Goal: Transaction & Acquisition: Purchase product/service

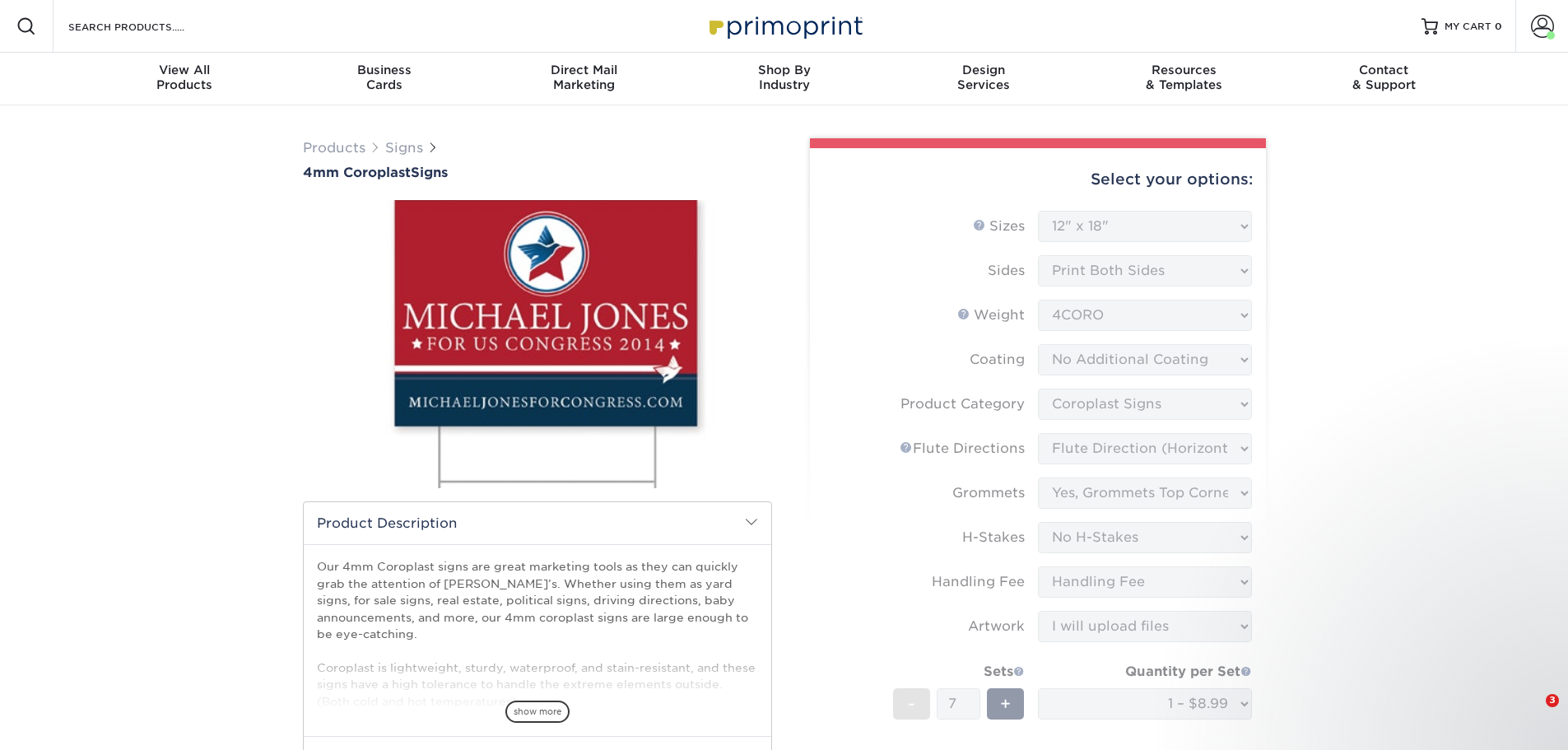
select select "12.00x18.00"
select select "b3582ed5-6912-492c-8440-2cc51afdb8e1"
select select "64642d5c-3ca5-48ab-b753-ddfa02991dab"
select select "763cac70-ce91-42b5-8cc2-3003a90f4e91"
select select "aec992a9-897e-40ed-b45c-8ce74849ba63"
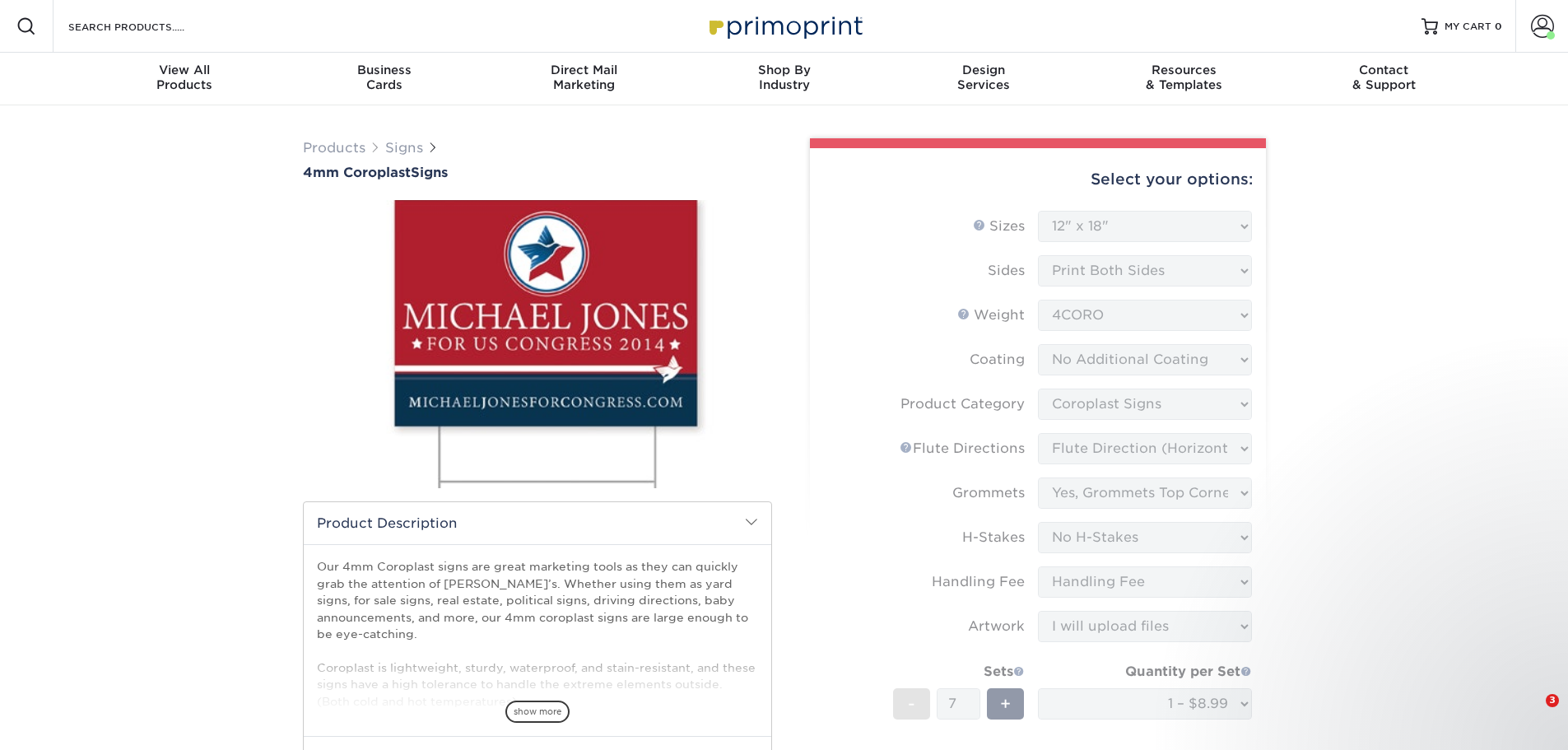
select select "ab74c079-444c-4260-ae6a-e09bdee8073c"
select select "upload"
select select "b8ba262a-4f01-4f1e-95b8-8776ef13807c"
select select "145233"
select select "03"
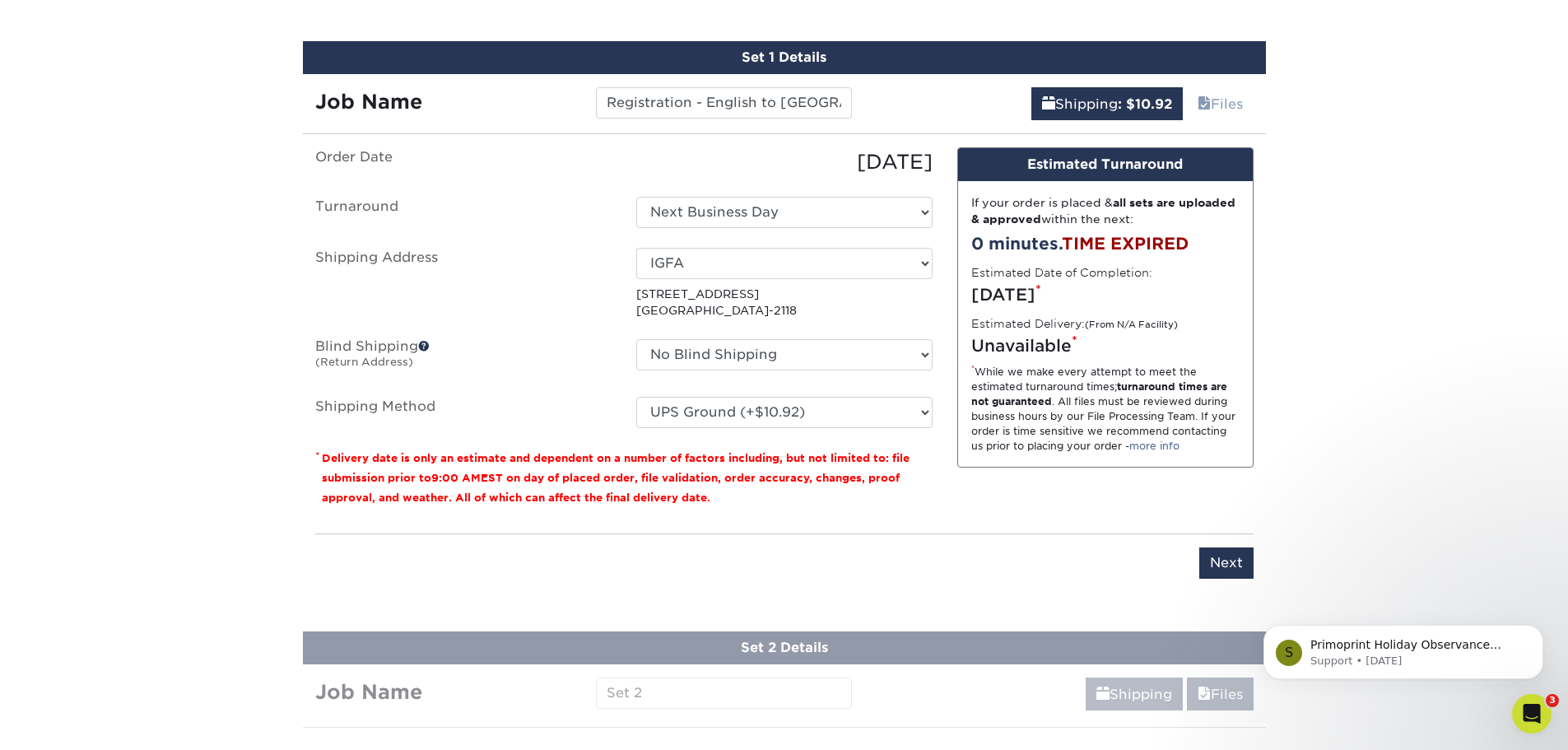
scroll to position [1049, 0]
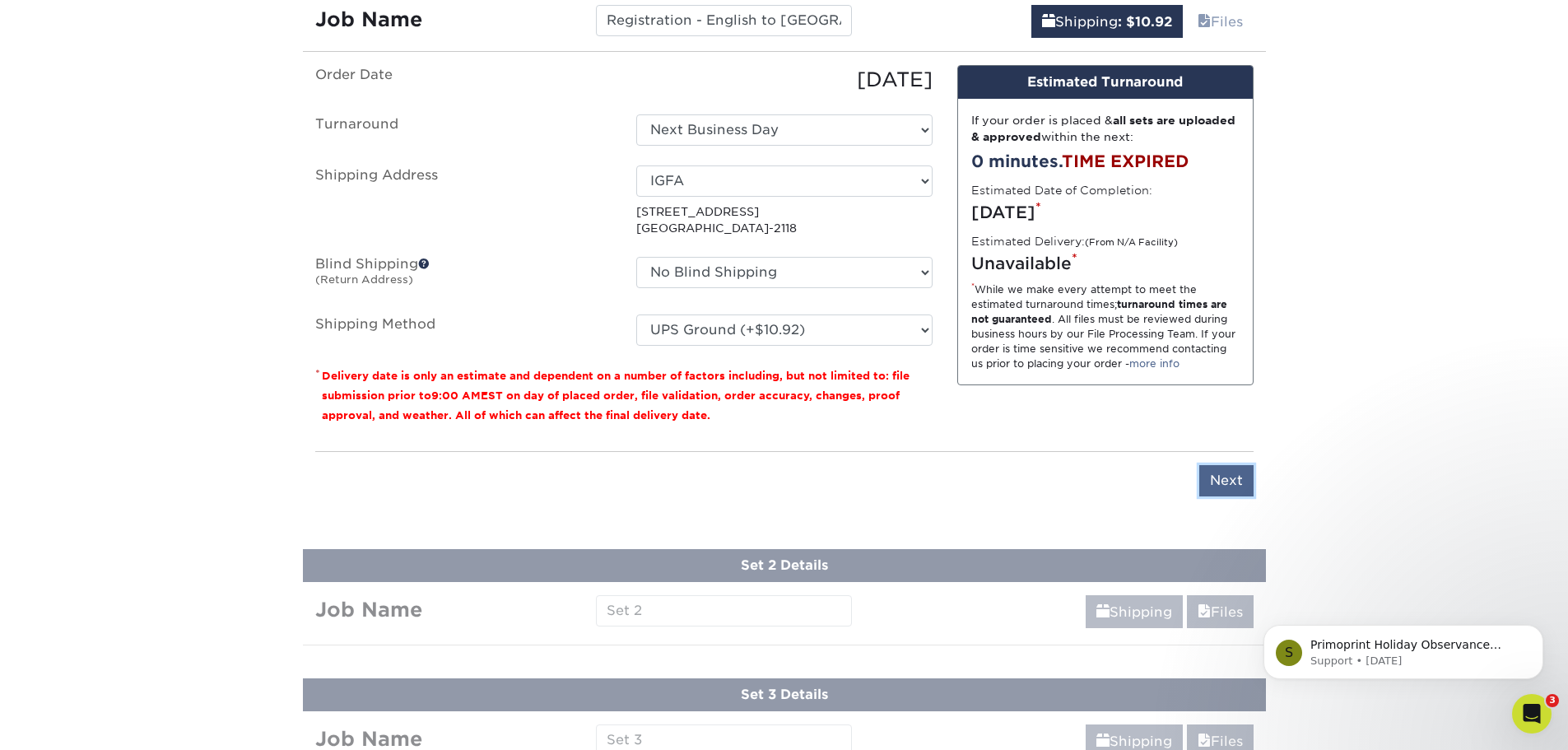
click at [1229, 476] on input "Next" at bounding box center [1225, 481] width 55 height 31
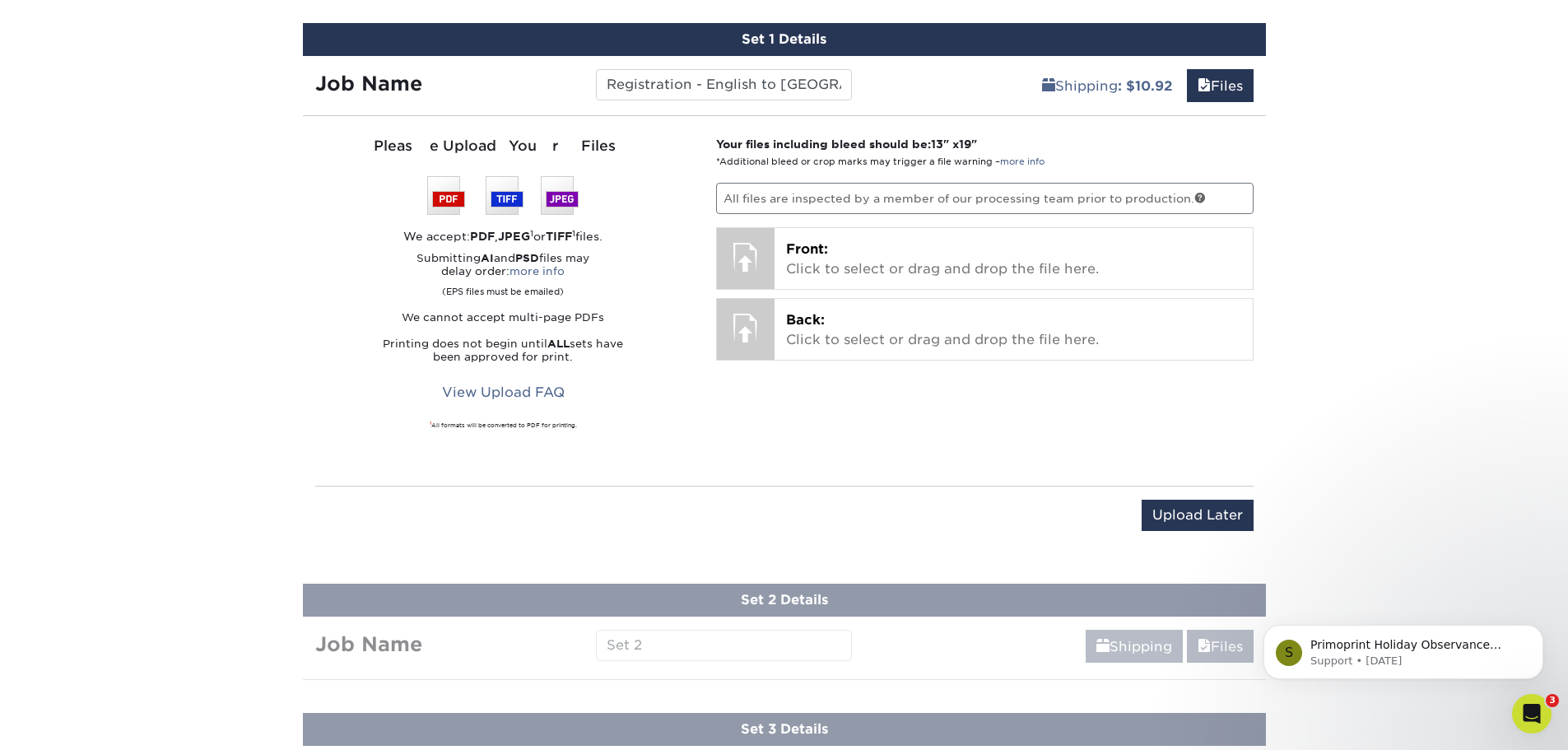
scroll to position [967, 0]
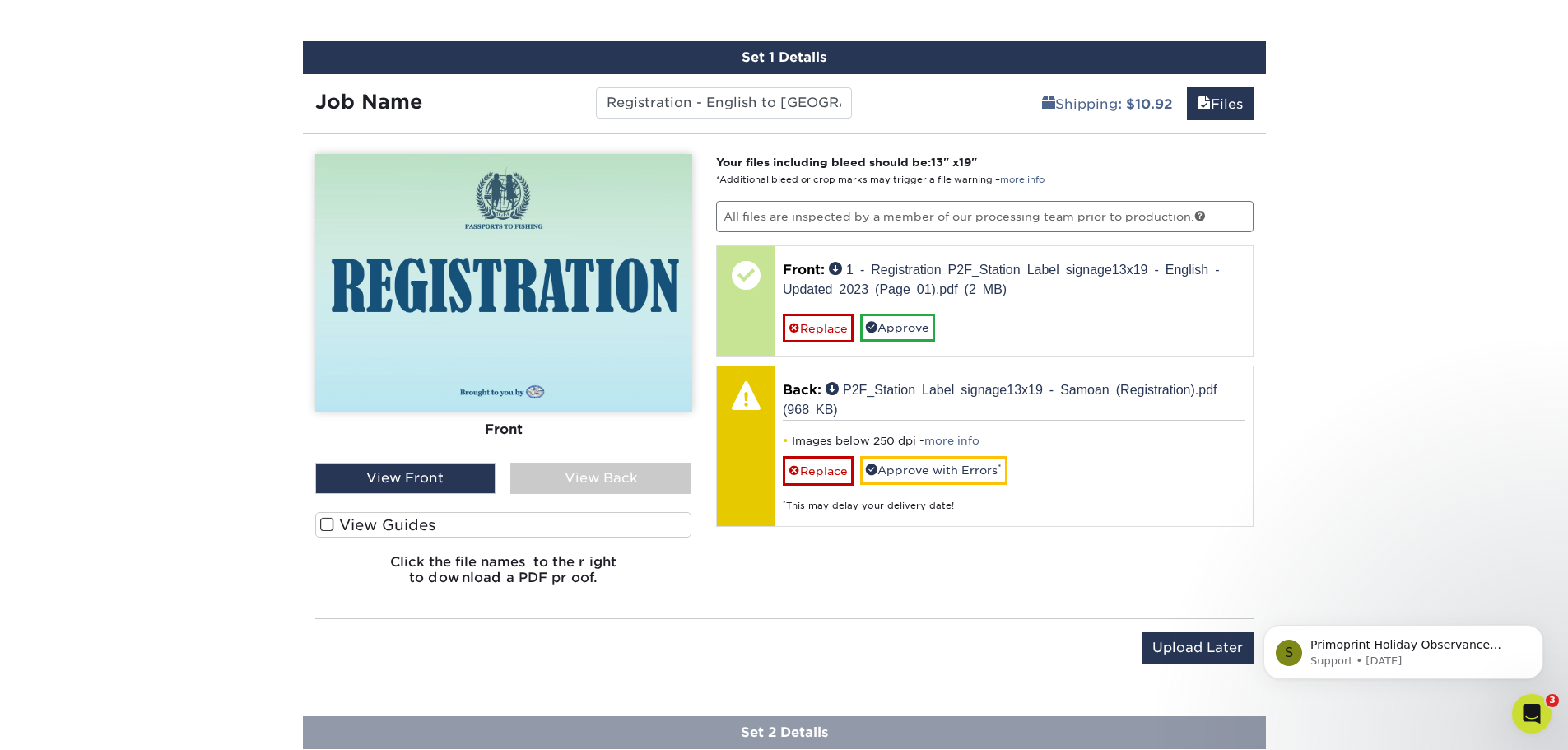
click at [660, 482] on div "View Back" at bounding box center [600, 478] width 181 height 31
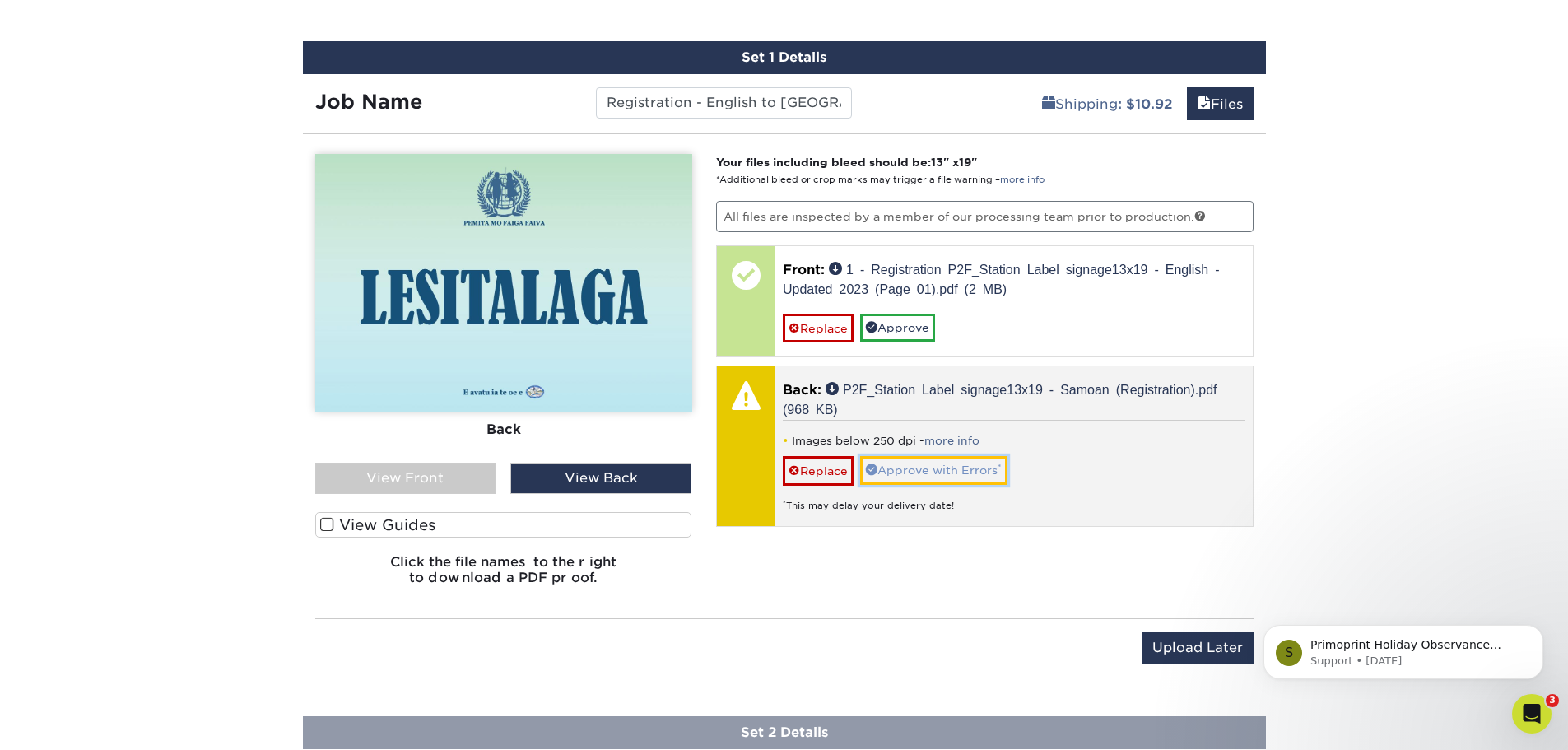
click at [930, 469] on link "Approve with Errors *" at bounding box center [933, 470] width 148 height 28
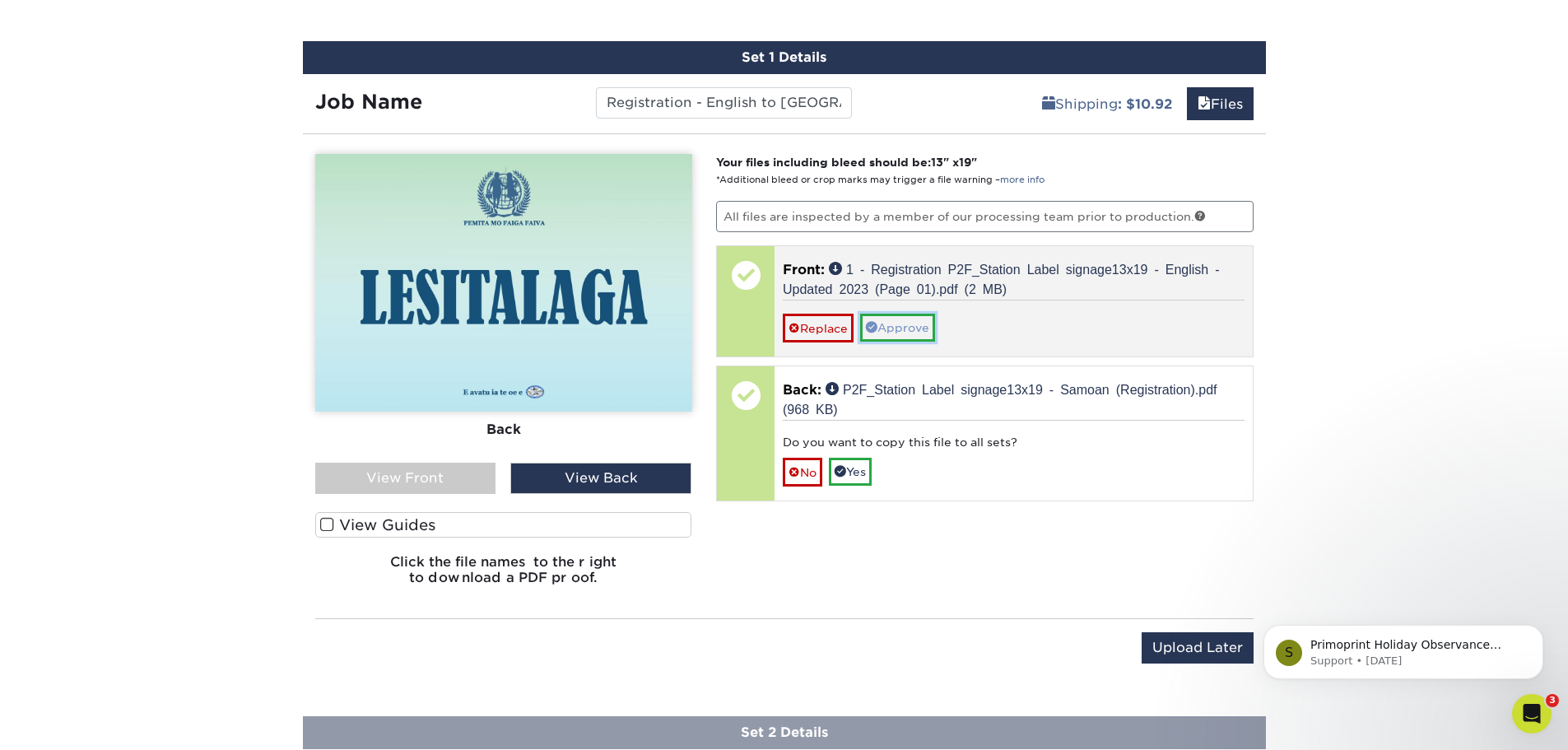
click at [901, 323] on link "Approve" at bounding box center [897, 328] width 75 height 28
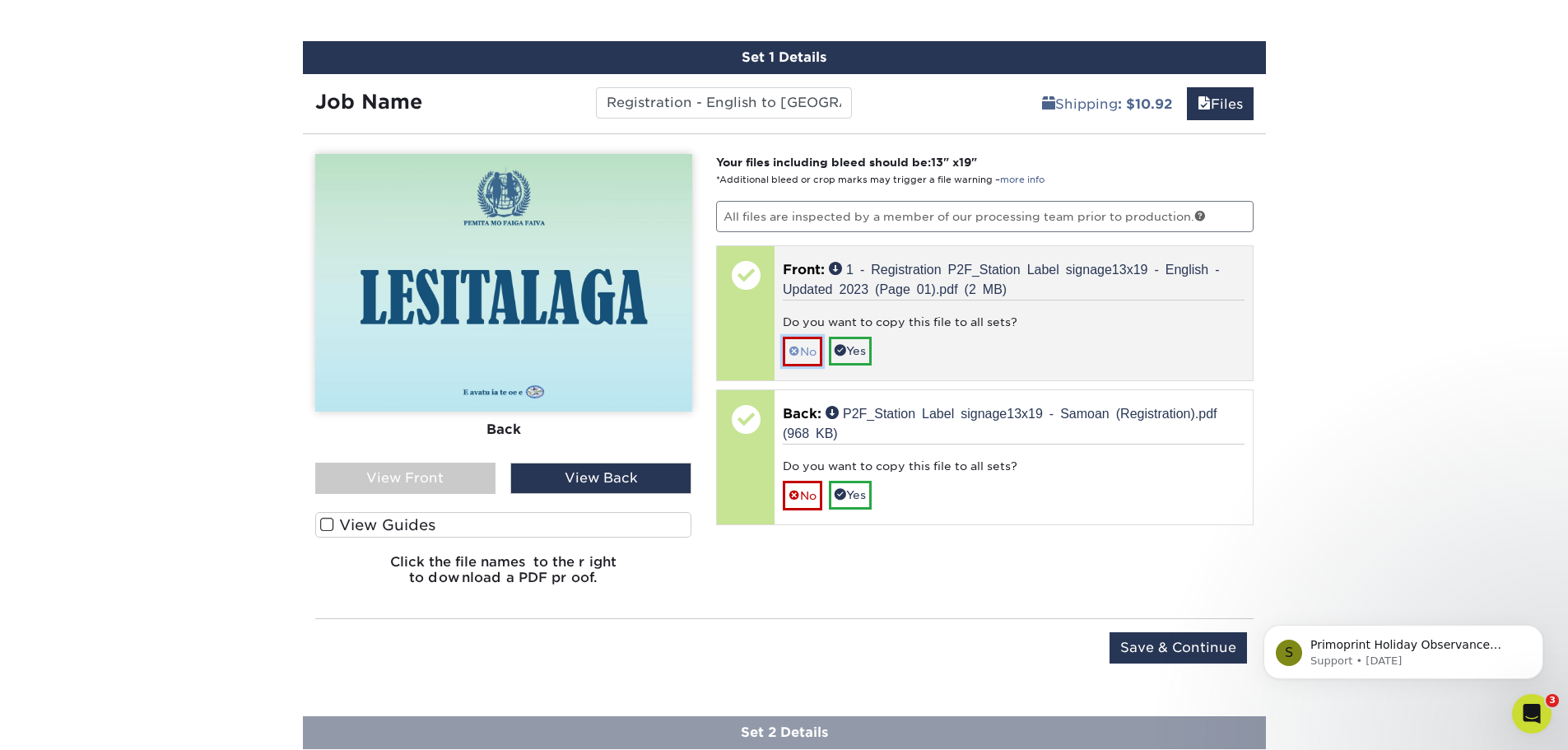
click at [802, 338] on link "No" at bounding box center [802, 351] width 39 height 29
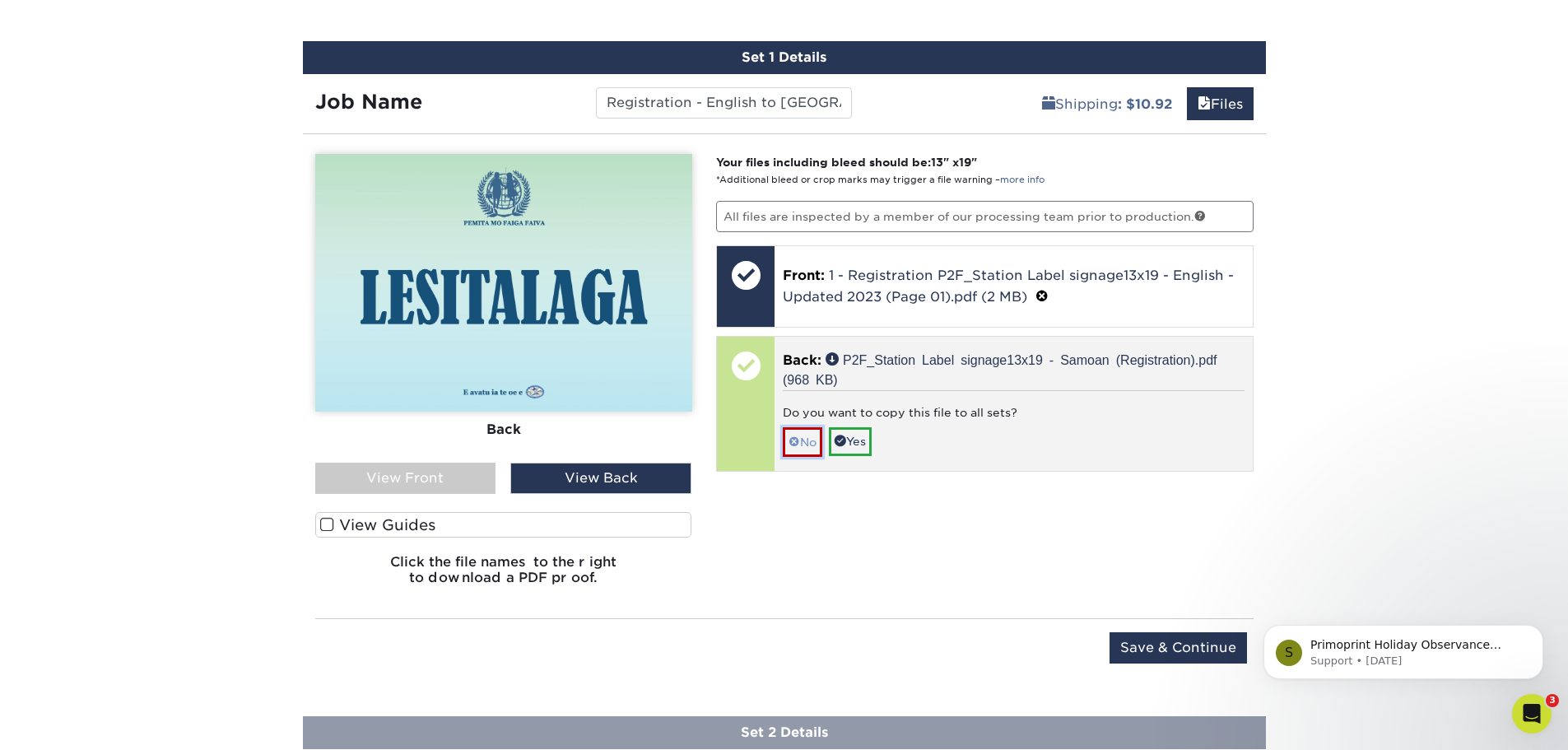
click at [797, 436] on span at bounding box center [793, 442] width 12 height 13
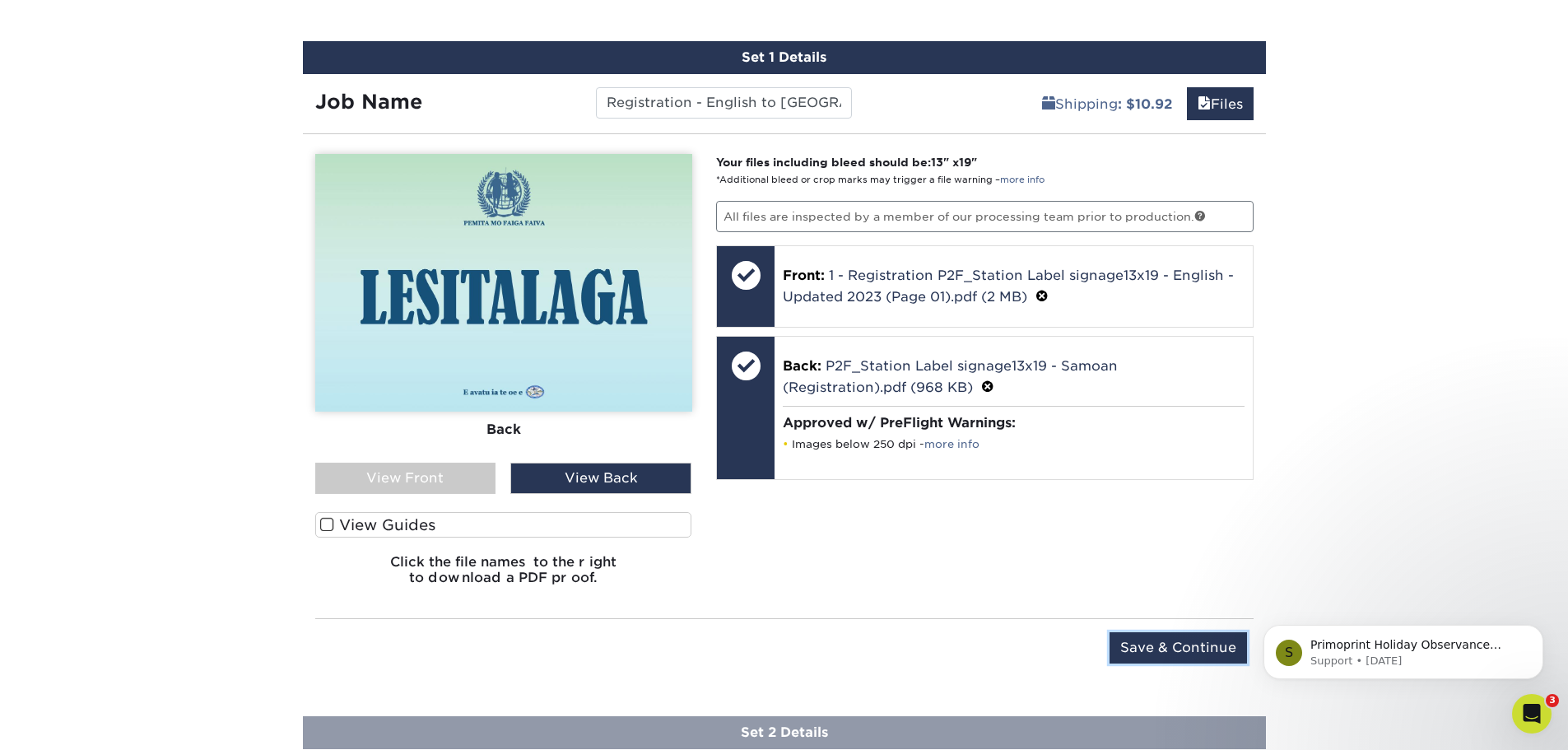
click at [1137, 651] on input "Save & Continue" at bounding box center [1178, 648] width 138 height 31
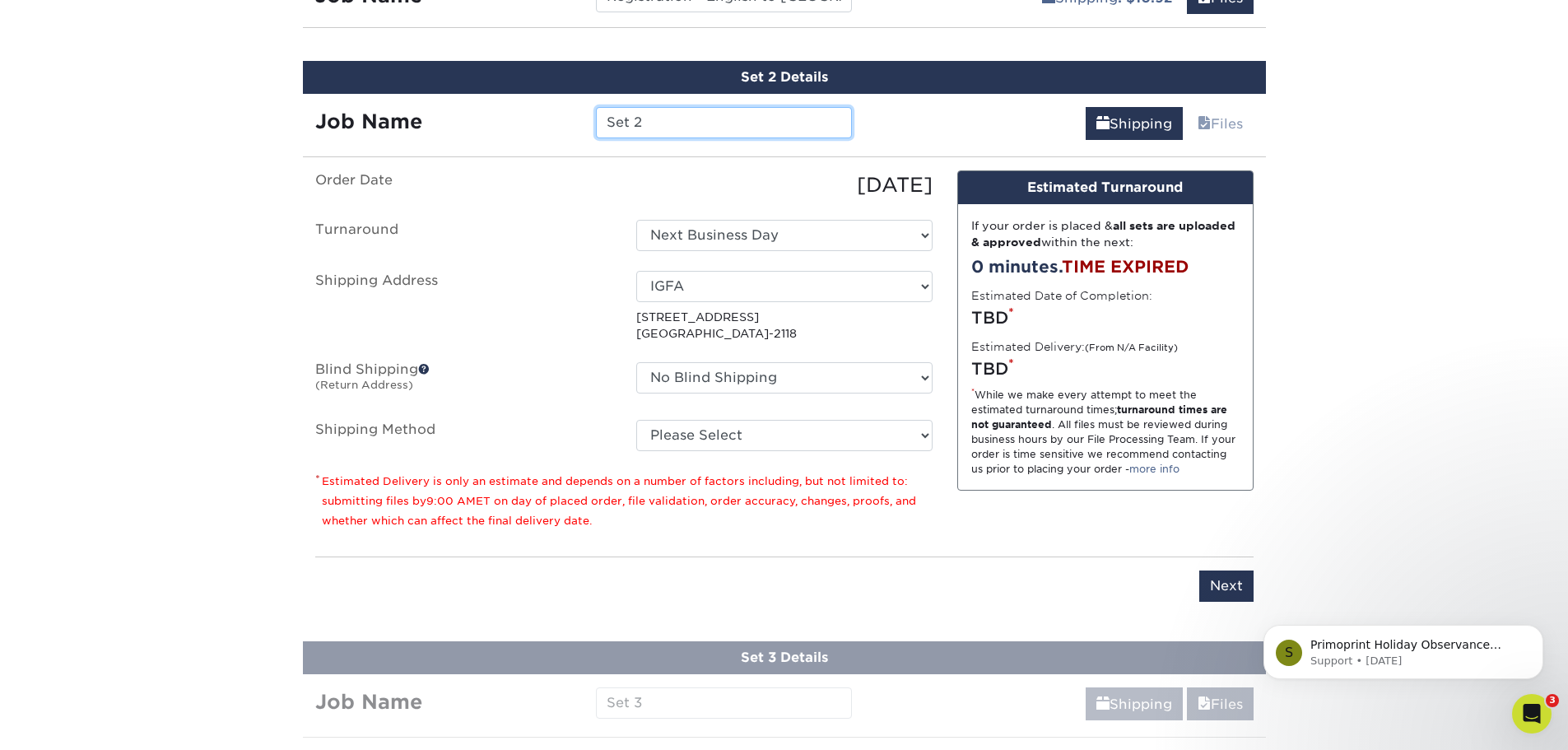
scroll to position [1096, 0]
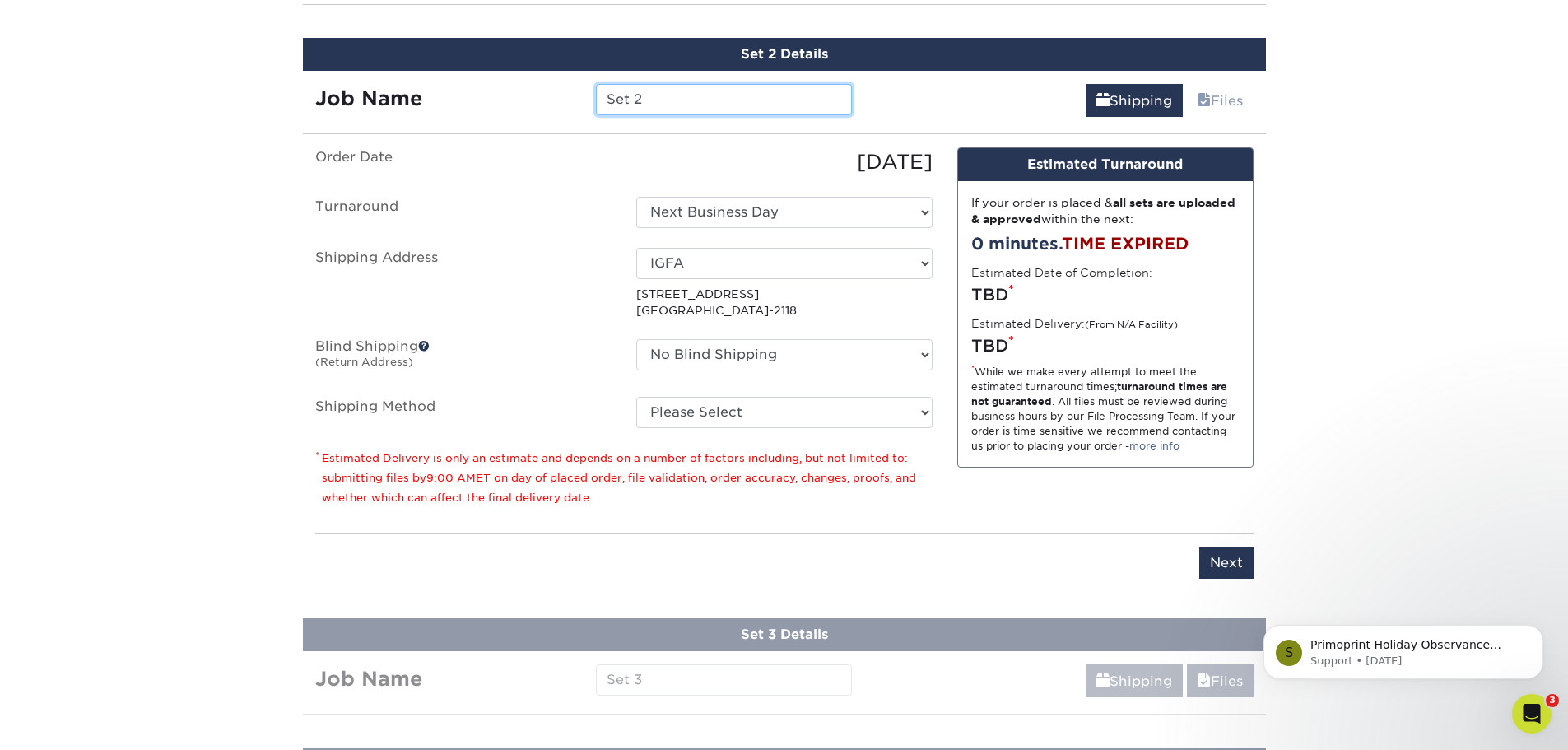
drag, startPoint x: 644, startPoint y: 102, endPoint x: 533, endPoint y: 102, distance: 111.0
click at [534, 102] on div "Job Name Set 2" at bounding box center [584, 99] width 562 height 31
drag, startPoint x: 694, startPoint y: 98, endPoint x: 888, endPoint y: 106, distance: 194.2
click at [886, 106] on div "Job Name Basic Tackle - English to [GEOGRAPHIC_DATA] Shipping Files Continue" at bounding box center [784, 95] width 962 height 49
type input "Basic Tackle - English to [GEOGRAPHIC_DATA]"
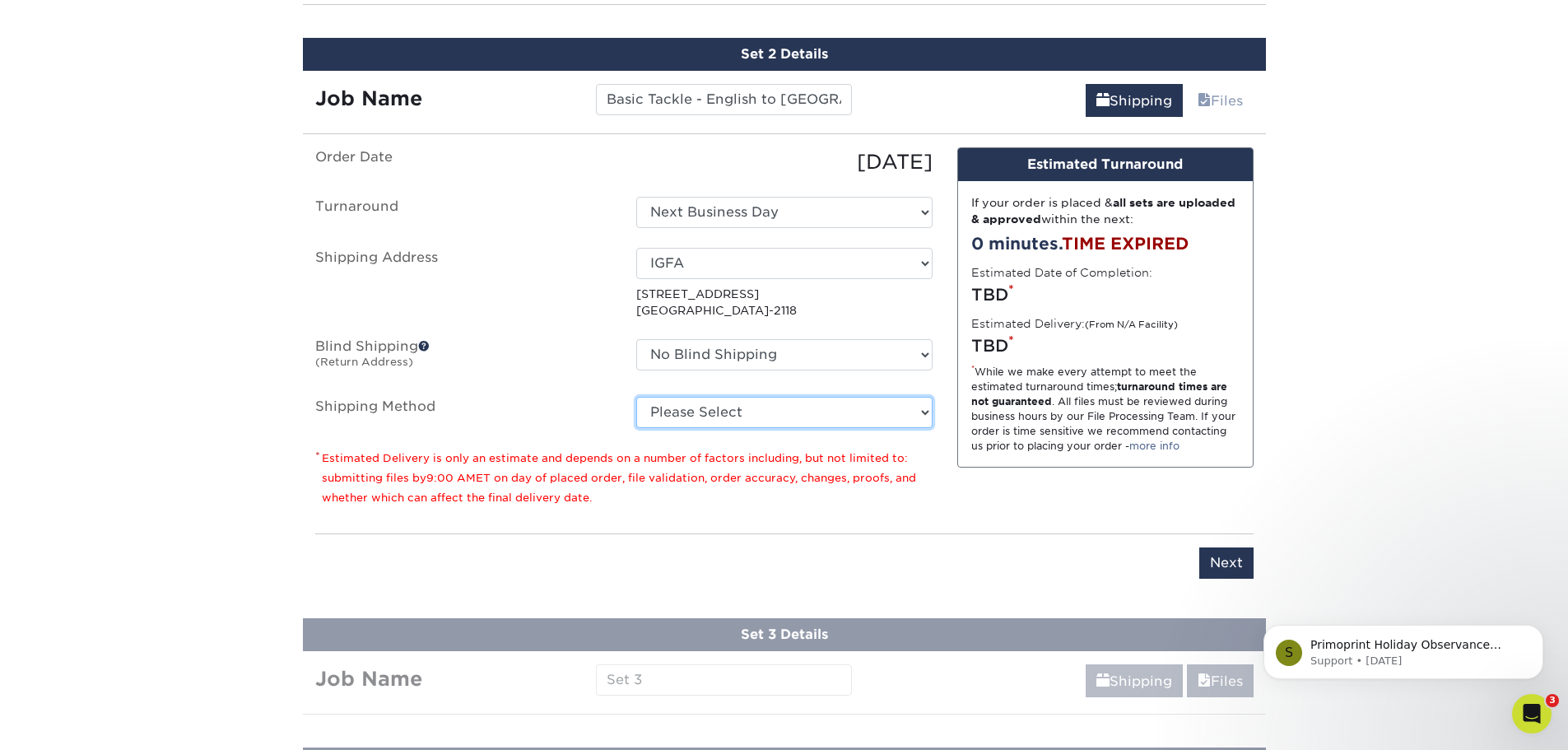
click at [733, 412] on select "Please Select UPS Ground (+$10.92) Next Day Everywhere (+$11.20) UPS 3 Day Sele…" at bounding box center [784, 412] width 296 height 31
select select "03"
click at [636, 396] on select "Please Select UPS Ground (+$10.92) Next Day Everywhere (+$11.20) UPS 3 Day Sele…" at bounding box center [784, 412] width 296 height 31
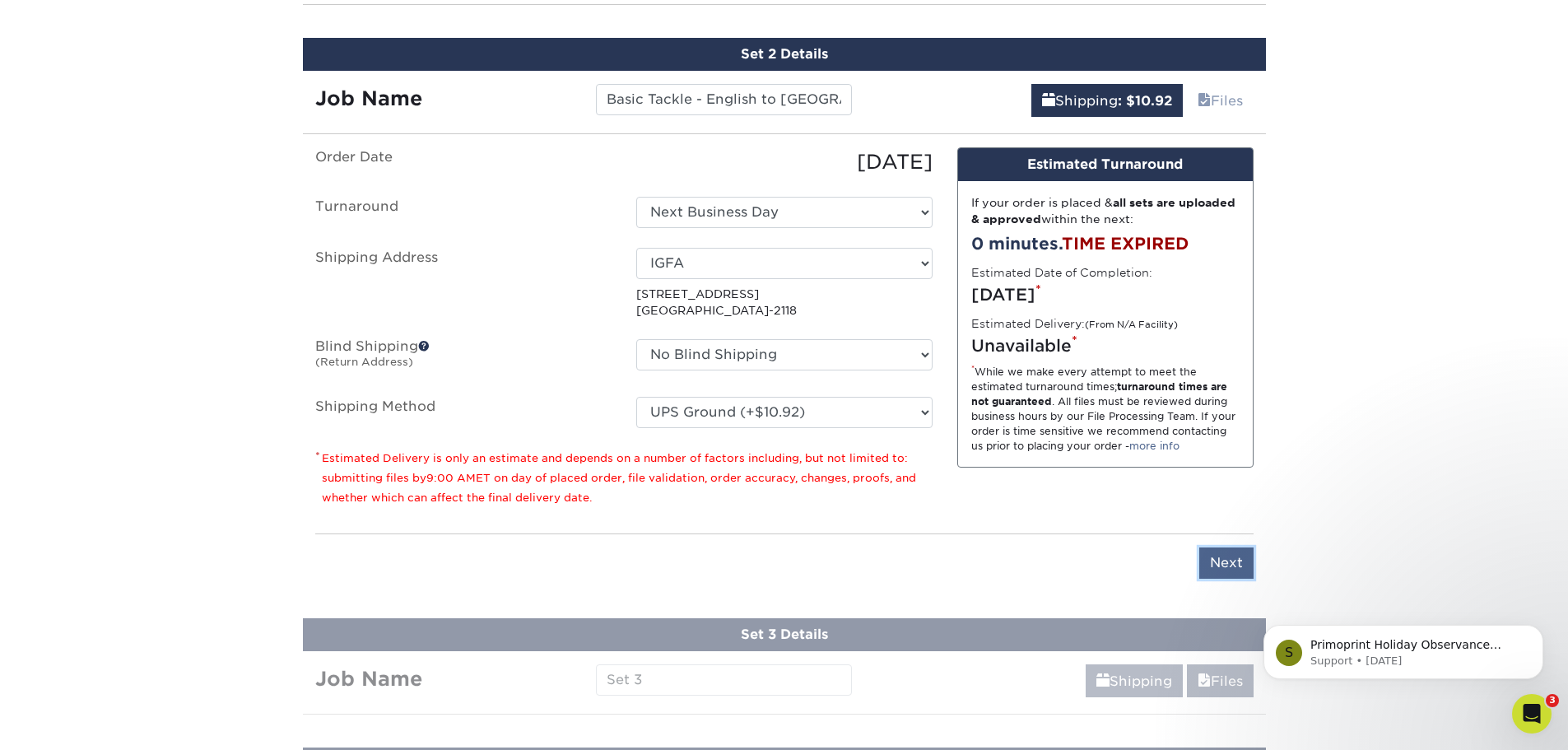
click at [1229, 567] on input "Next" at bounding box center [1225, 563] width 55 height 31
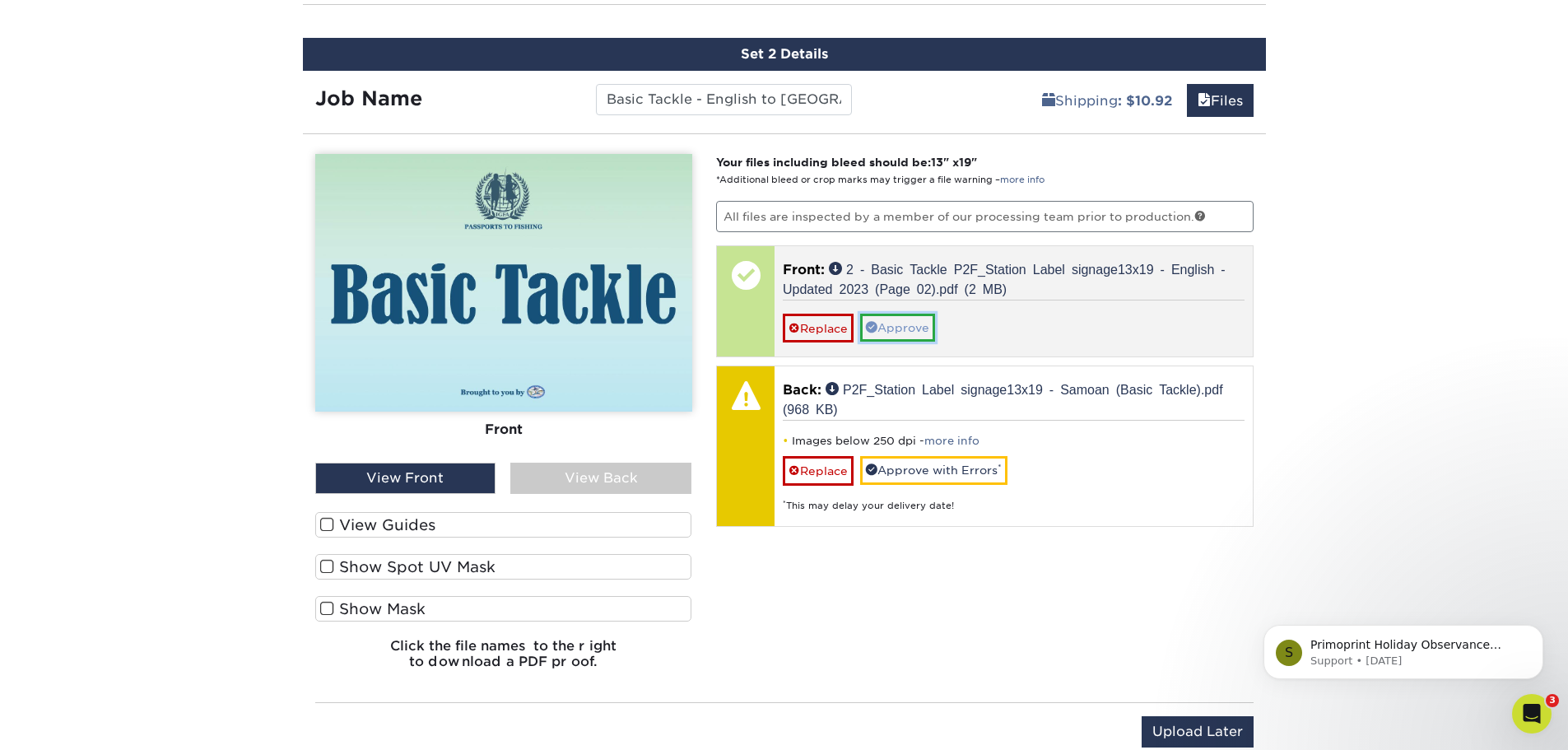
click at [926, 336] on link "Approve" at bounding box center [897, 328] width 75 height 28
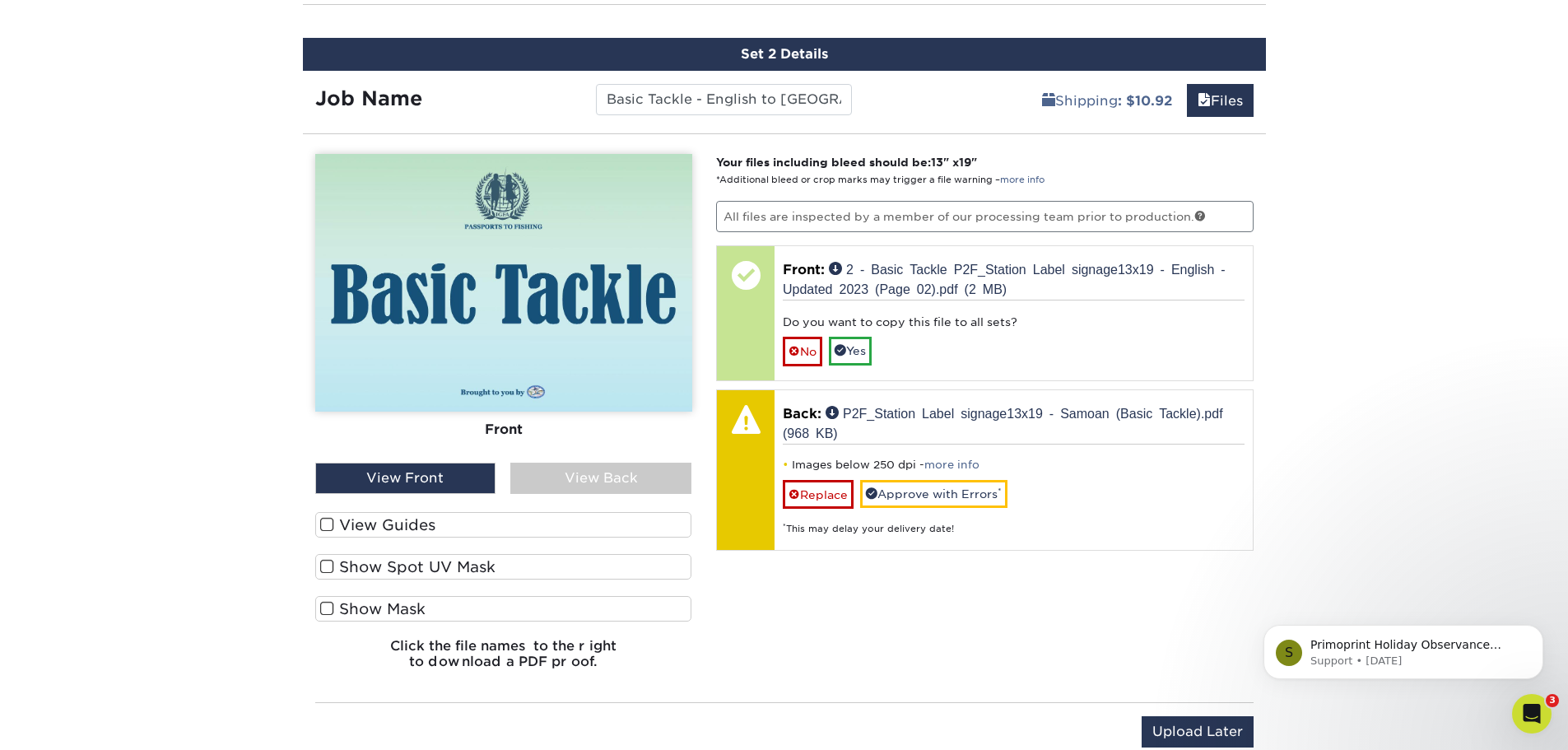
click at [648, 472] on div "View Back" at bounding box center [600, 478] width 181 height 31
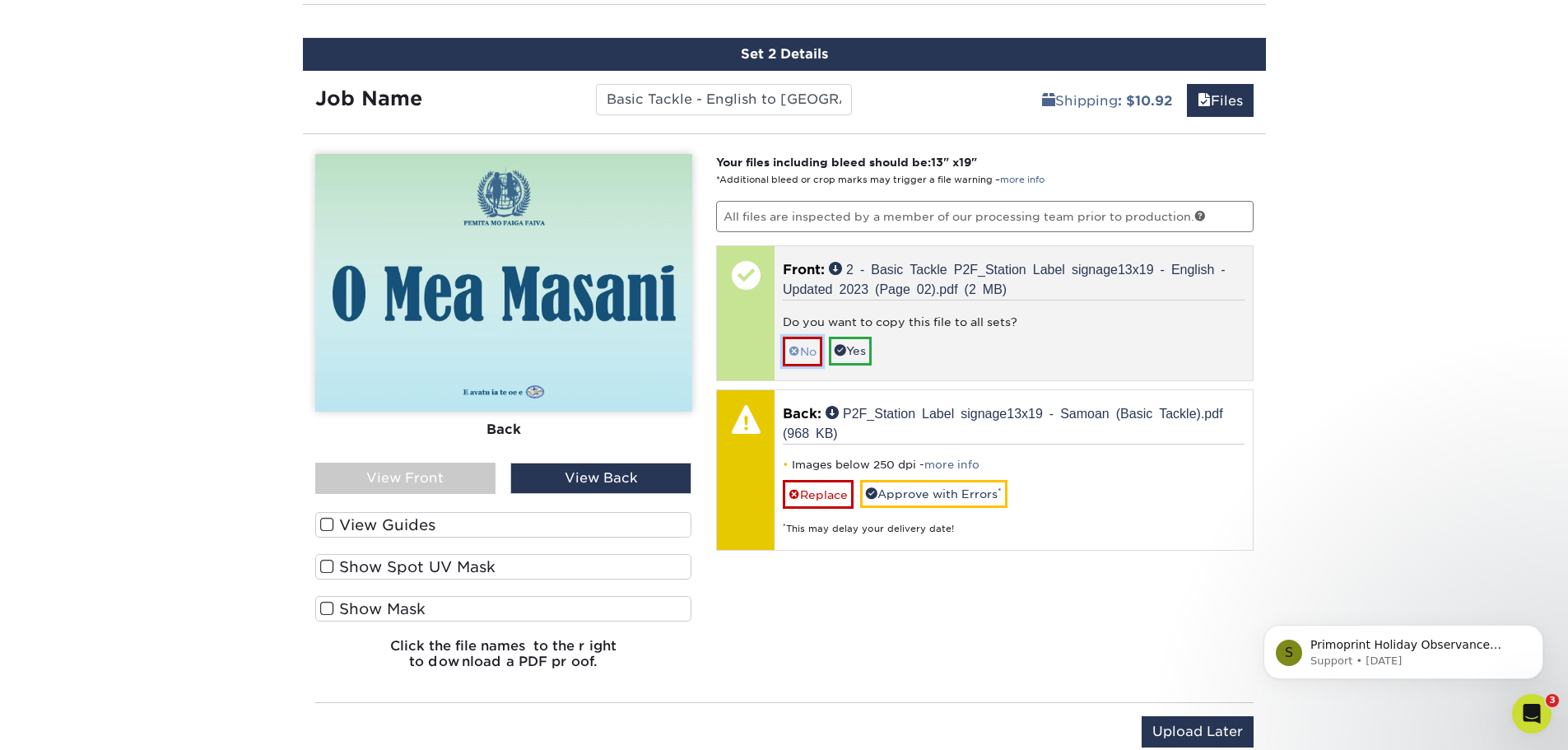
click at [806, 354] on link "No" at bounding box center [802, 351] width 39 height 29
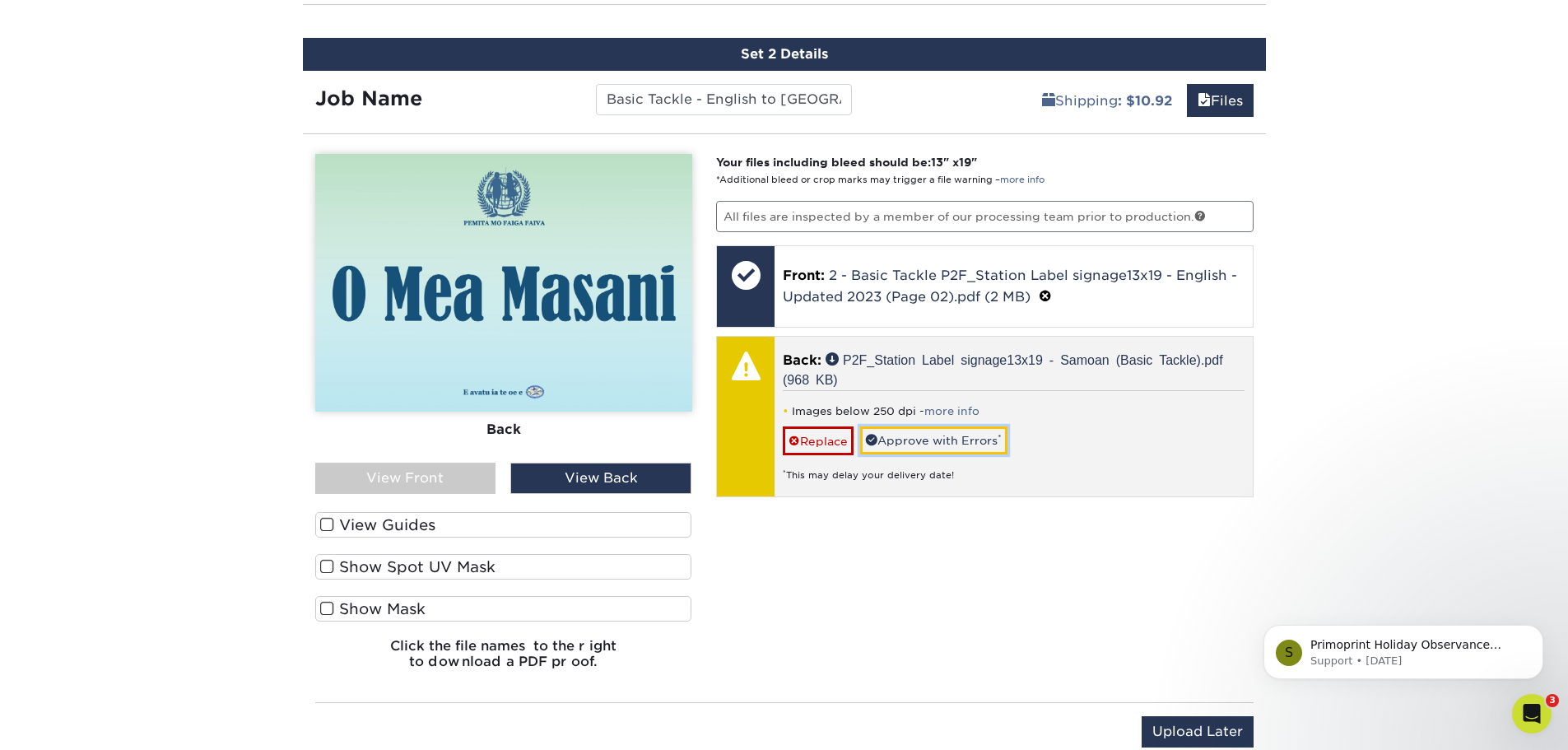
click at [942, 438] on link "Approve with Errors *" at bounding box center [933, 440] width 148 height 28
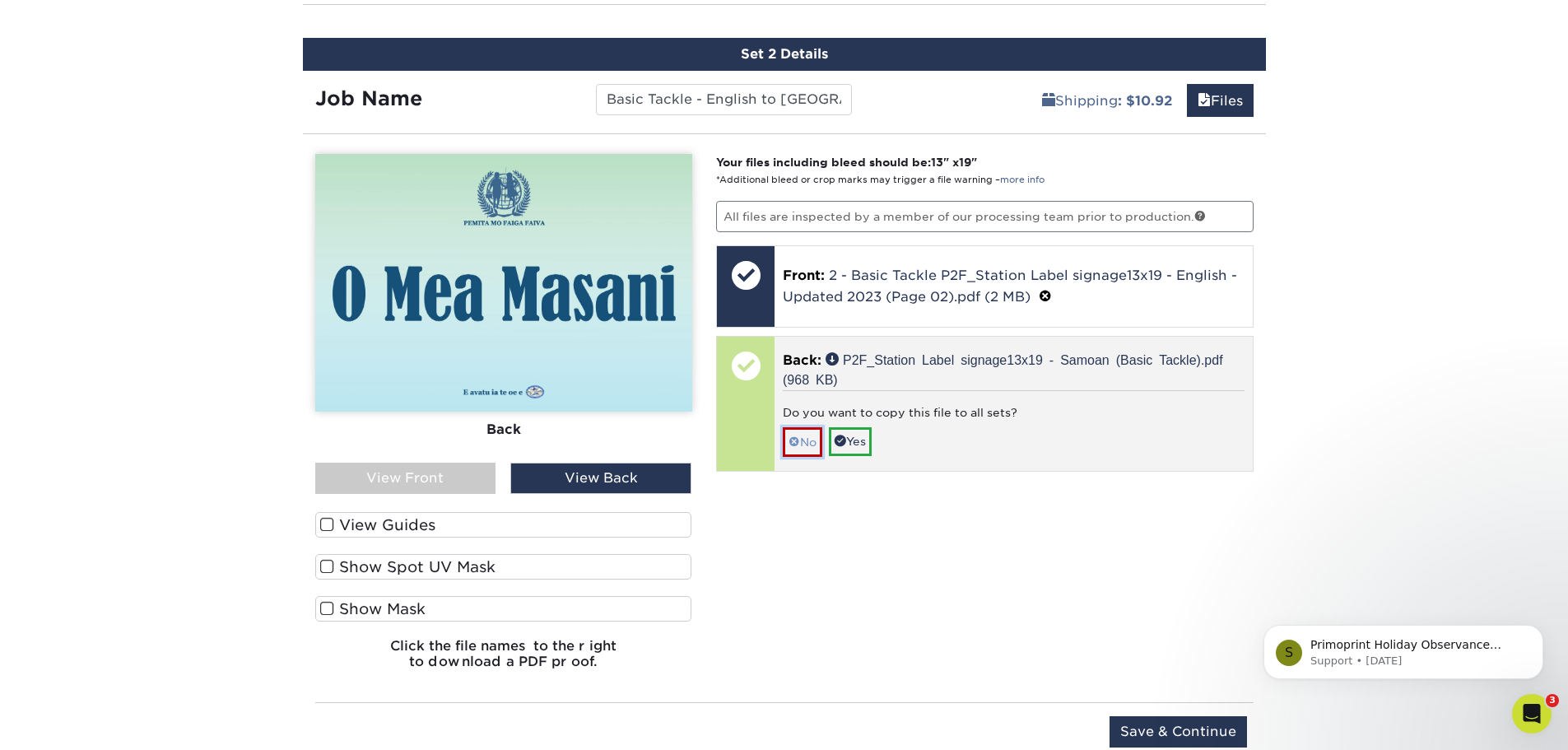
click at [809, 442] on link "No" at bounding box center [802, 441] width 39 height 29
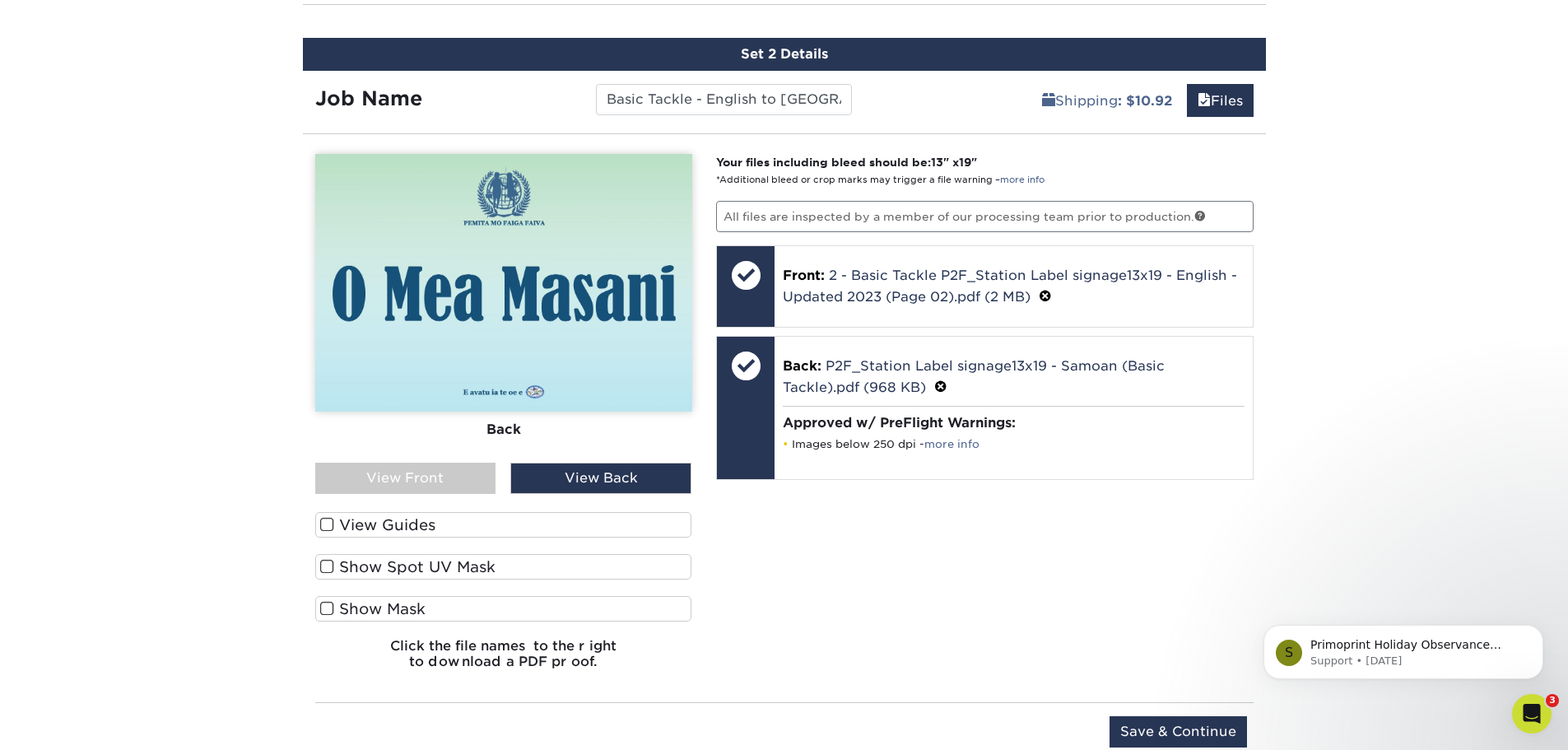
scroll to position [1179, 0]
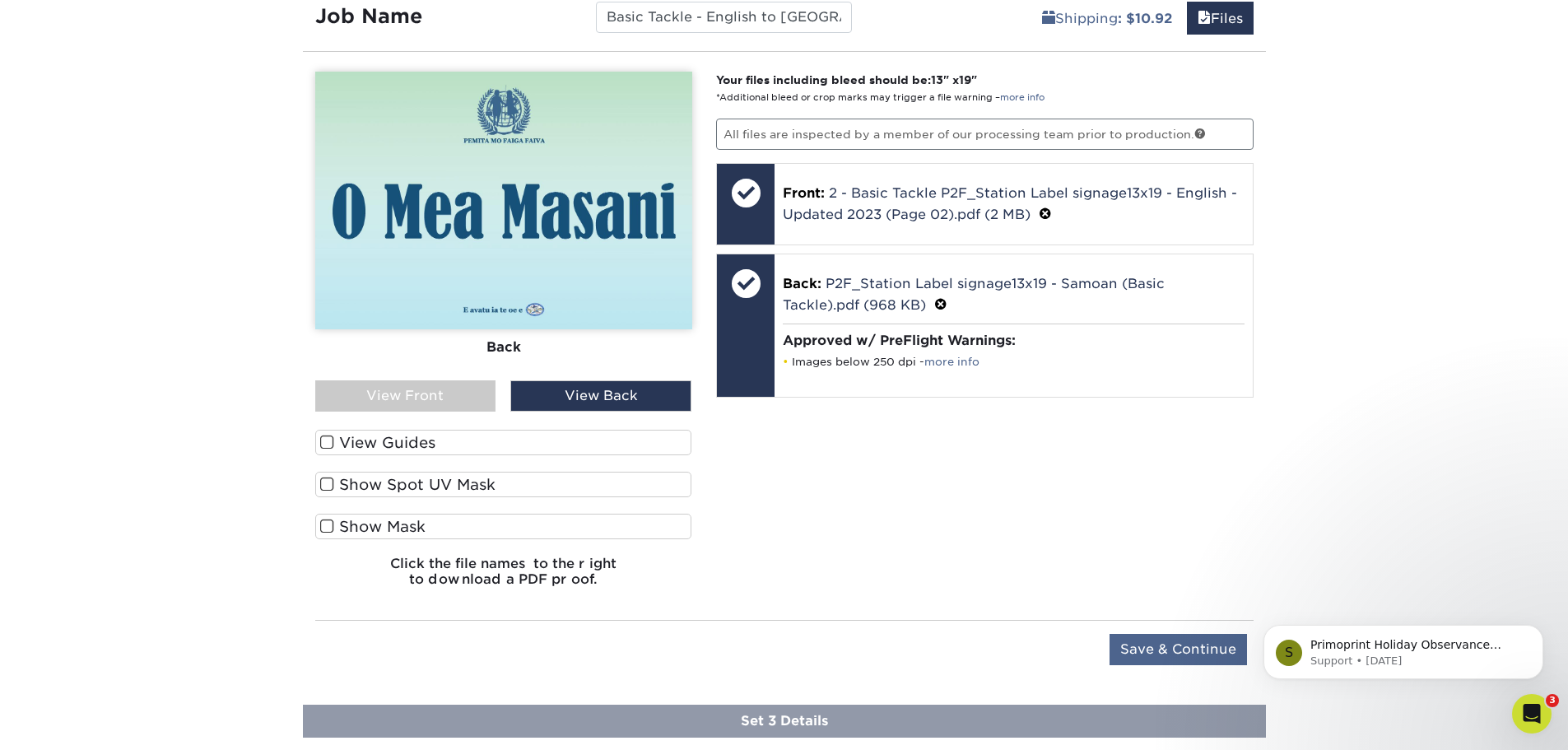
click at [1148, 634] on div "Upload Later Save & Continue Continue" at bounding box center [784, 652] width 938 height 65
click at [1148, 643] on input "Save & Continue" at bounding box center [1178, 649] width 138 height 31
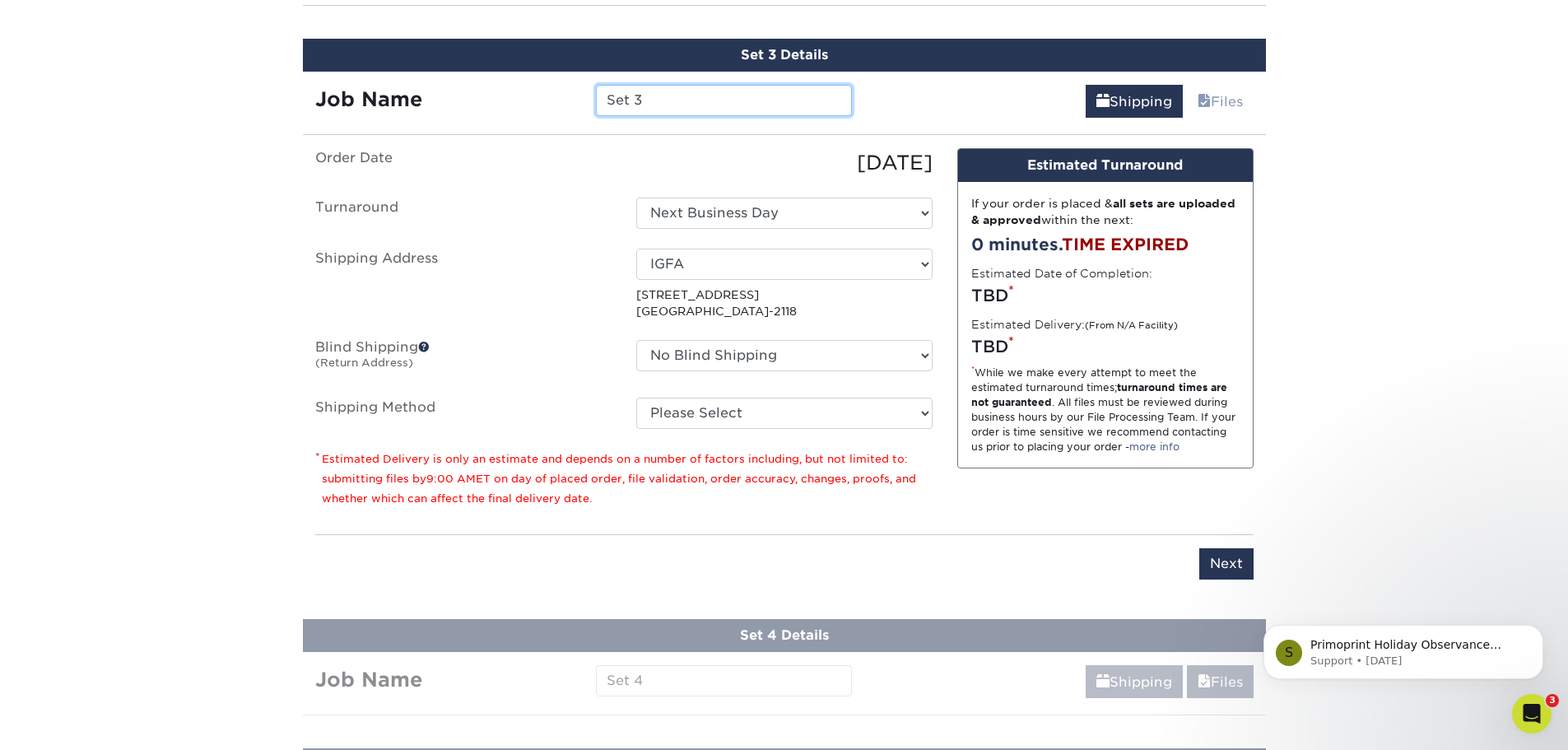
scroll to position [1225, 0]
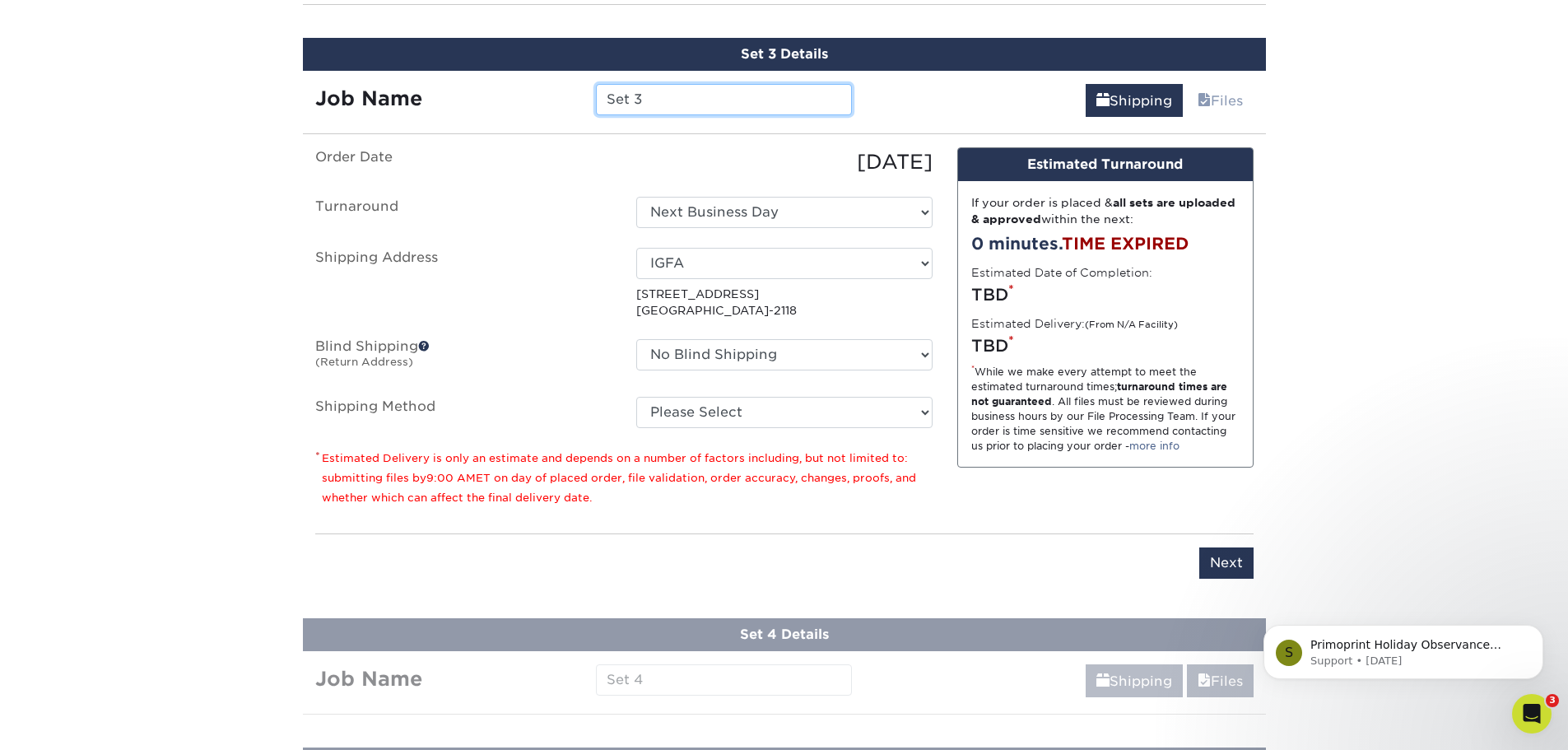
drag, startPoint x: 650, startPoint y: 98, endPoint x: 553, endPoint y: 97, distance: 97.0
click at [559, 97] on div "Job Name Set 3" at bounding box center [584, 99] width 562 height 31
type input "L"
paste input "- English to [GEOGRAPHIC_DATA]"
type input "Knot Tying - English to [GEOGRAPHIC_DATA]"
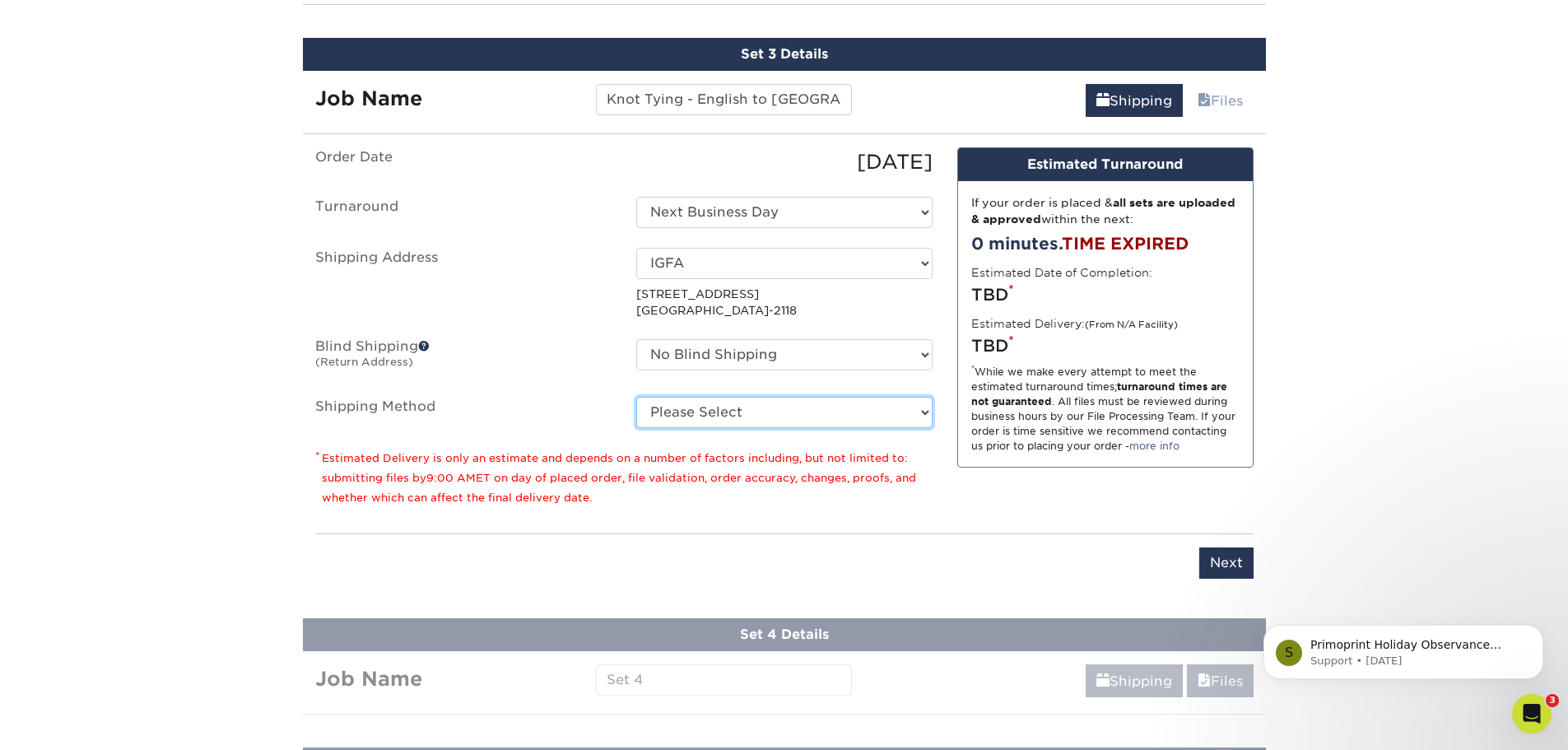
click at [779, 413] on select "Please Select UPS Ground (+$10.92) Next Day Everywhere (+$11.20) UPS 3 Day Sele…" at bounding box center [784, 412] width 296 height 31
select select "03"
click at [636, 396] on select "Please Select UPS Ground (+$10.92) Next Day Everywhere (+$11.20) UPS 3 Day Sele…" at bounding box center [784, 412] width 296 height 31
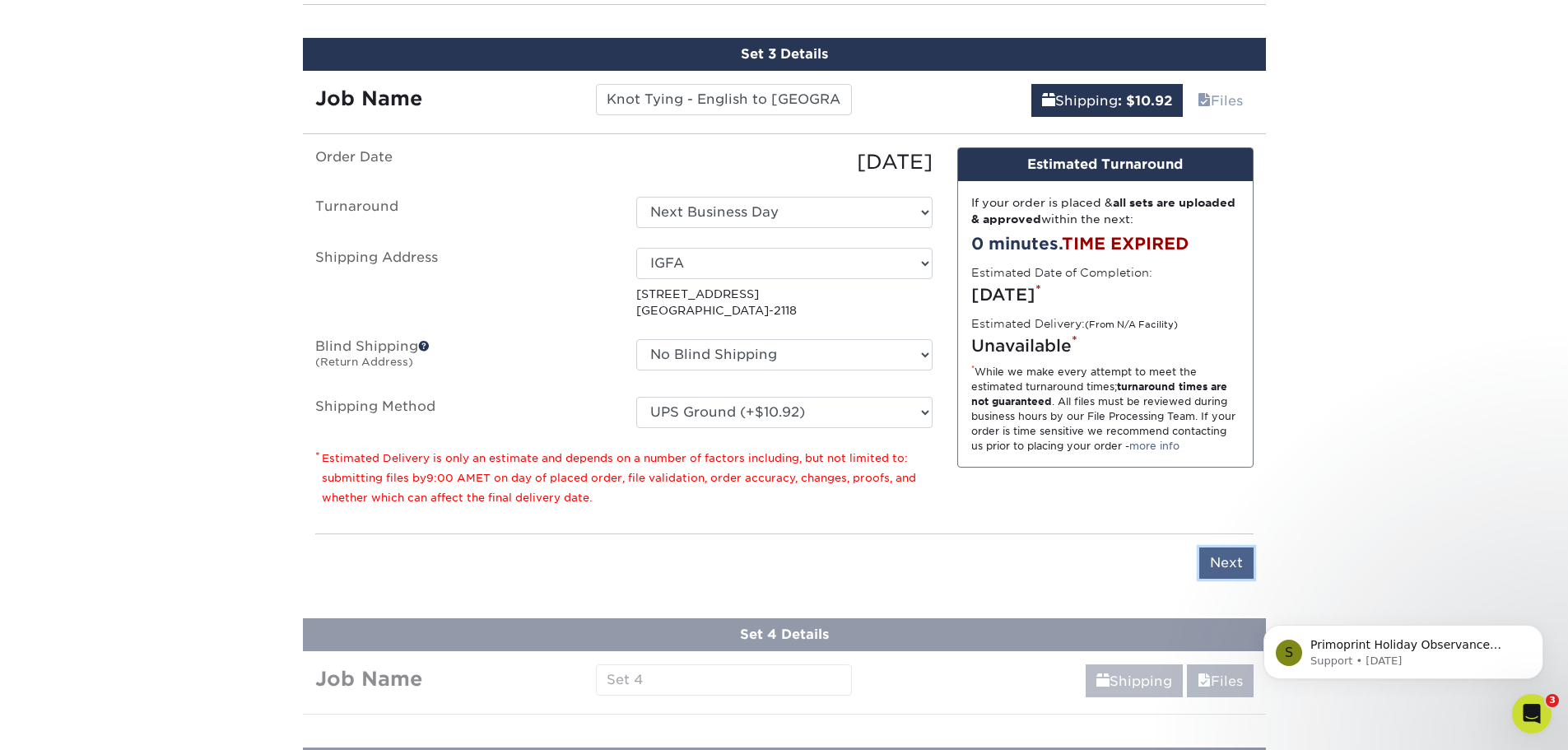
click at [1247, 558] on input "Next" at bounding box center [1225, 563] width 55 height 31
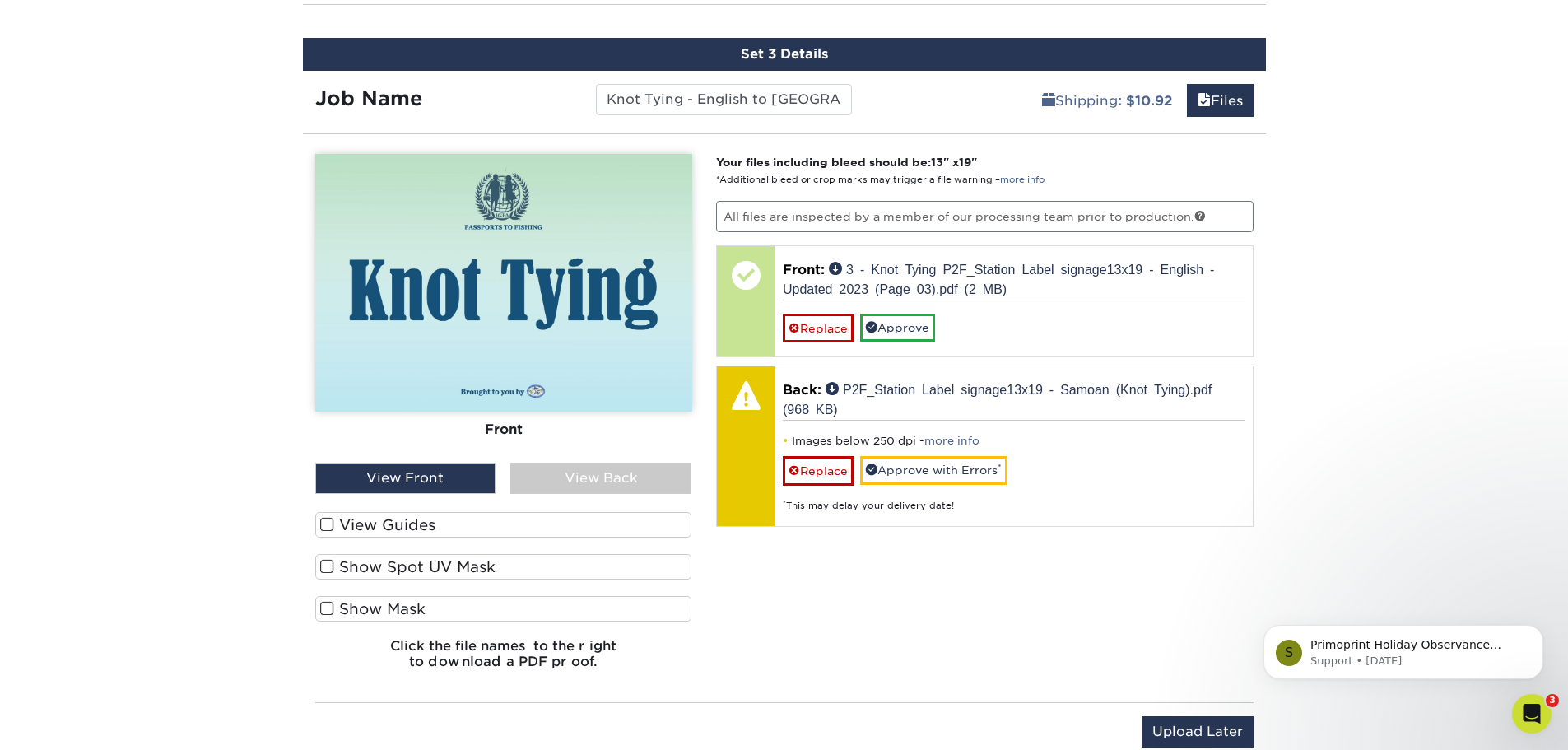
click at [608, 478] on div "View Back" at bounding box center [600, 478] width 181 height 31
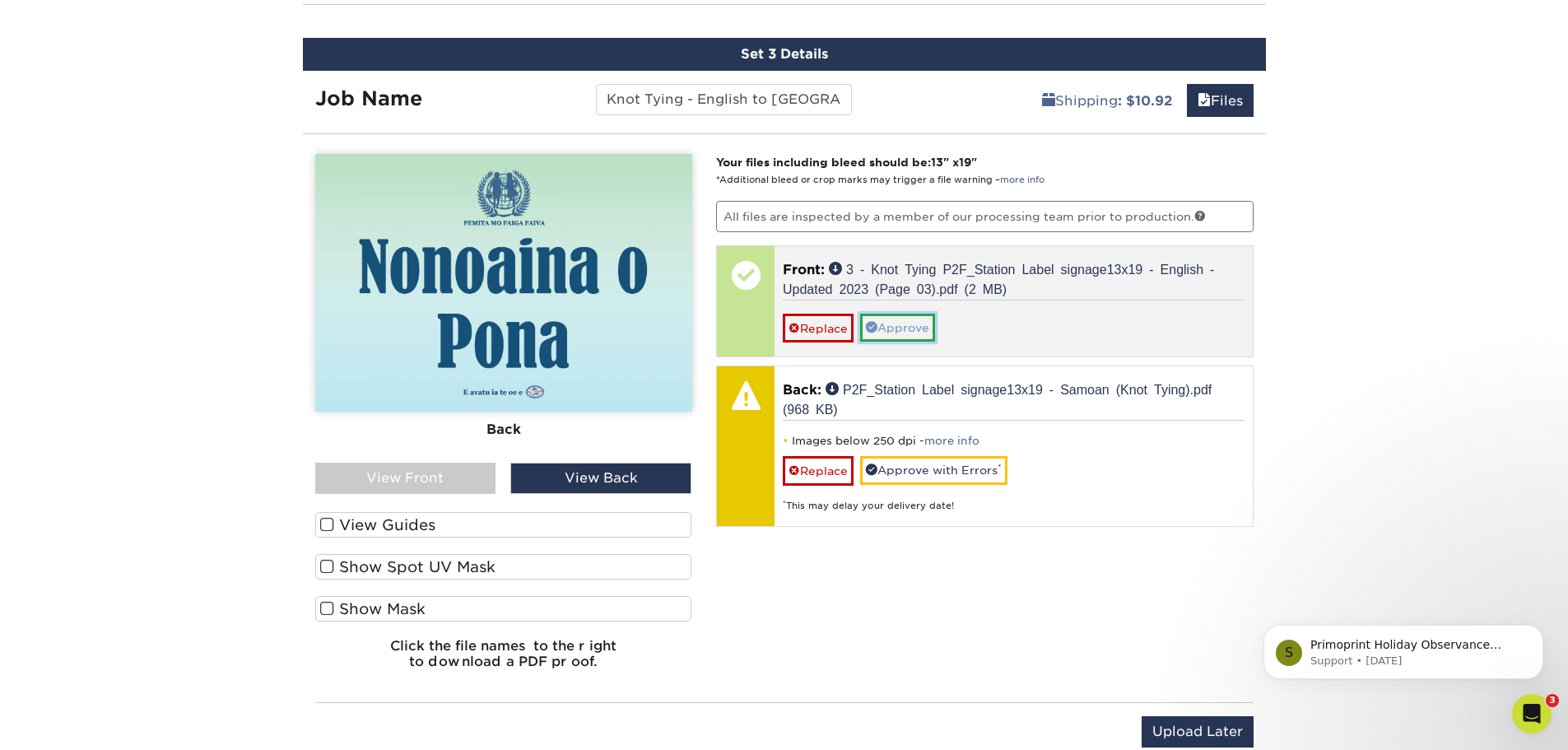
click at [909, 328] on link "Approve" at bounding box center [897, 328] width 75 height 28
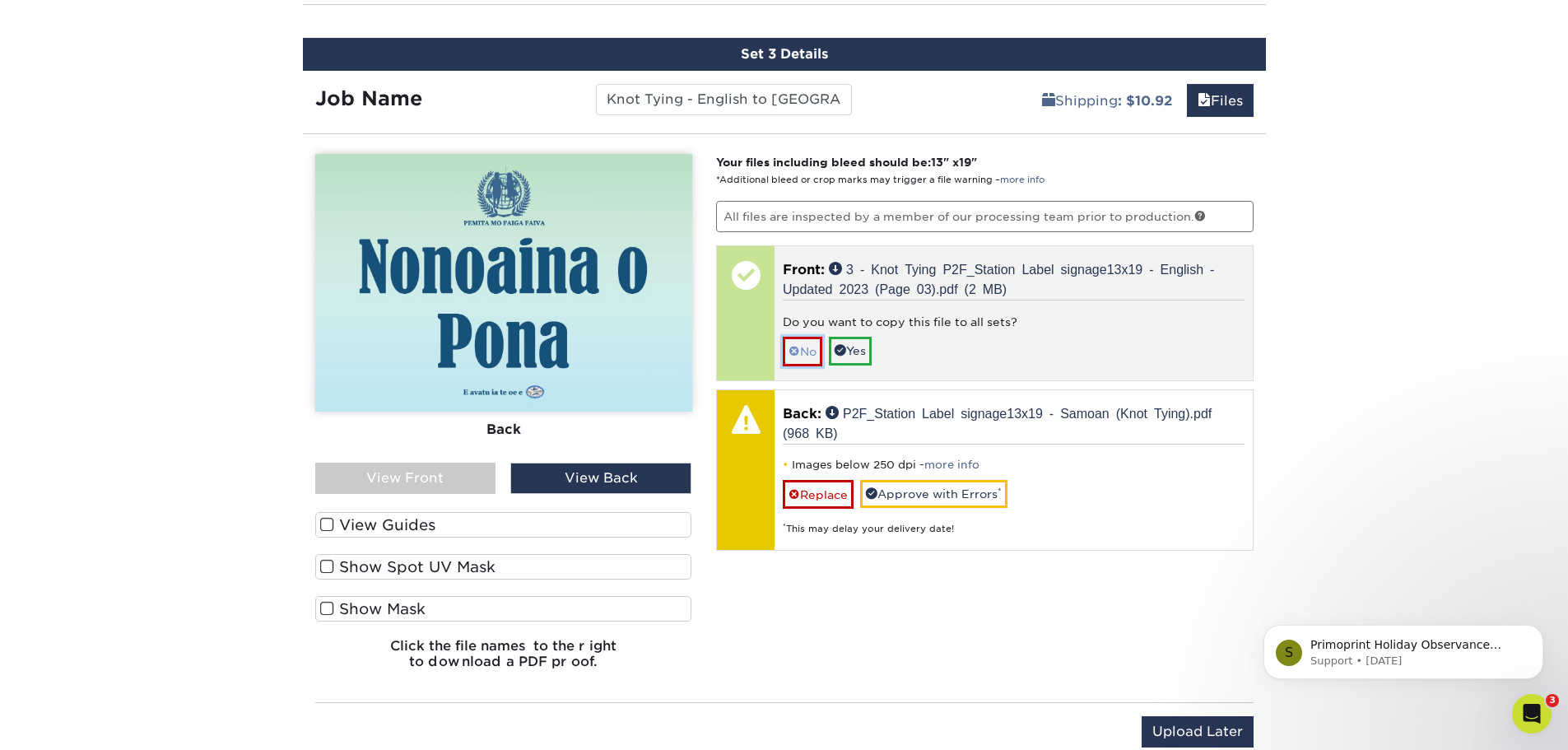
click at [808, 348] on link "No" at bounding box center [802, 351] width 39 height 29
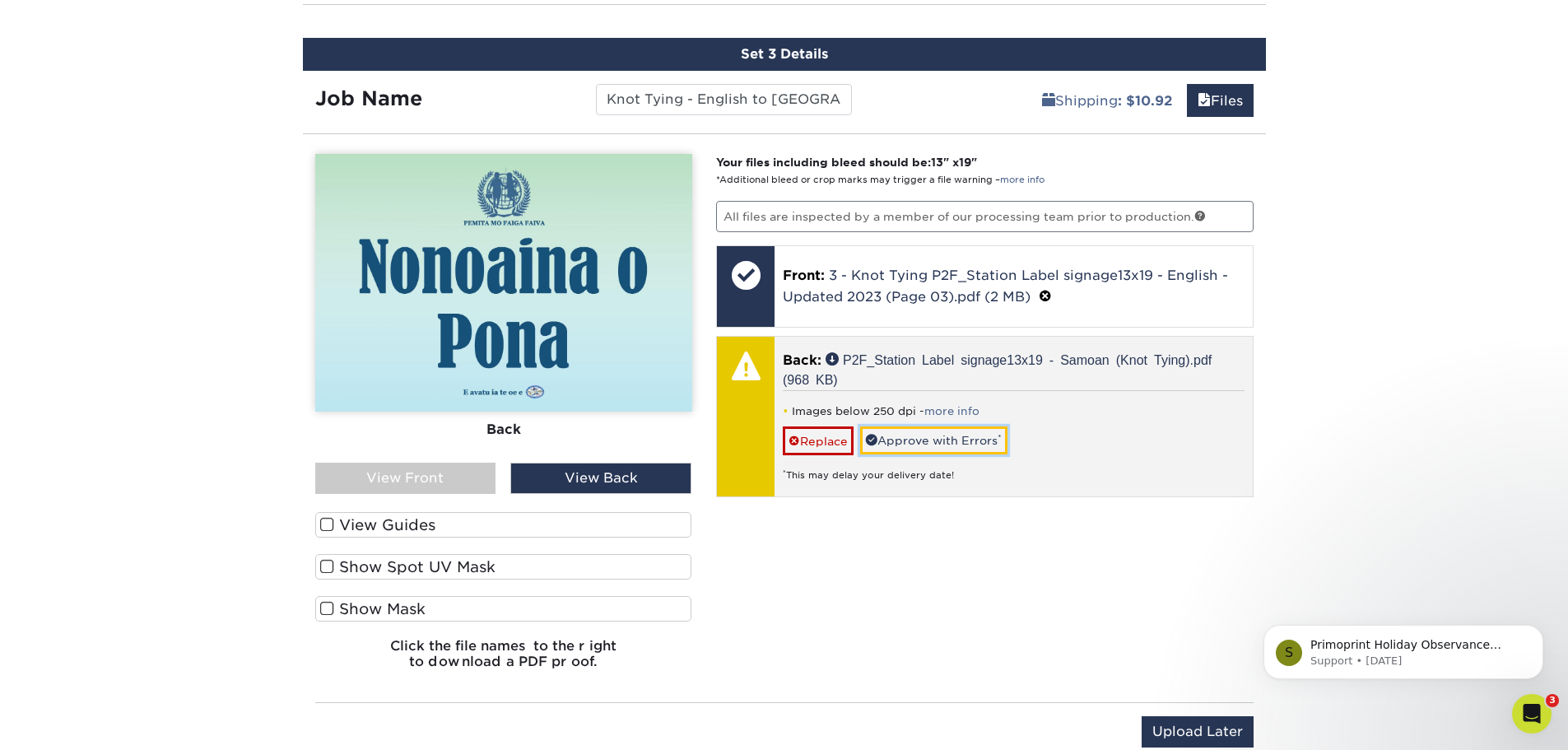
click at [910, 442] on link "Approve with Errors *" at bounding box center [933, 440] width 148 height 28
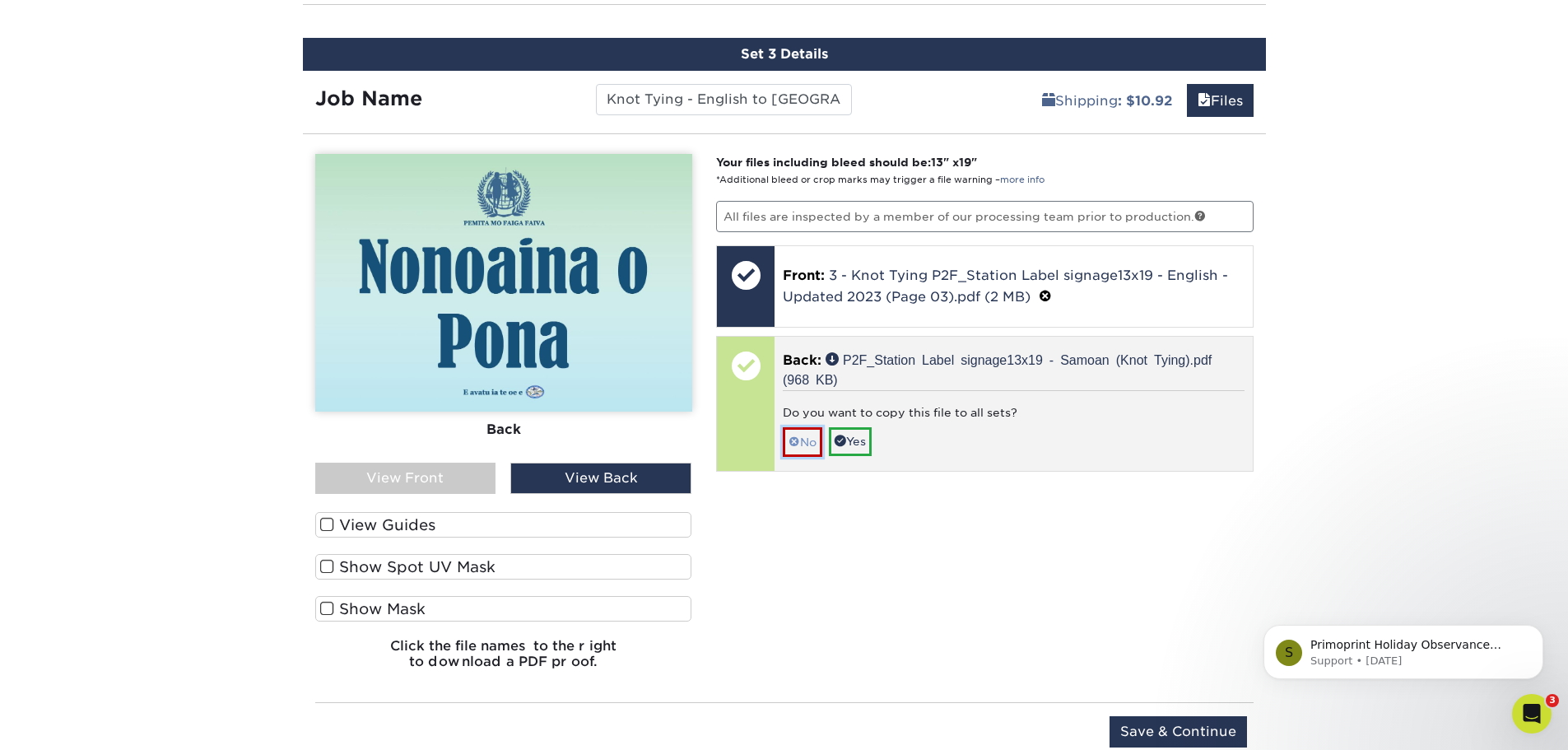
click at [802, 439] on link "No" at bounding box center [802, 441] width 39 height 29
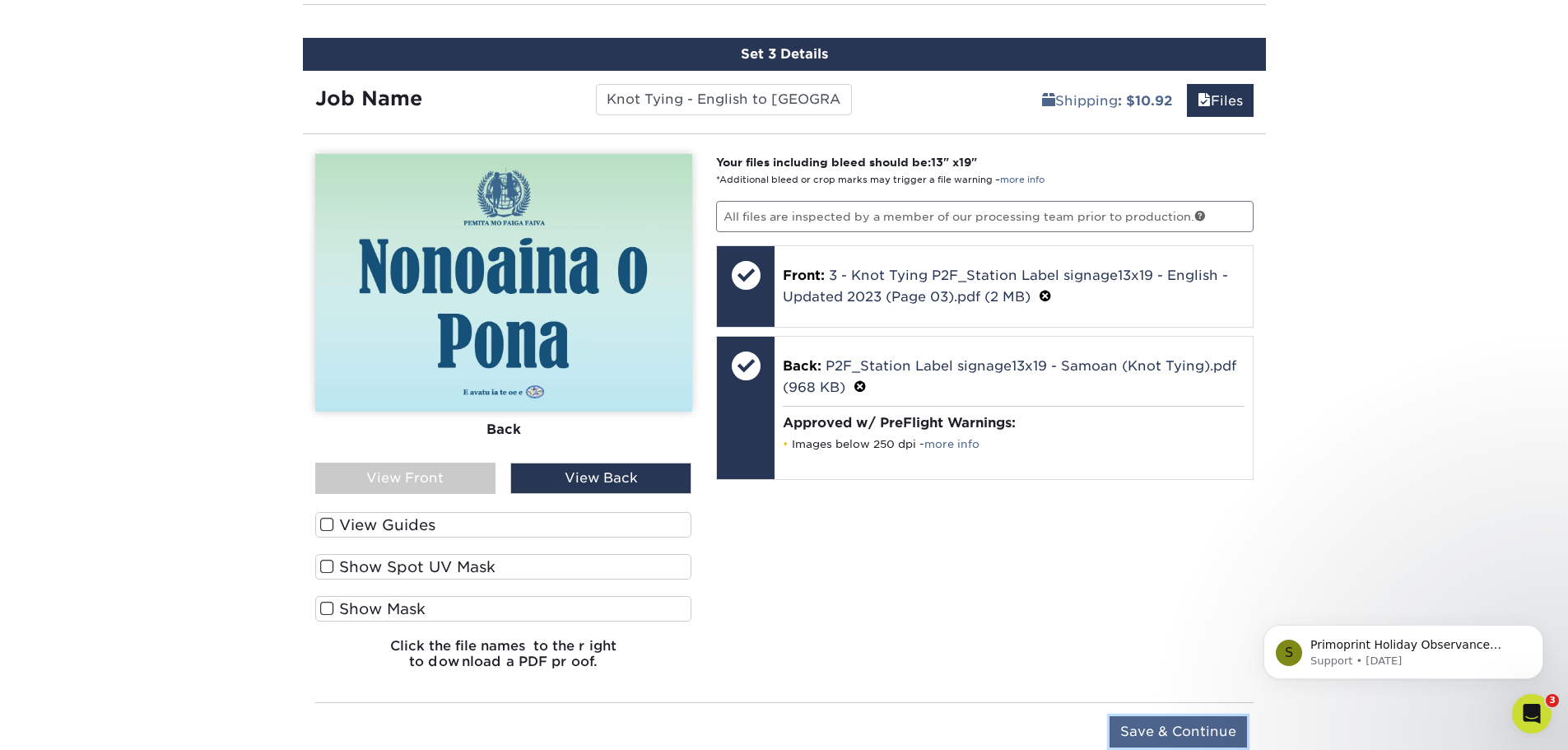
click at [1147, 729] on input "Save & Continue" at bounding box center [1178, 731] width 138 height 31
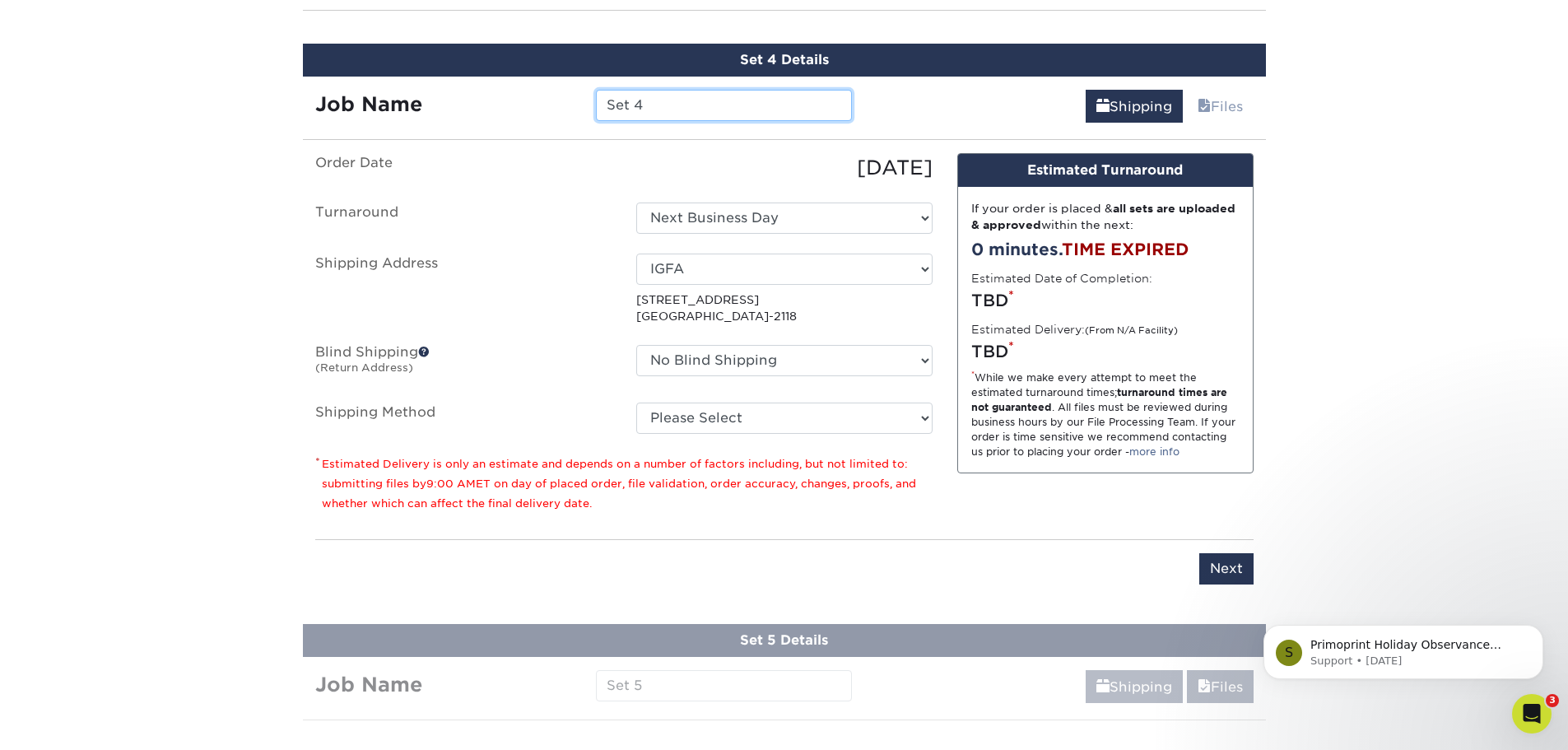
scroll to position [1354, 0]
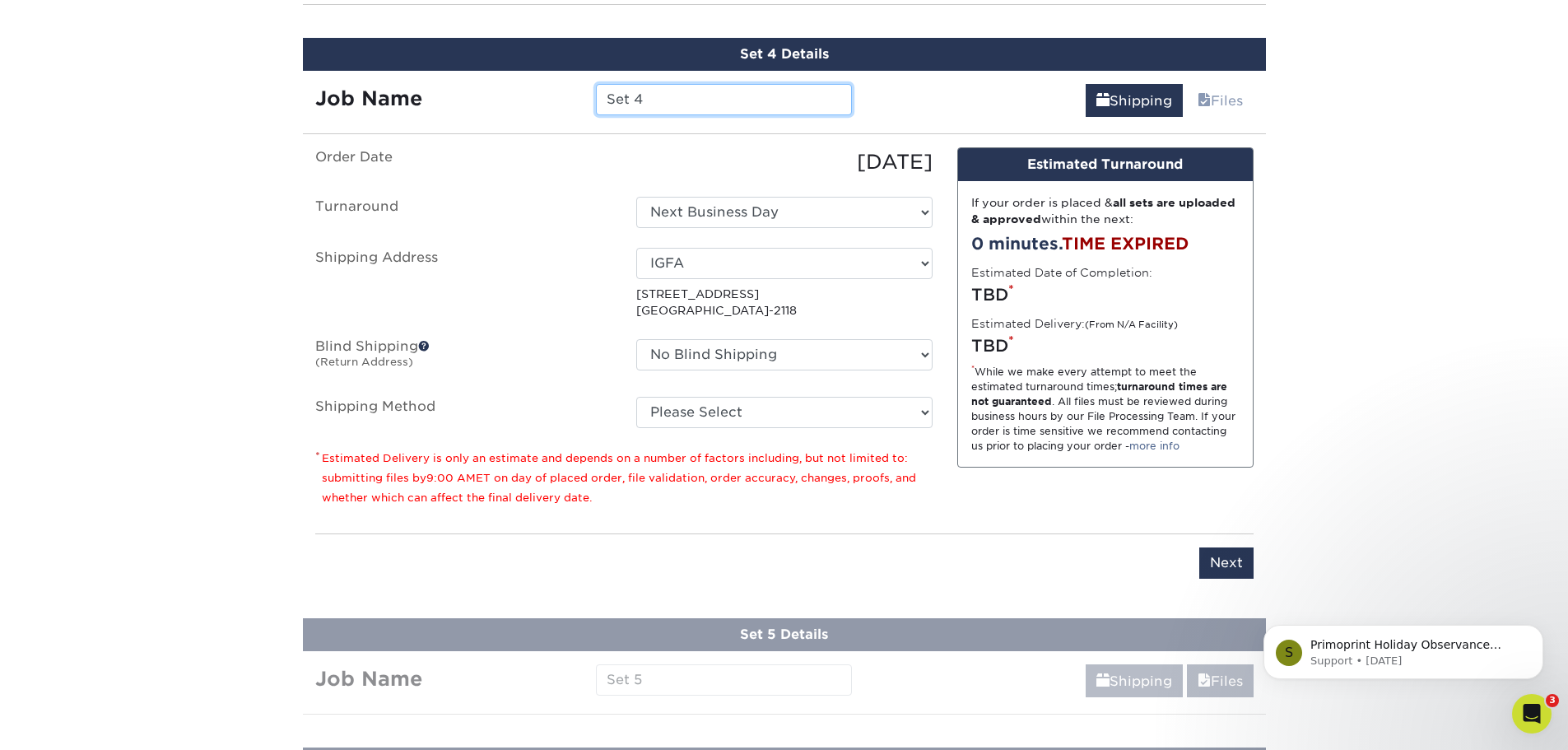
drag, startPoint x: 589, startPoint y: 100, endPoint x: 394, endPoint y: 98, distance: 195.0
click at [411, 98] on div "Job Name Set 4" at bounding box center [584, 99] width 562 height 31
paste input "- English to [GEOGRAPHIC_DATA]"
click at [699, 99] on input "Conservation- English to [GEOGRAPHIC_DATA]" at bounding box center [724, 99] width 256 height 31
type input "Conservation - English to [GEOGRAPHIC_DATA]"
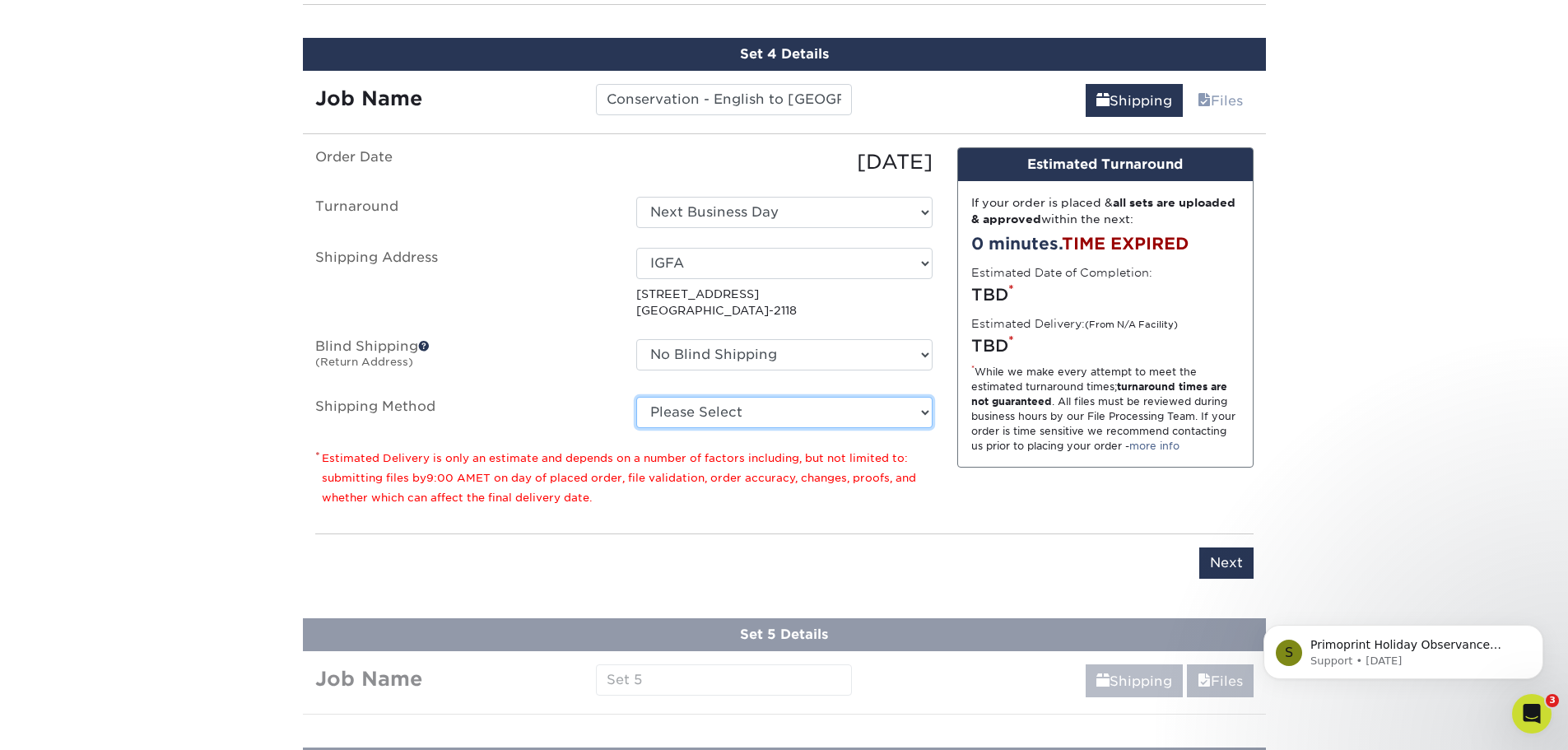
click at [771, 409] on select "Please Select UPS Ground (+$10.92) Next Day Everywhere (+$11.20) UPS 3 Day Sele…" at bounding box center [784, 412] width 296 height 31
select select "03"
click at [636, 396] on select "Please Select UPS Ground (+$10.92) Next Day Everywhere (+$11.20) UPS 3 Day Sele…" at bounding box center [784, 412] width 296 height 31
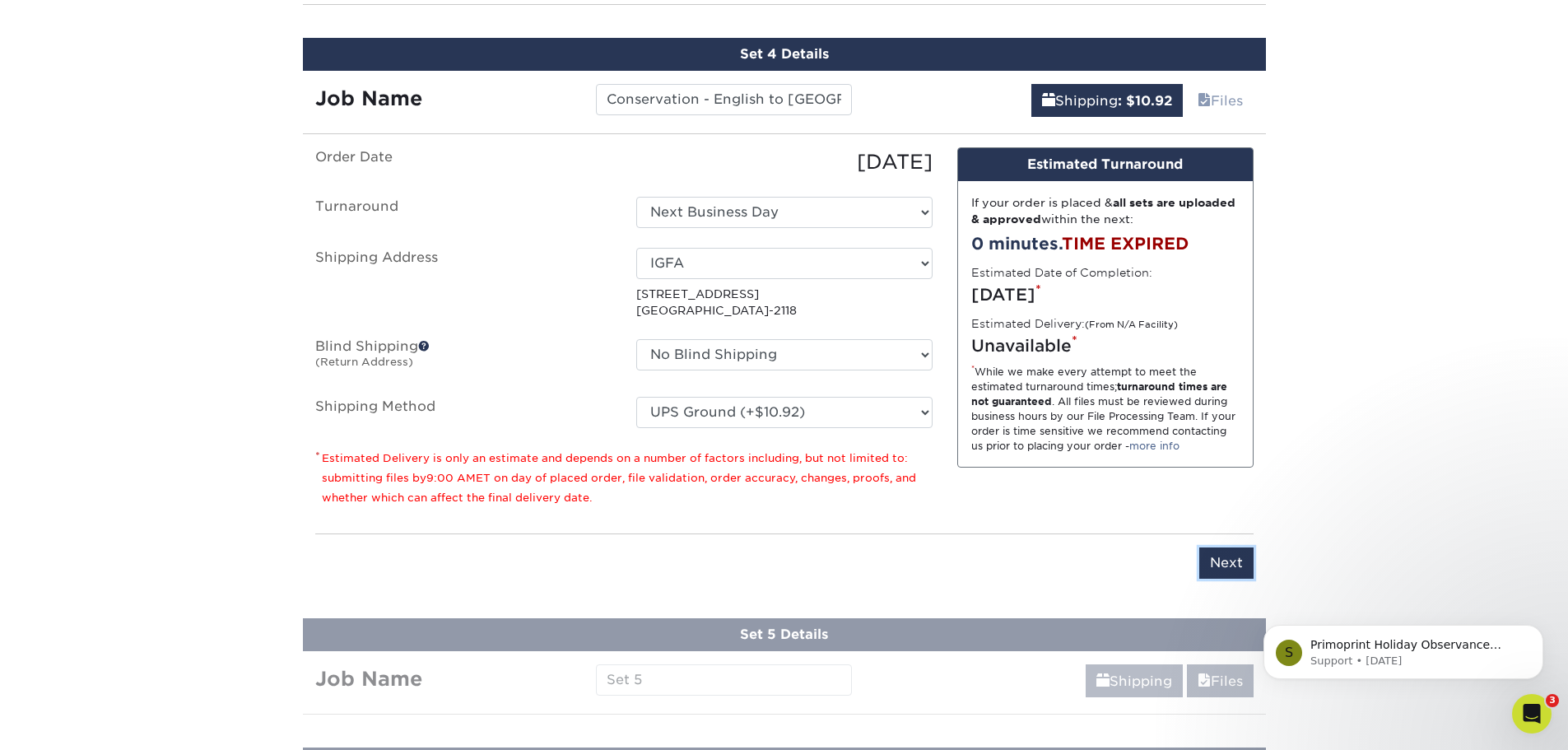
click at [1228, 568] on input "Next" at bounding box center [1225, 563] width 55 height 31
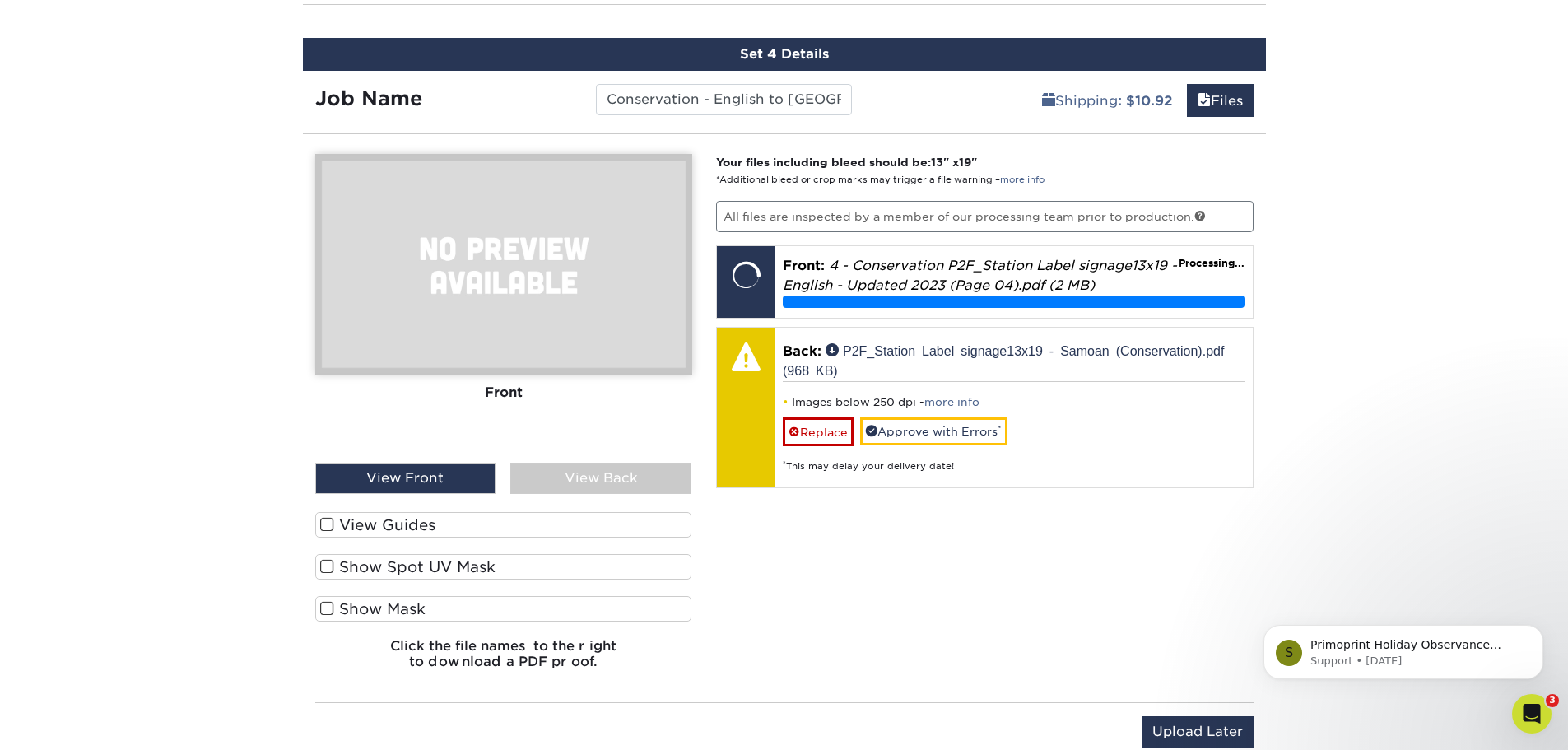
click at [582, 475] on div "View Back" at bounding box center [600, 478] width 181 height 31
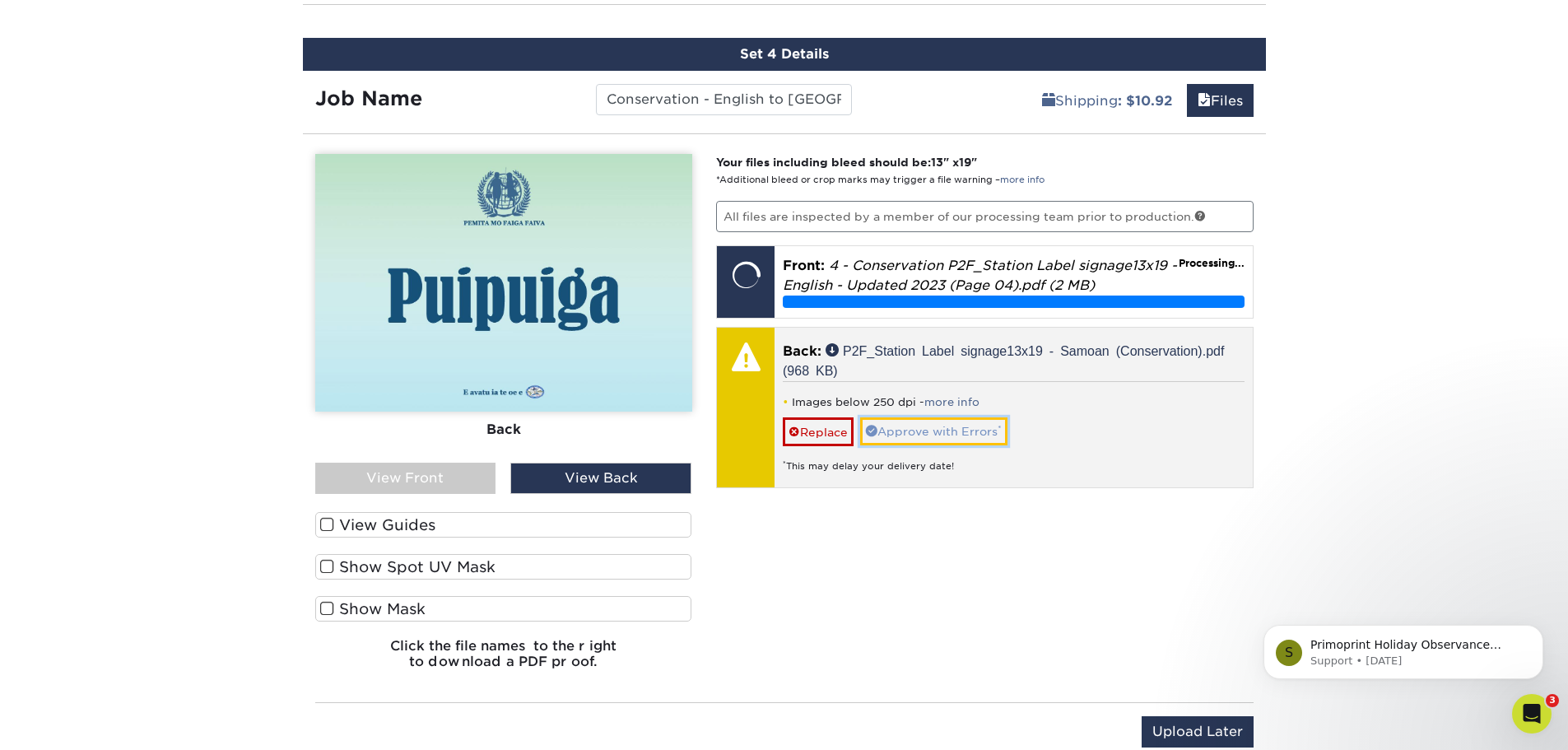
click at [906, 431] on link "Approve with Errors *" at bounding box center [933, 430] width 148 height 28
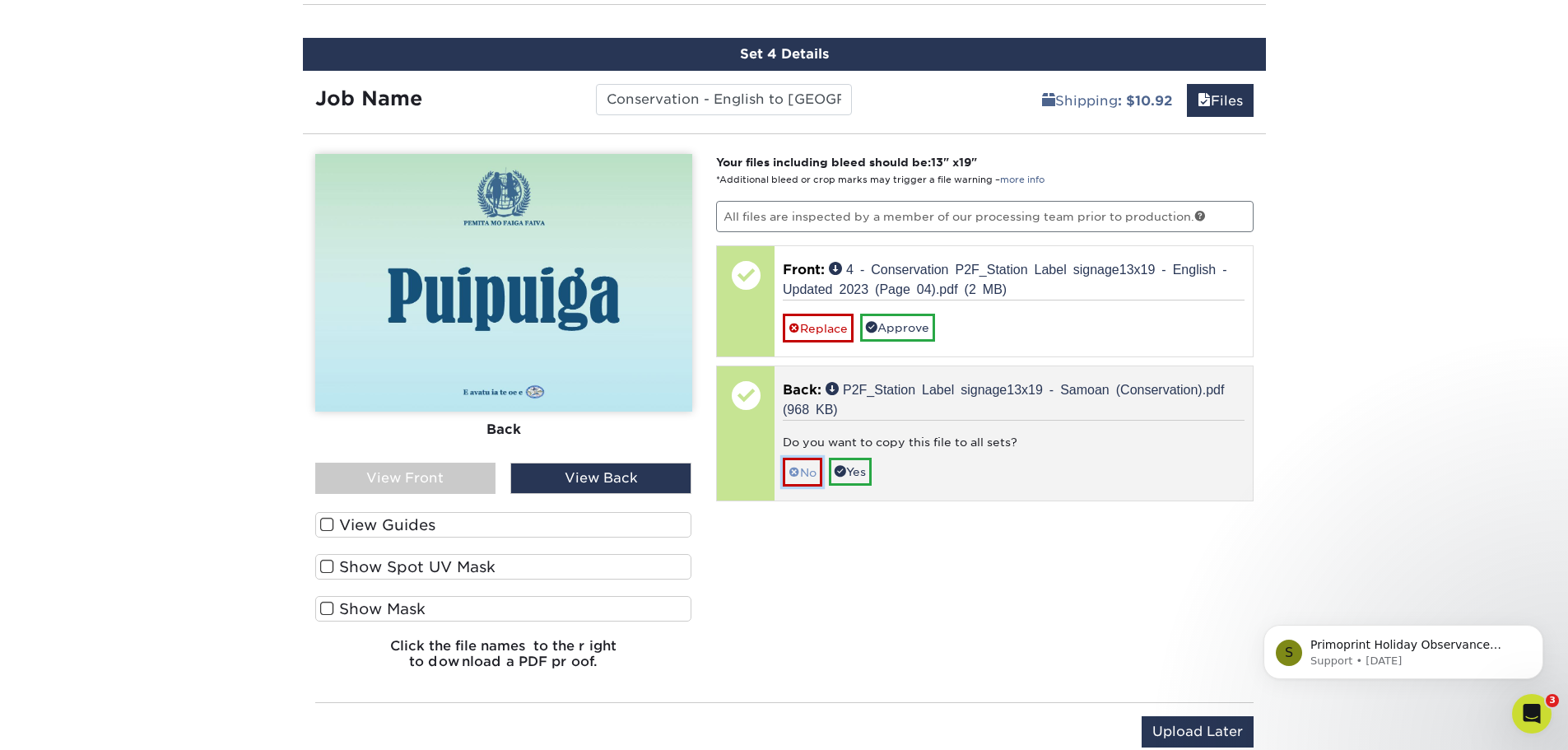
click at [801, 468] on link "No" at bounding box center [802, 473] width 39 height 29
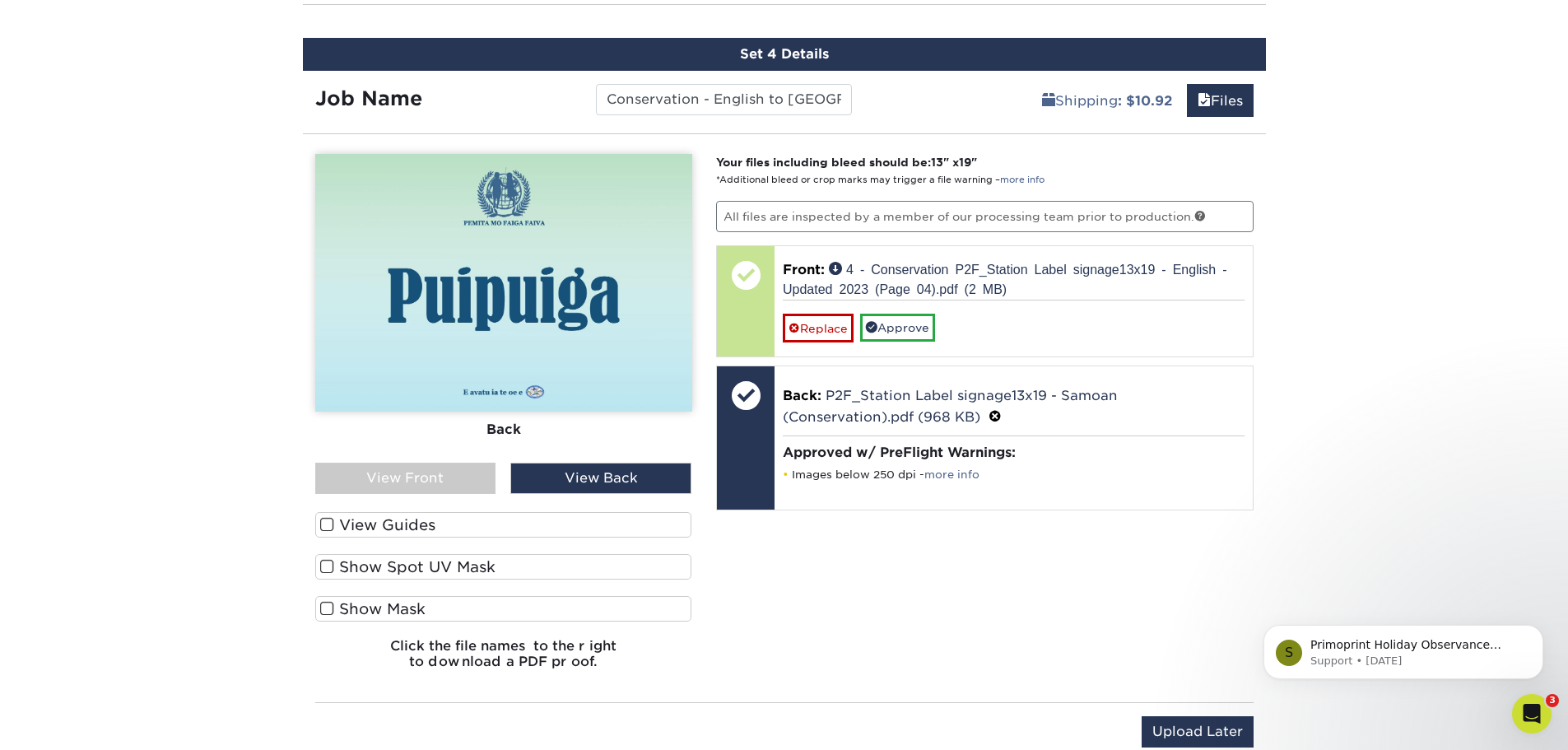
click at [436, 471] on div "View Front" at bounding box center [405, 478] width 181 height 31
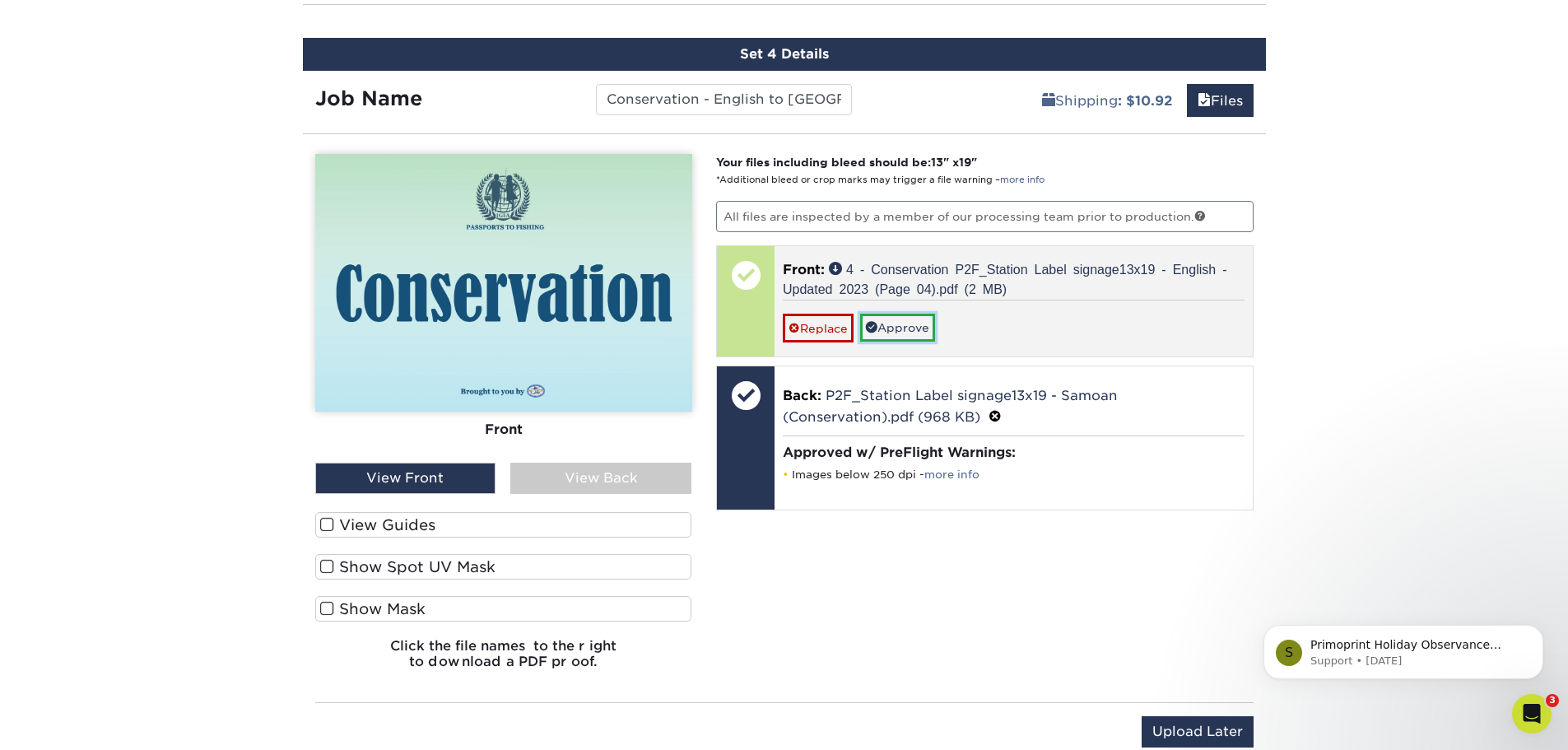
click at [912, 324] on link "Approve" at bounding box center [897, 328] width 75 height 28
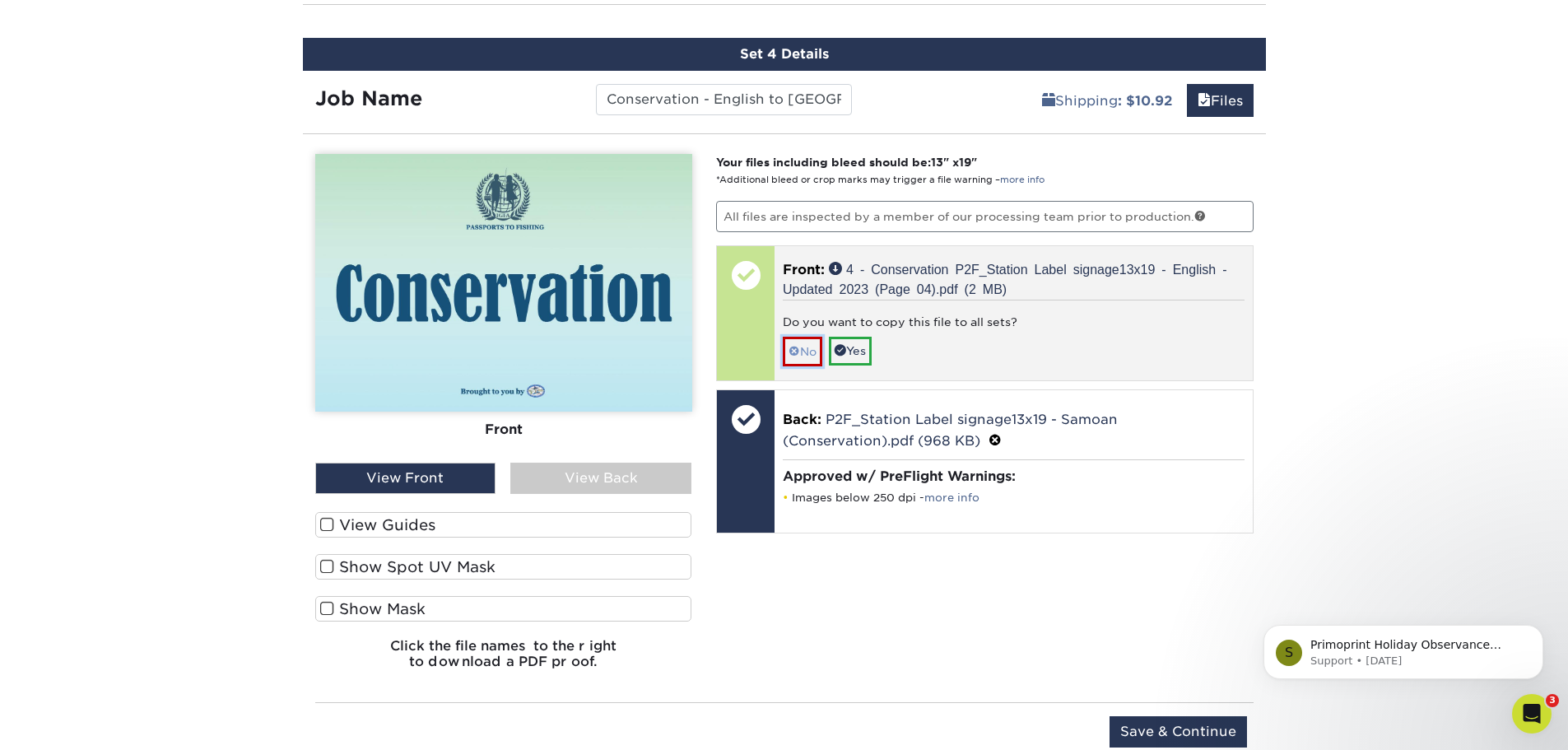
click at [807, 348] on link "No" at bounding box center [802, 351] width 39 height 29
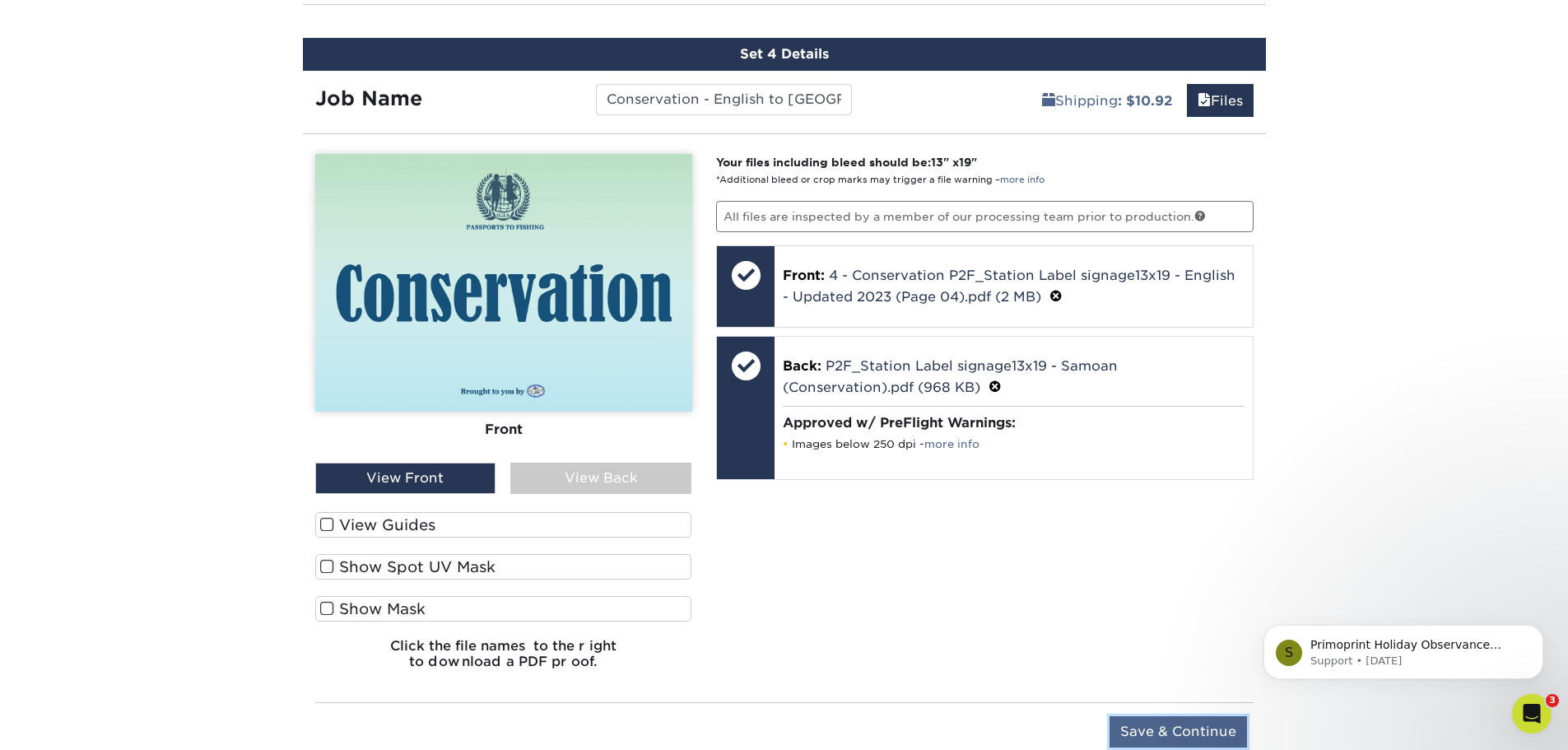
click at [1157, 736] on input "Save & Continue" at bounding box center [1178, 731] width 138 height 31
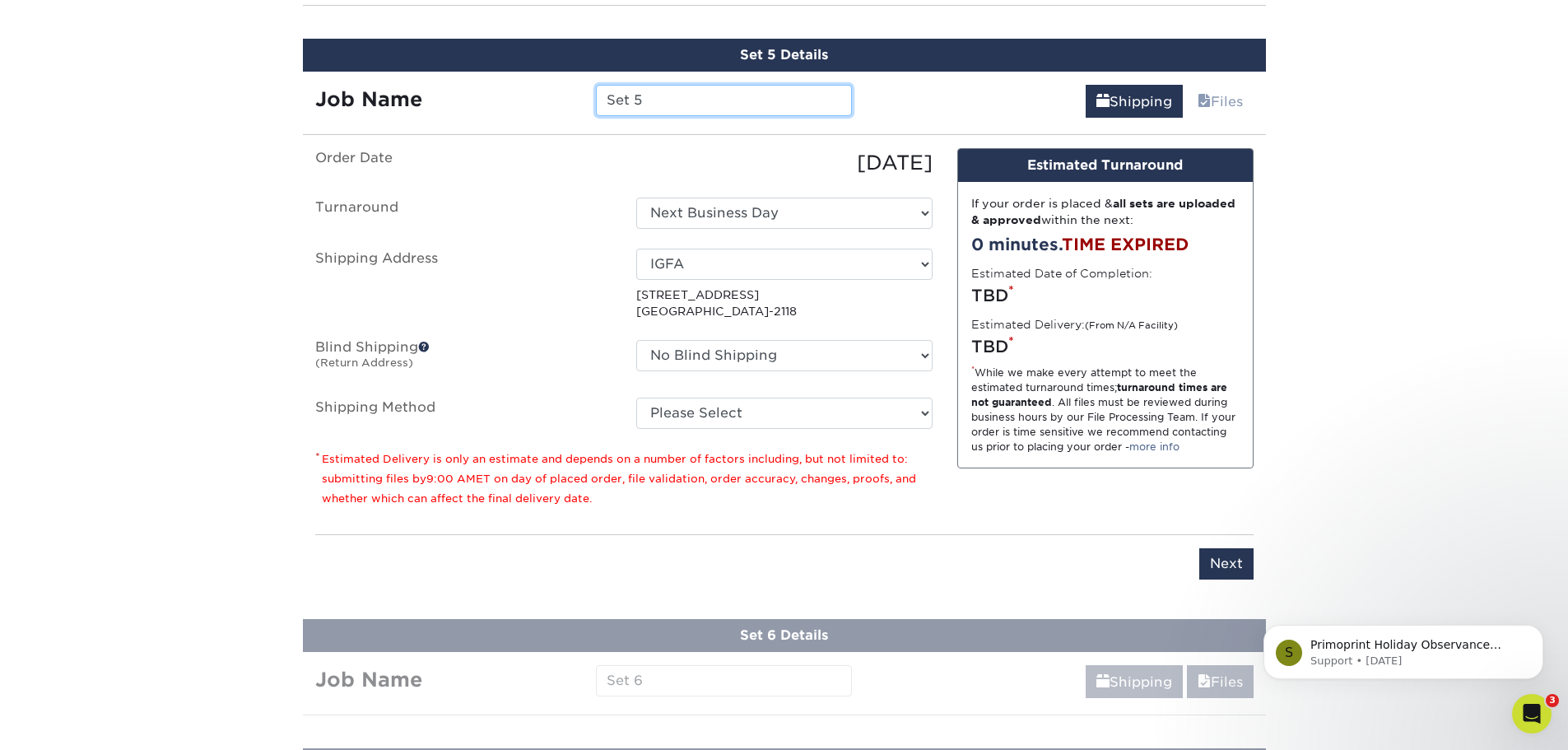
scroll to position [1484, 0]
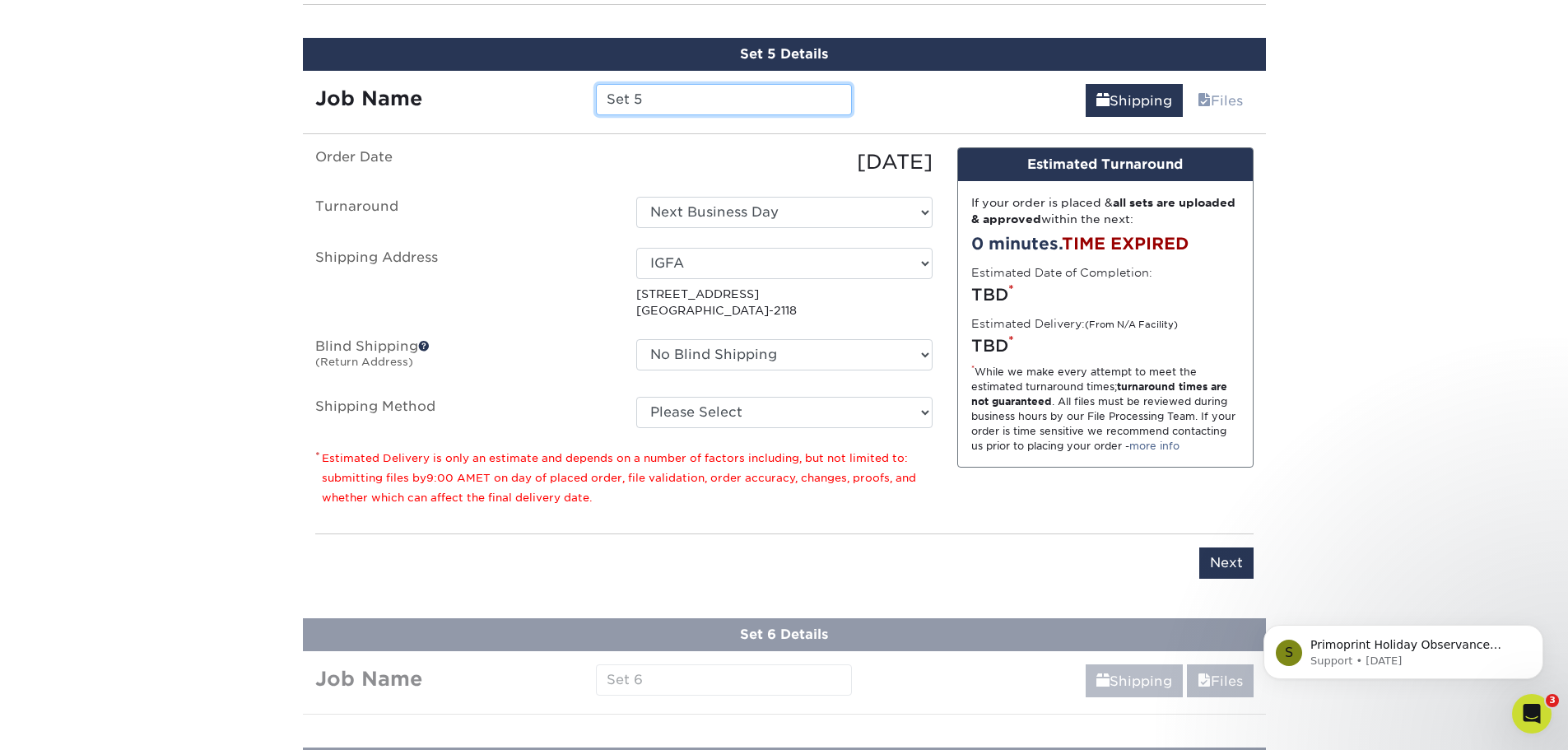
drag, startPoint x: 653, startPoint y: 94, endPoint x: 453, endPoint y: 86, distance: 200.2
click at [488, 91] on div "Job Name Set 5" at bounding box center [584, 99] width 562 height 31
paste input "- English to [GEOGRAPHIC_DATA]"
type input "Stewardship - English to [GEOGRAPHIC_DATA]"
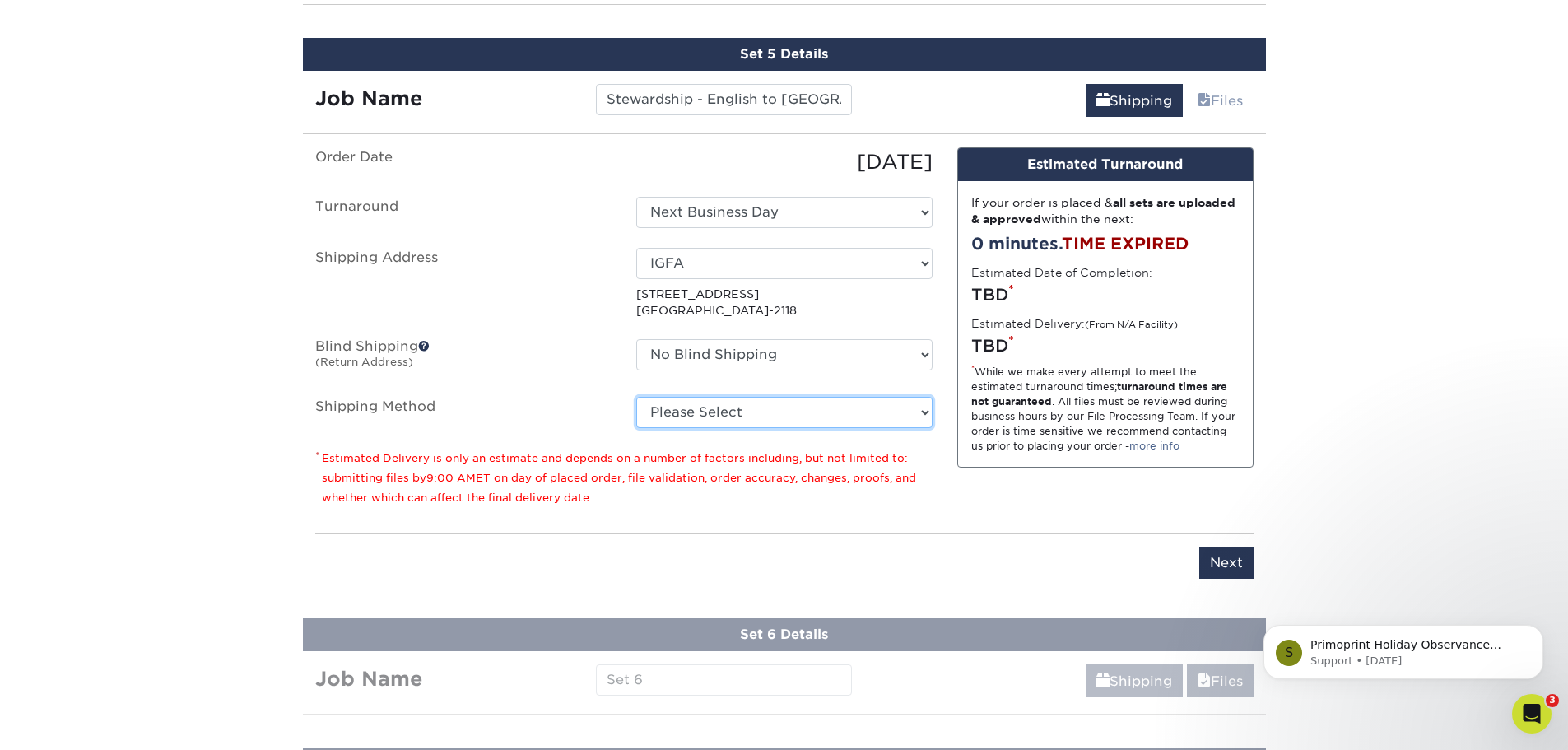
click at [750, 411] on select "Please Select UPS Ground (+$10.92) Next Day Everywhere (+$11.20) UPS 3 Day Sele…" at bounding box center [784, 412] width 296 height 31
select select "03"
click at [636, 396] on select "Please Select UPS Ground (+$10.92) Next Day Everywhere (+$11.20) UPS 3 Day Sele…" at bounding box center [784, 412] width 296 height 31
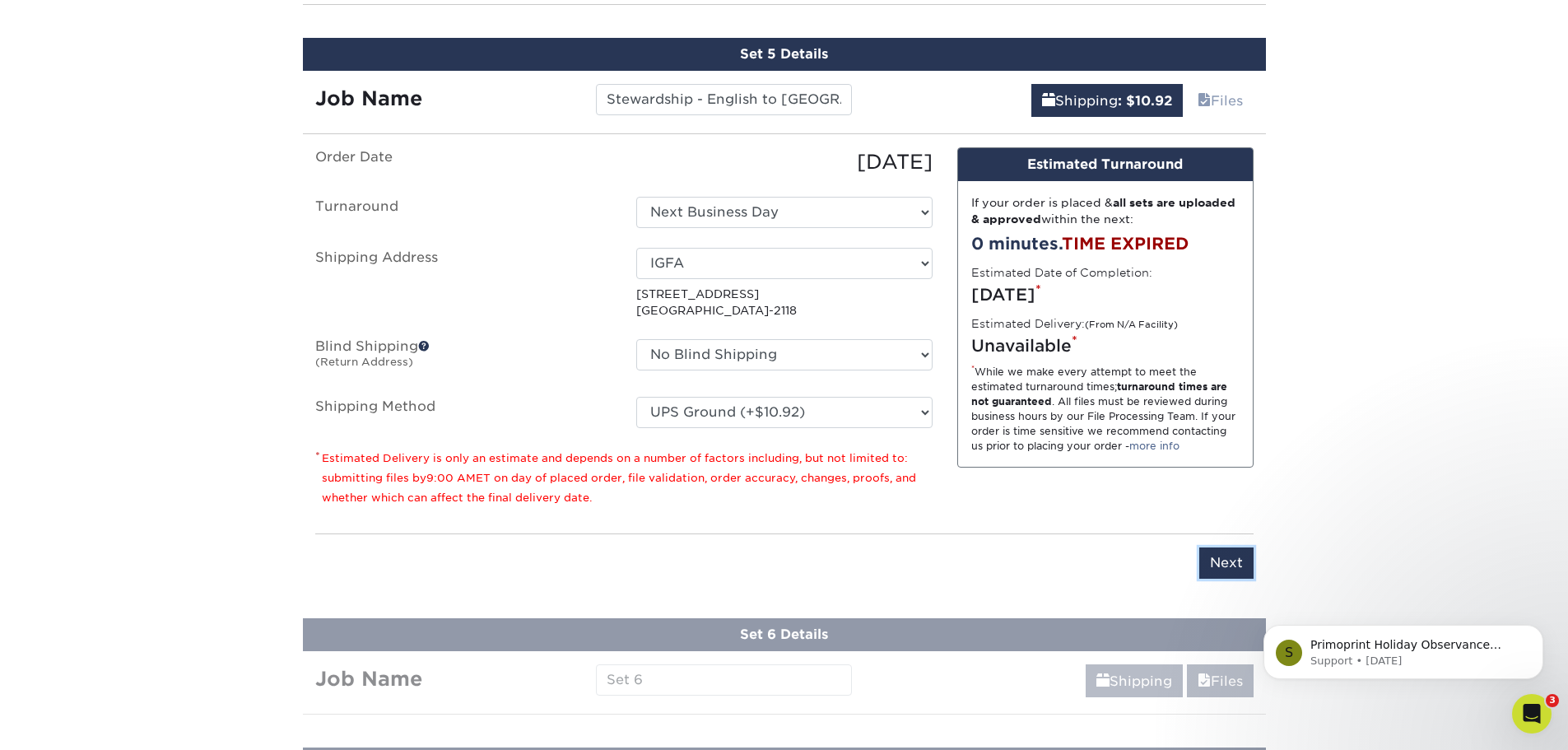
click at [1209, 558] on input "Next" at bounding box center [1225, 563] width 55 height 31
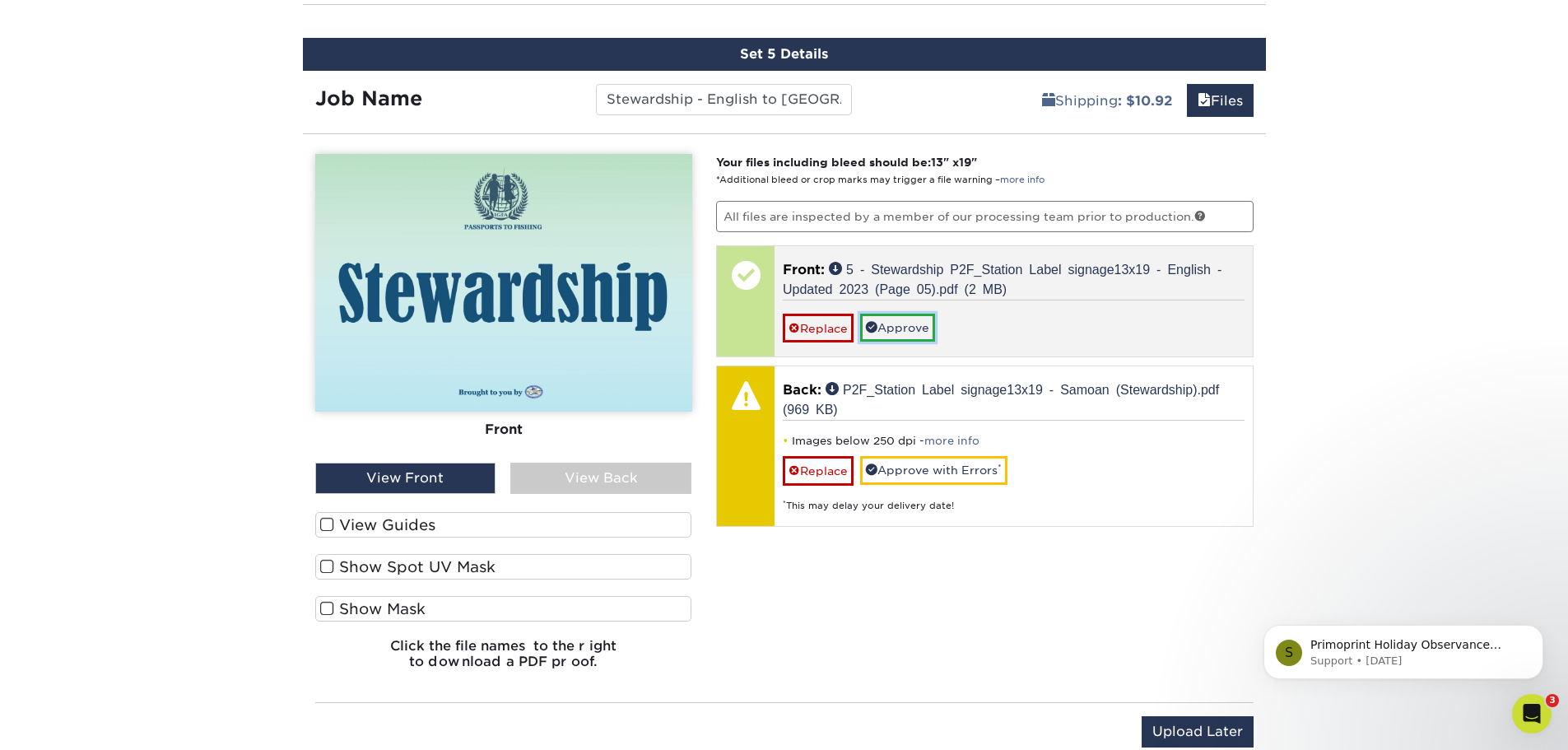
click at [897, 328] on link "Approve" at bounding box center [897, 328] width 75 height 28
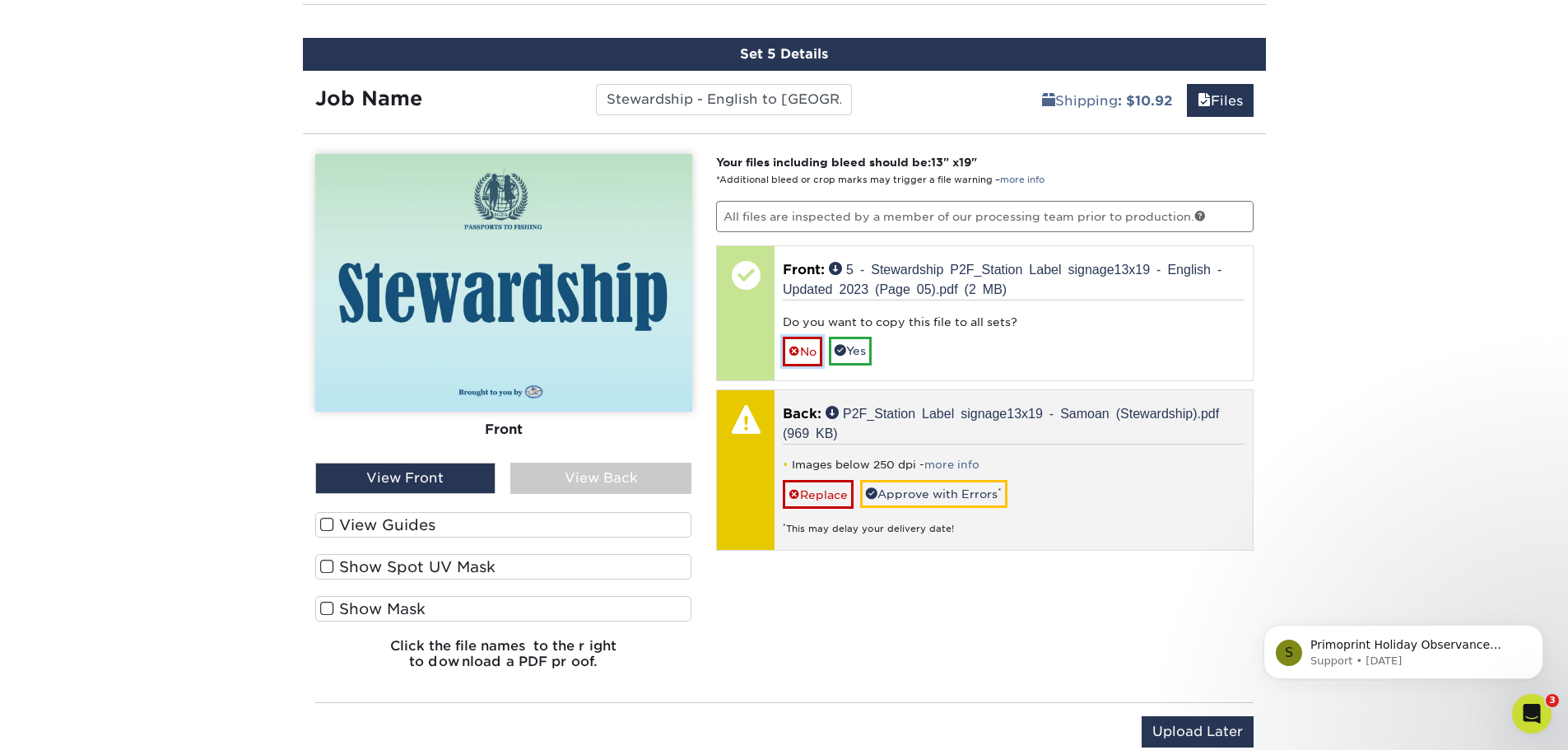
click at [801, 345] on link "No" at bounding box center [802, 351] width 39 height 29
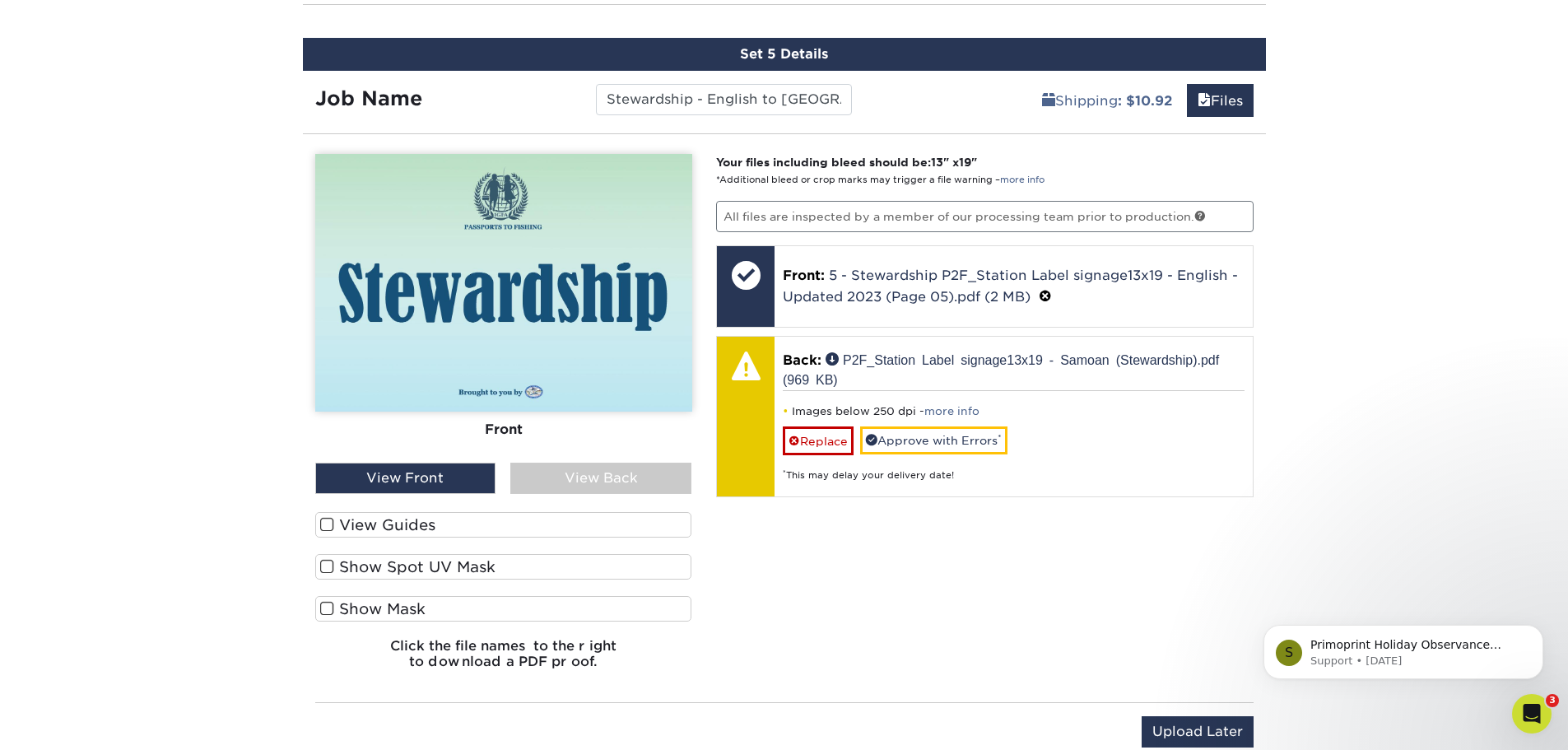
click at [597, 480] on div "View Back" at bounding box center [600, 478] width 181 height 31
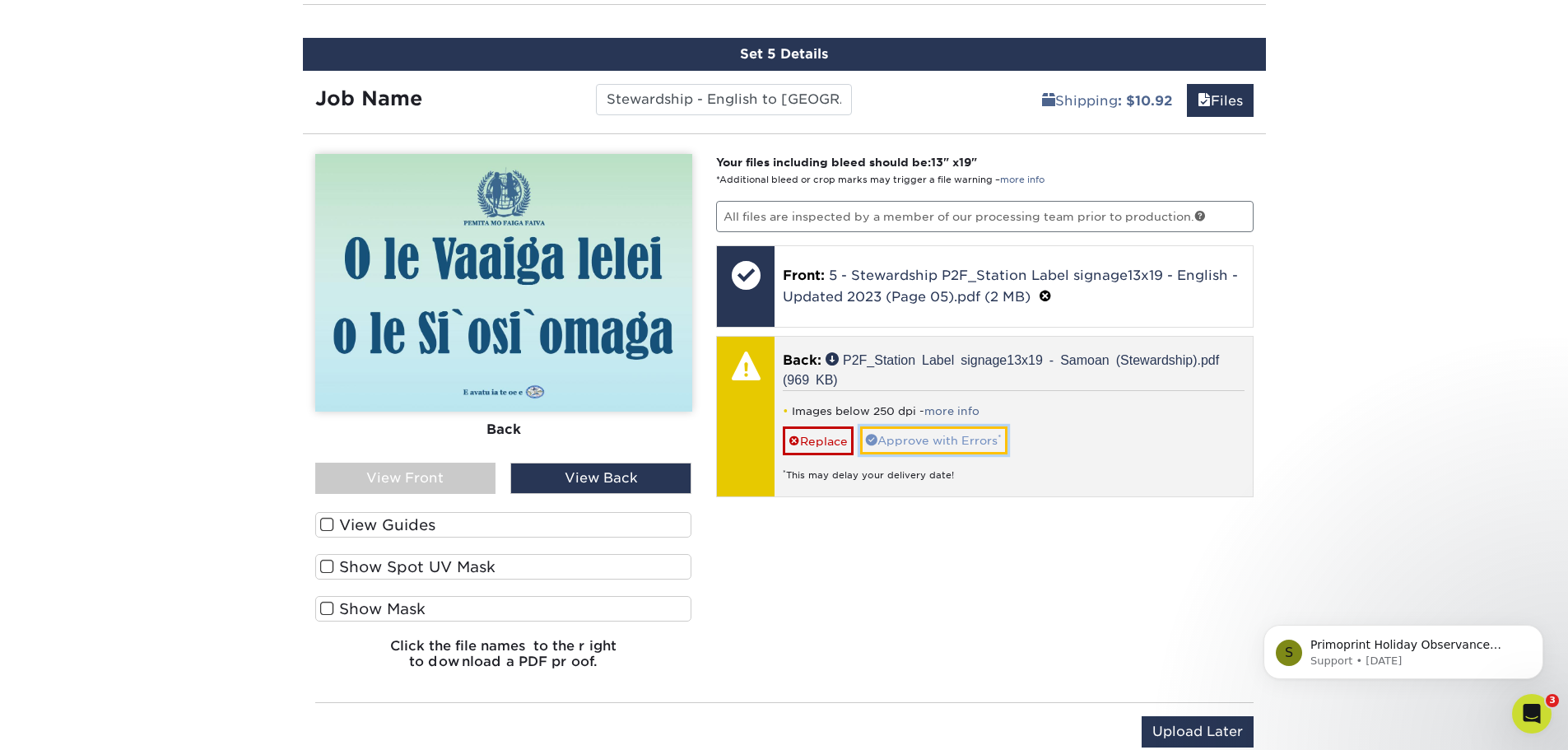
click at [954, 443] on link "Approve with Errors *" at bounding box center [933, 440] width 148 height 28
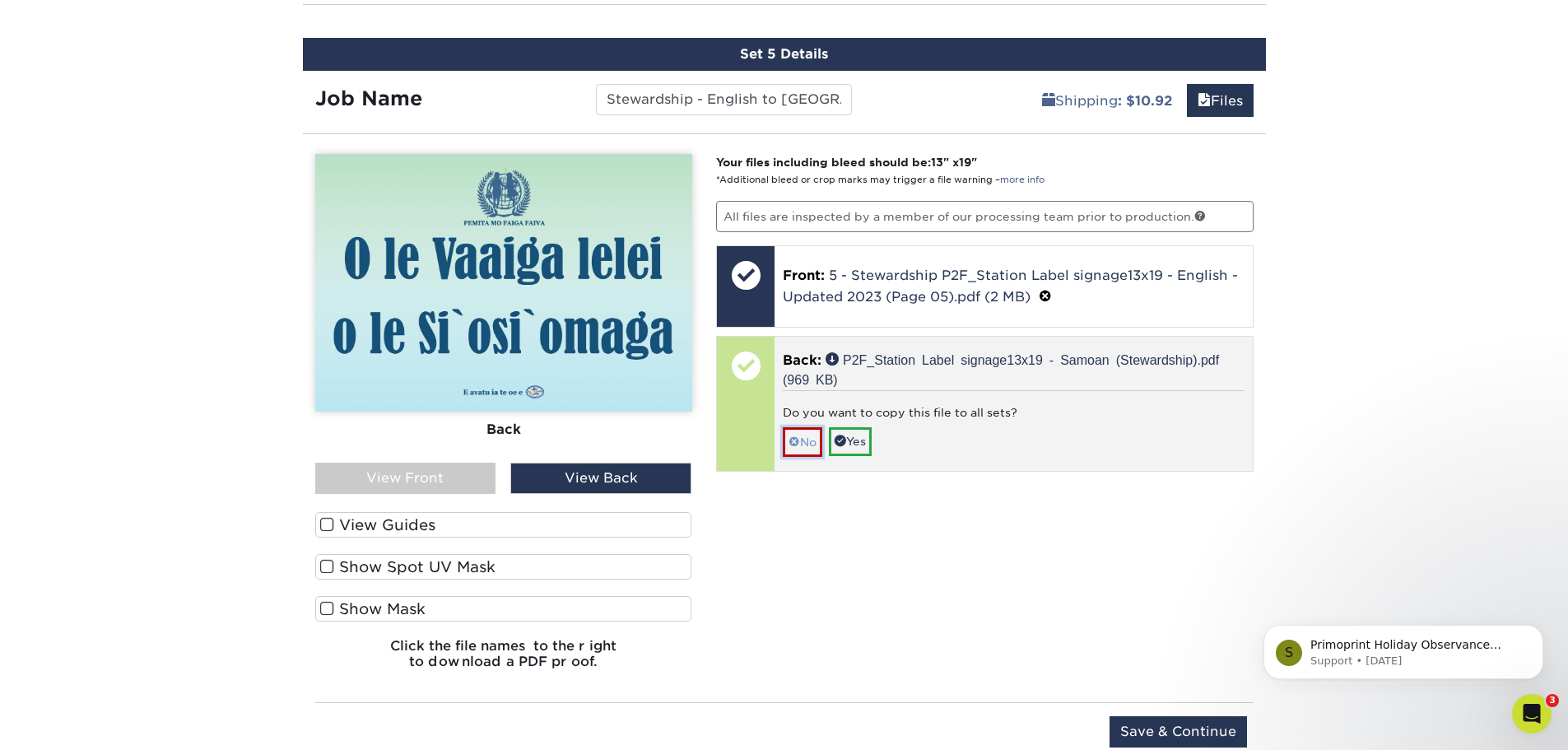
click at [814, 447] on link "No" at bounding box center [802, 441] width 39 height 29
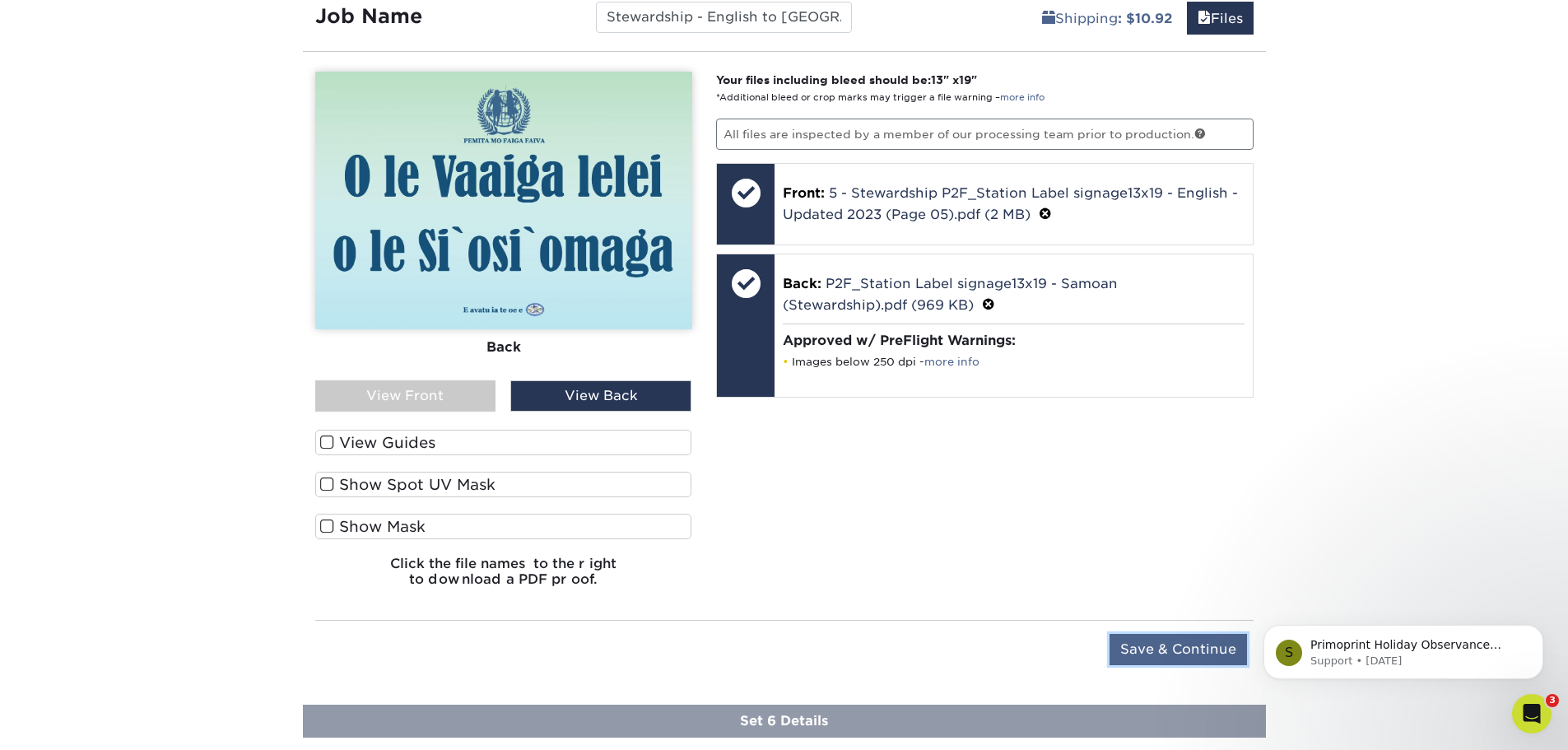
click at [1158, 644] on input "Save & Continue" at bounding box center [1178, 649] width 138 height 31
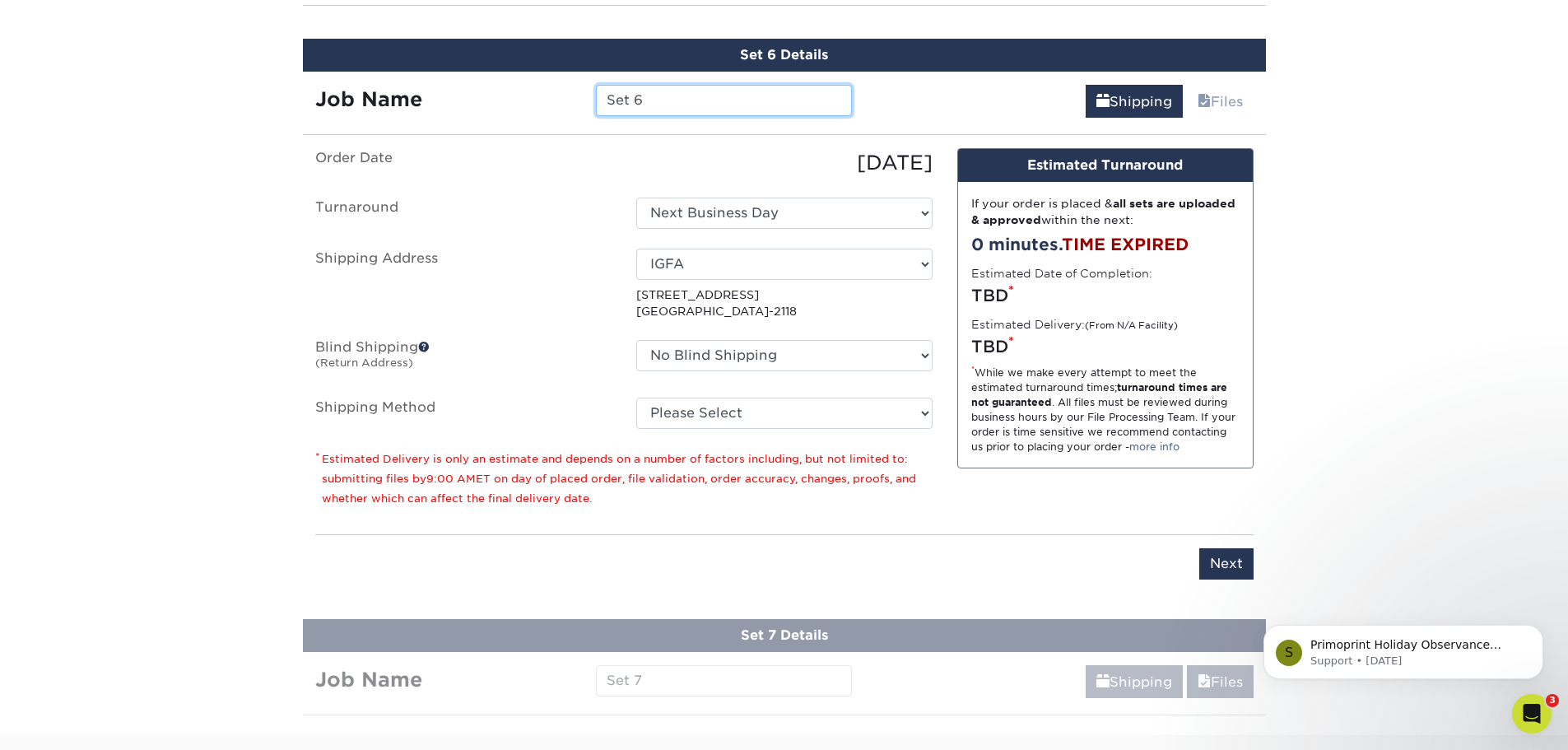
scroll to position [1613, 0]
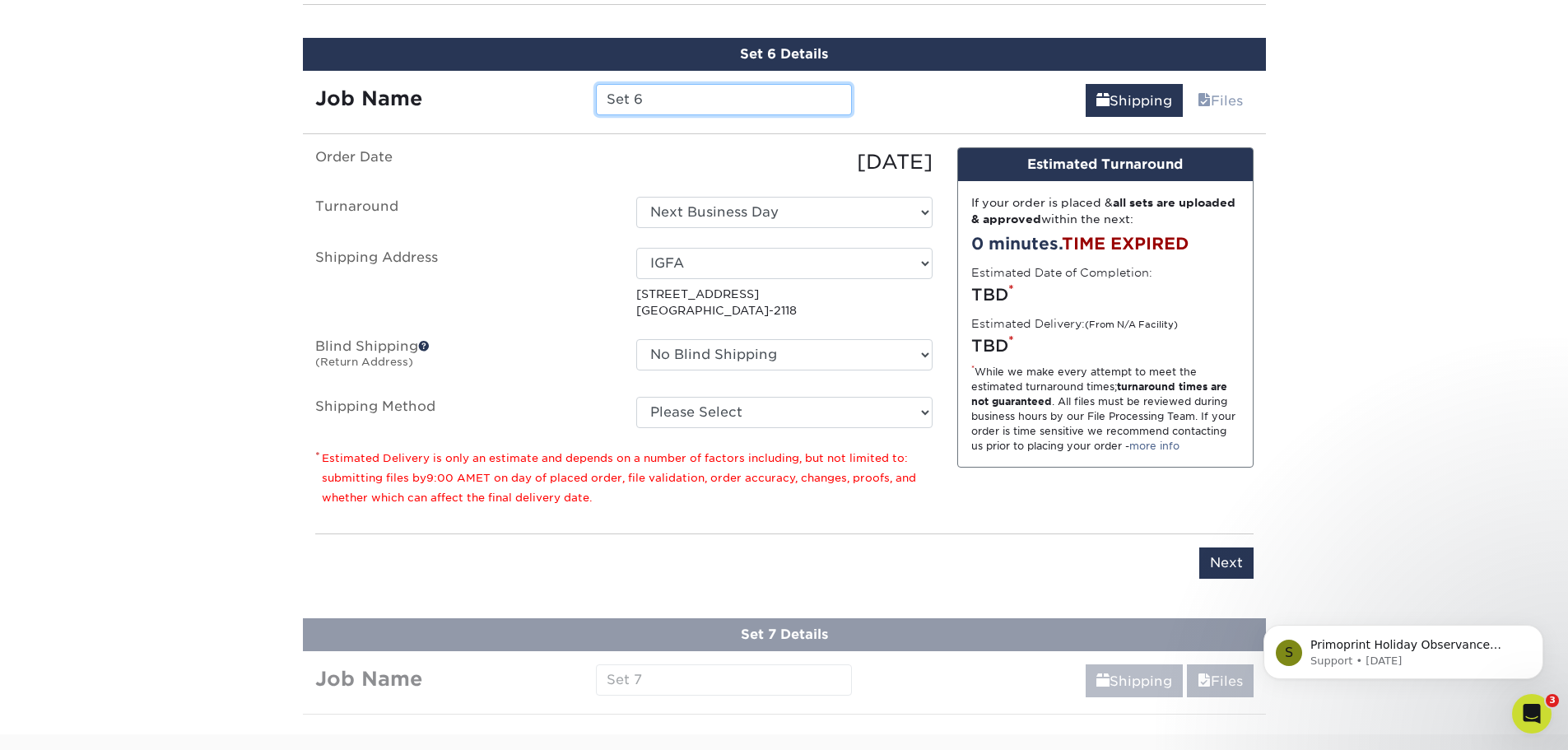
drag, startPoint x: 652, startPoint y: 101, endPoint x: 386, endPoint y: 98, distance: 266.0
click at [408, 98] on div "Job Name Set 6" at bounding box center [584, 99] width 562 height 31
paste input "- English to [GEOGRAPHIC_DATA]"
type input "Safety and Casting - English to [GEOGRAPHIC_DATA]"
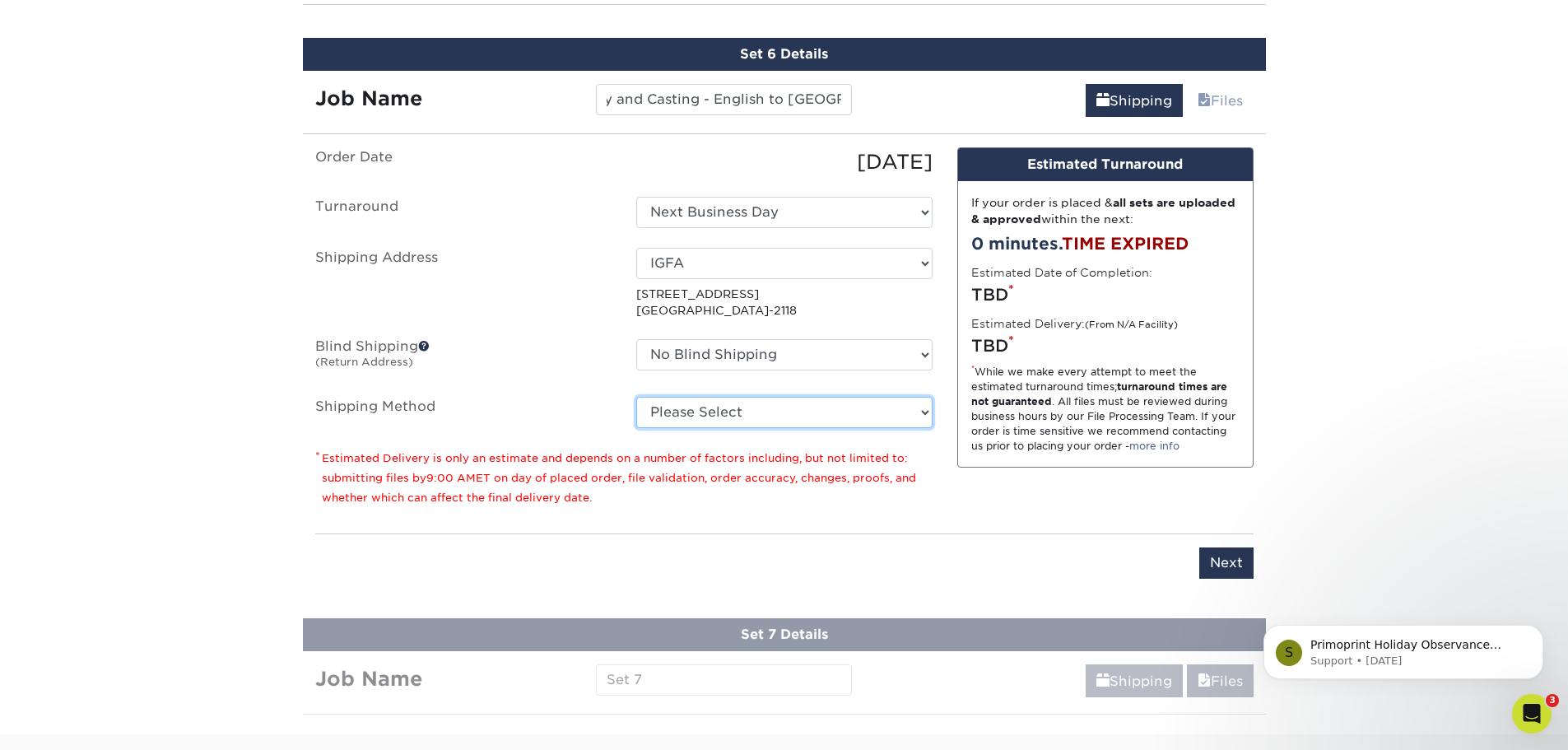
click at [784, 414] on select "Please Select UPS Ground (+$10.92) Next Day Everywhere (+$11.20) UPS 3 Day Sele…" at bounding box center [784, 412] width 296 height 31
select select "03"
click at [636, 396] on select "Please Select UPS Ground (+$10.92) Next Day Everywhere (+$11.20) UPS 3 Day Sele…" at bounding box center [784, 412] width 296 height 31
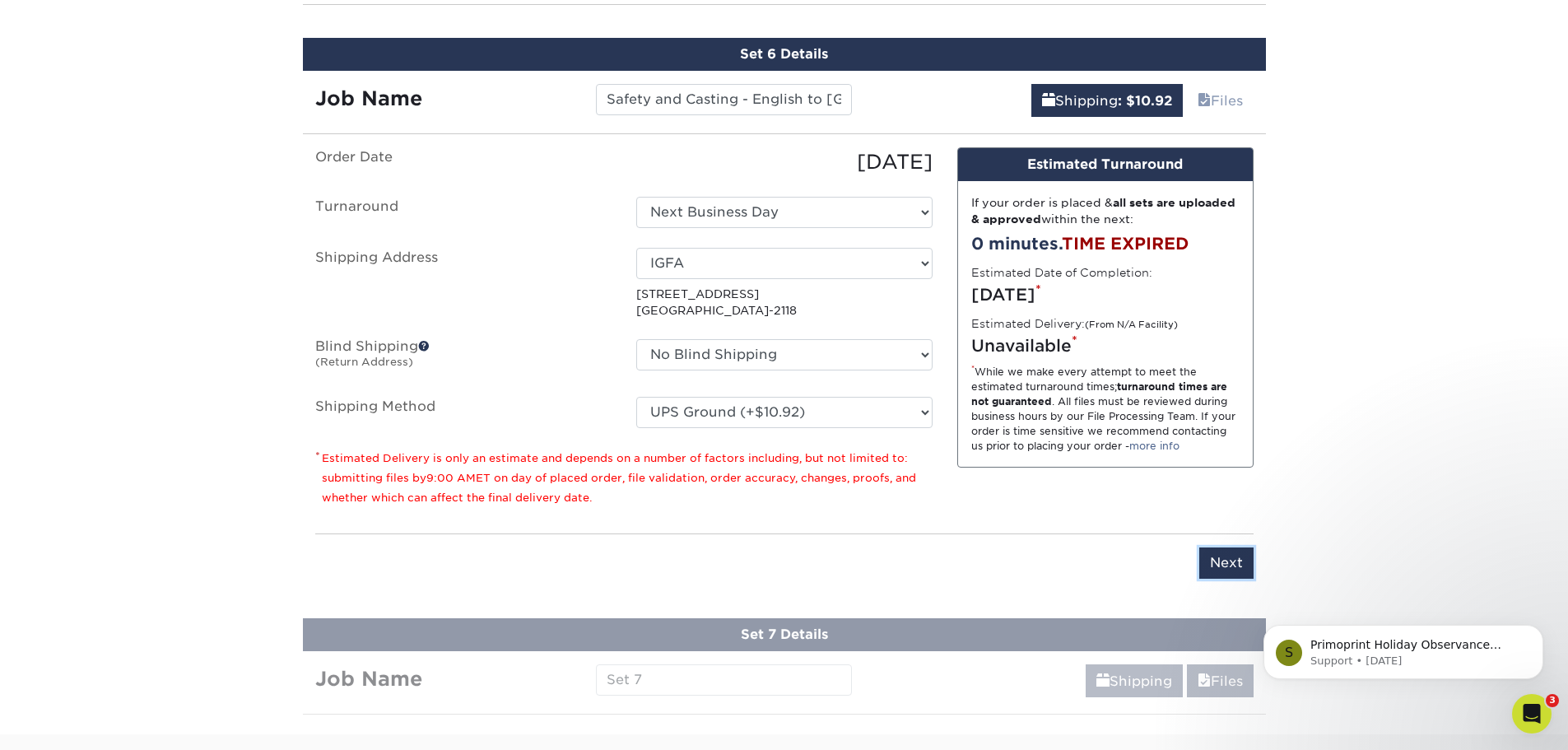
click at [1208, 560] on input "Next" at bounding box center [1225, 563] width 55 height 31
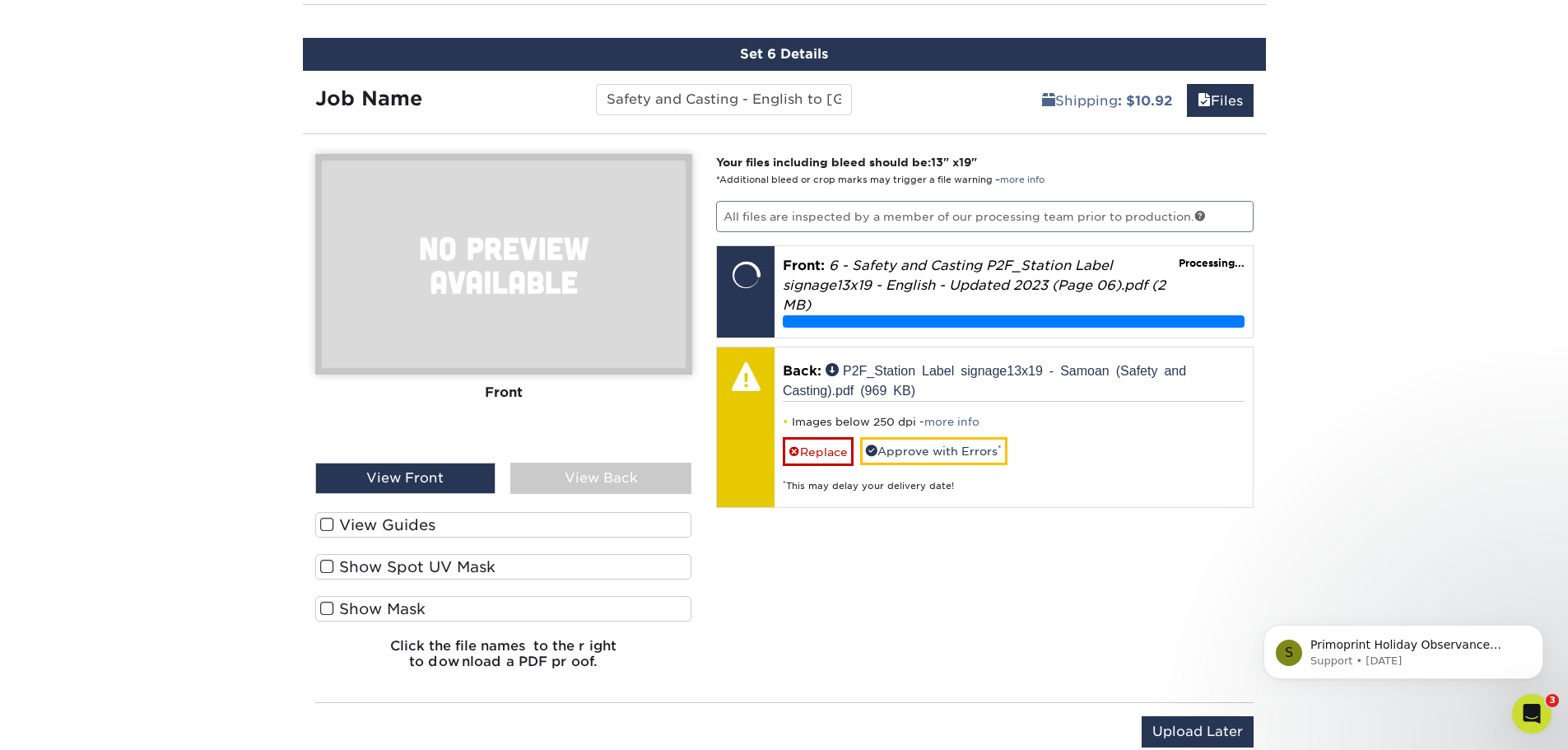
click at [643, 481] on div "View Back" at bounding box center [600, 478] width 181 height 31
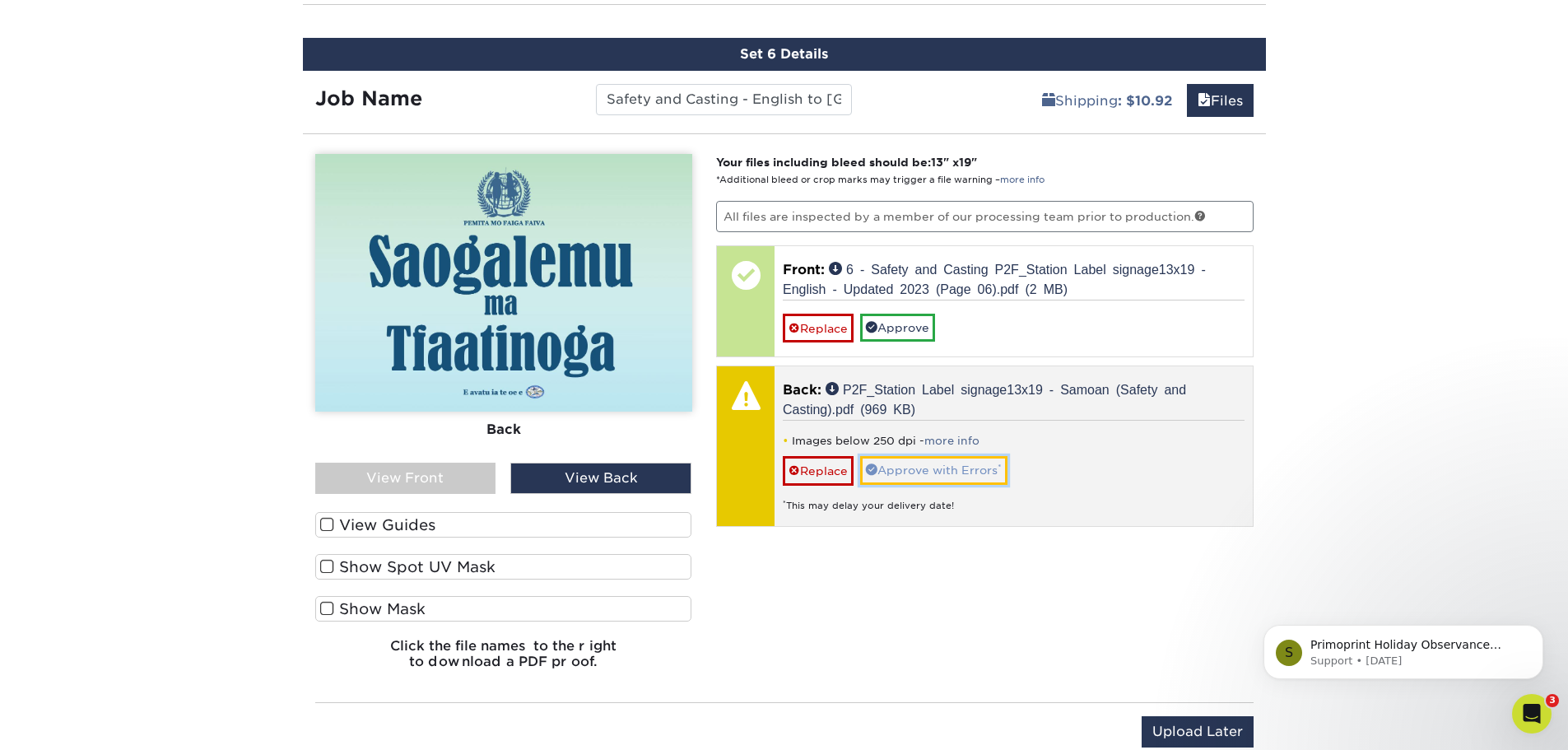
click at [920, 469] on link "Approve with Errors *" at bounding box center [933, 470] width 148 height 28
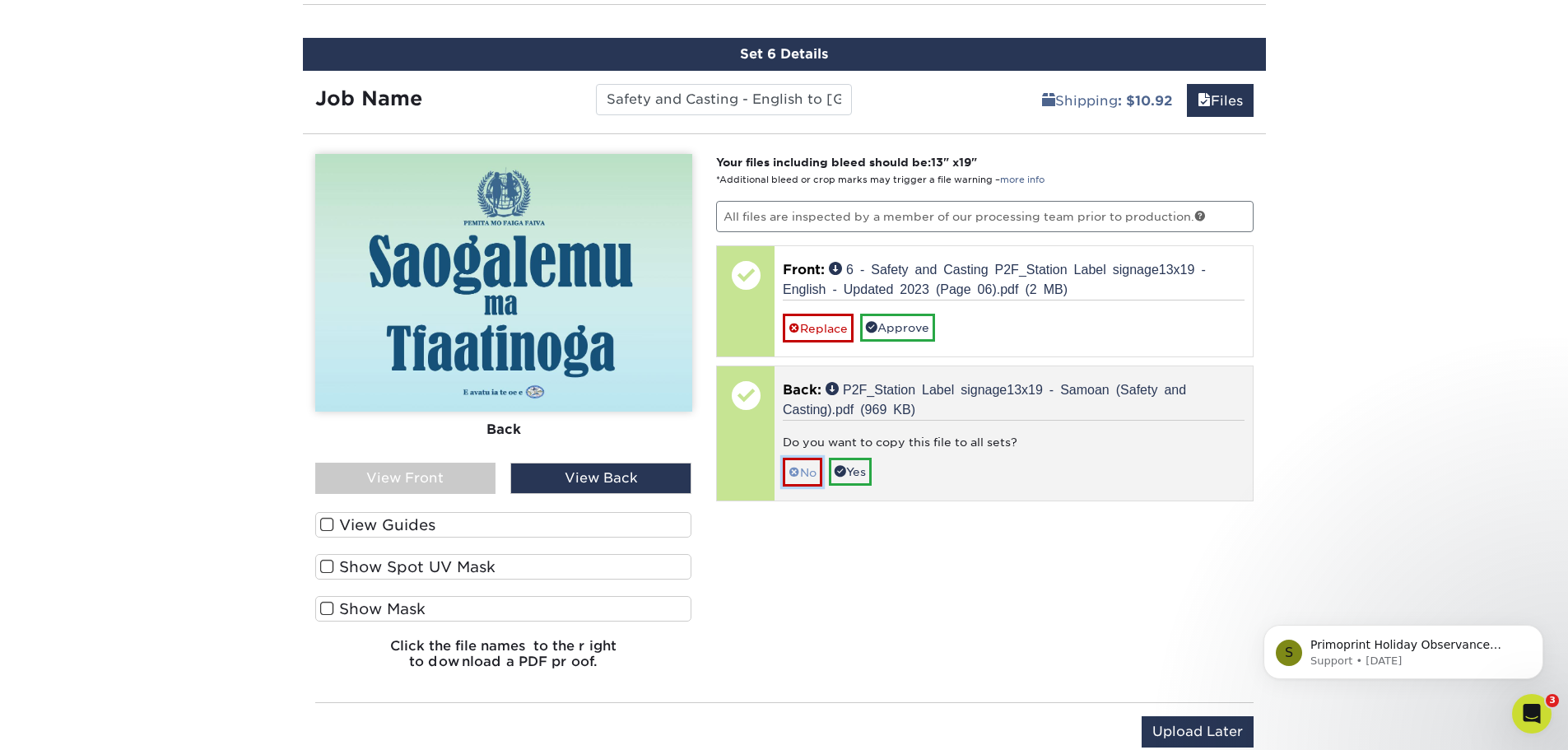
click at [809, 469] on link "No" at bounding box center [802, 473] width 39 height 29
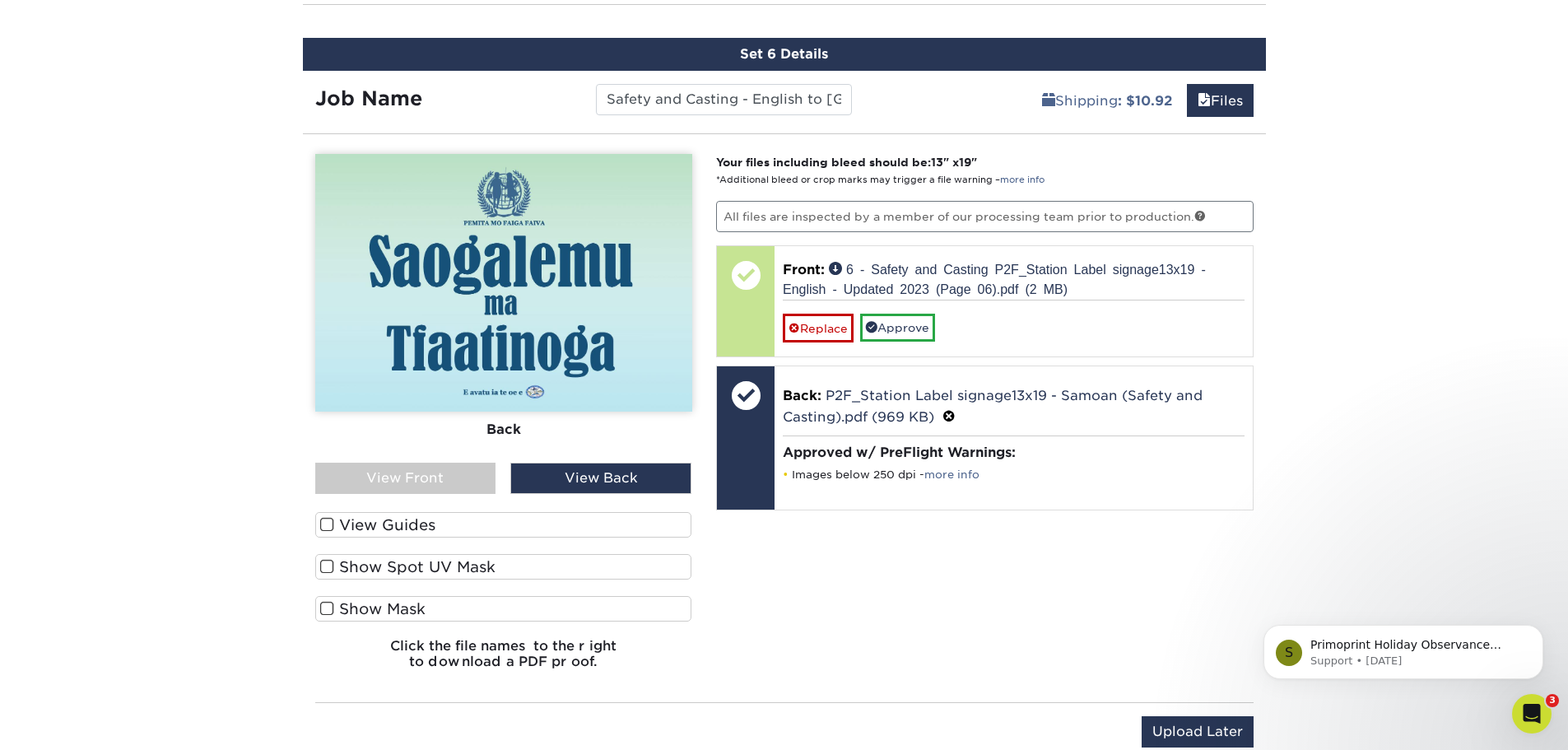
click at [470, 480] on div "View Front" at bounding box center [405, 478] width 181 height 31
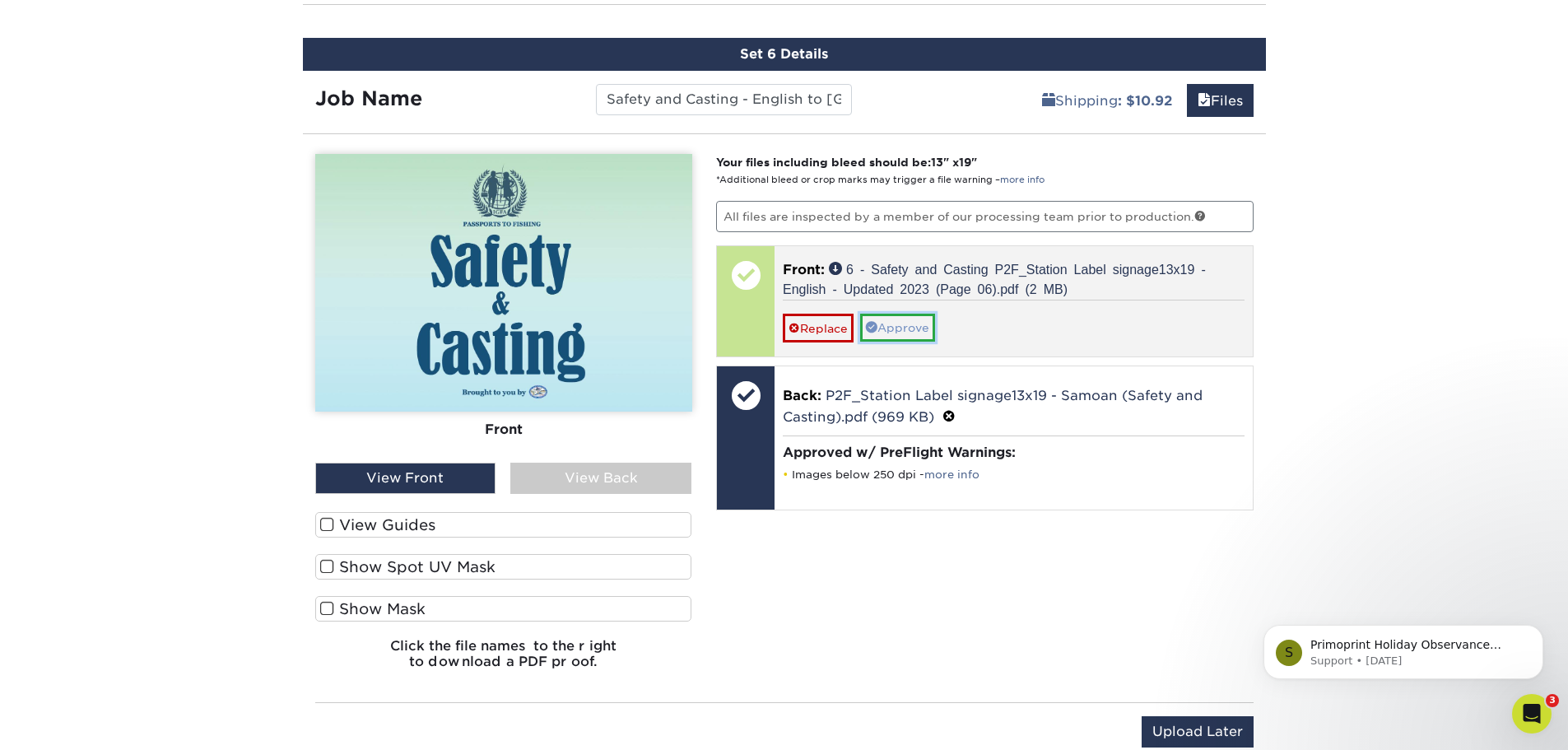
click at [912, 325] on link "Approve" at bounding box center [897, 328] width 75 height 28
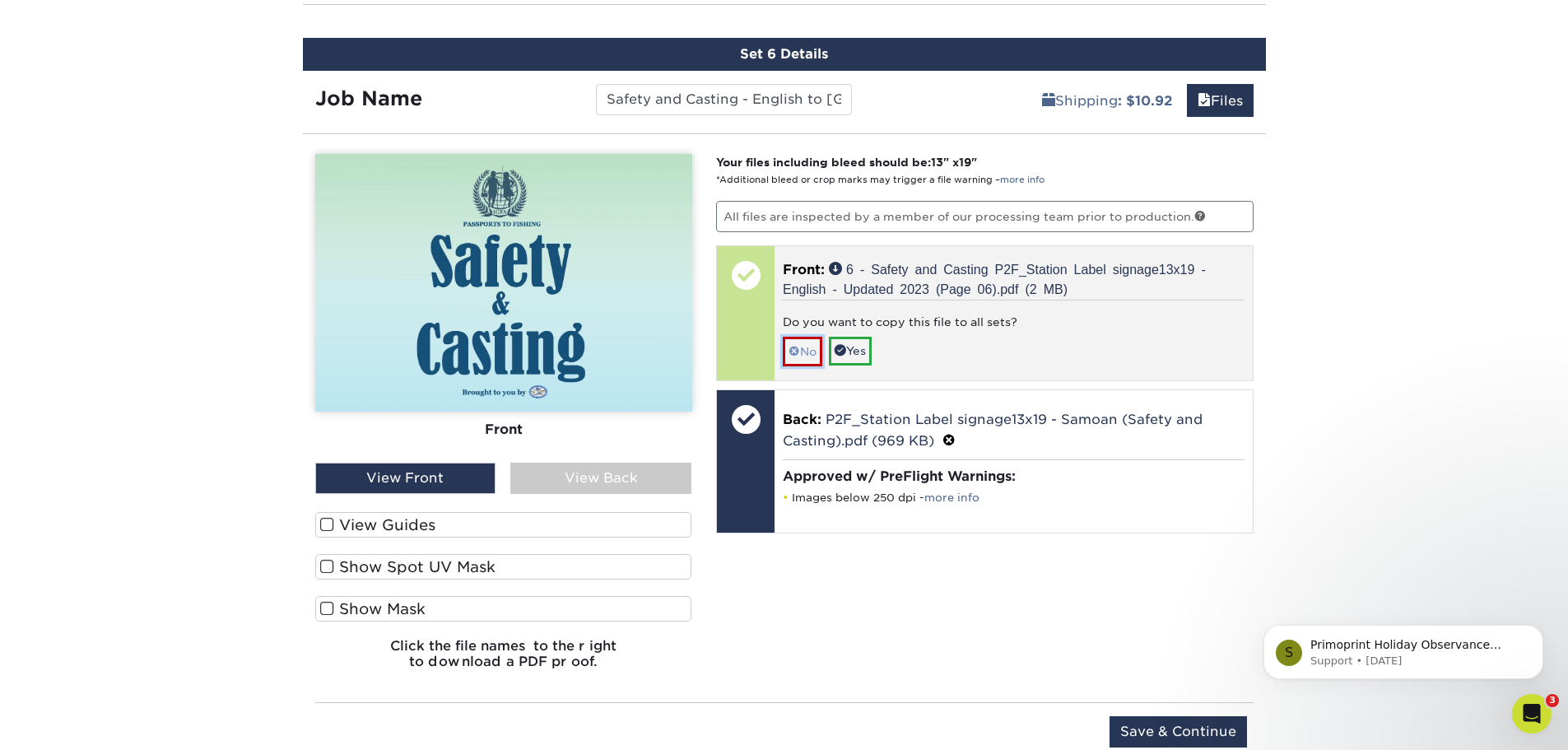
click at [800, 350] on link "No" at bounding box center [802, 351] width 39 height 29
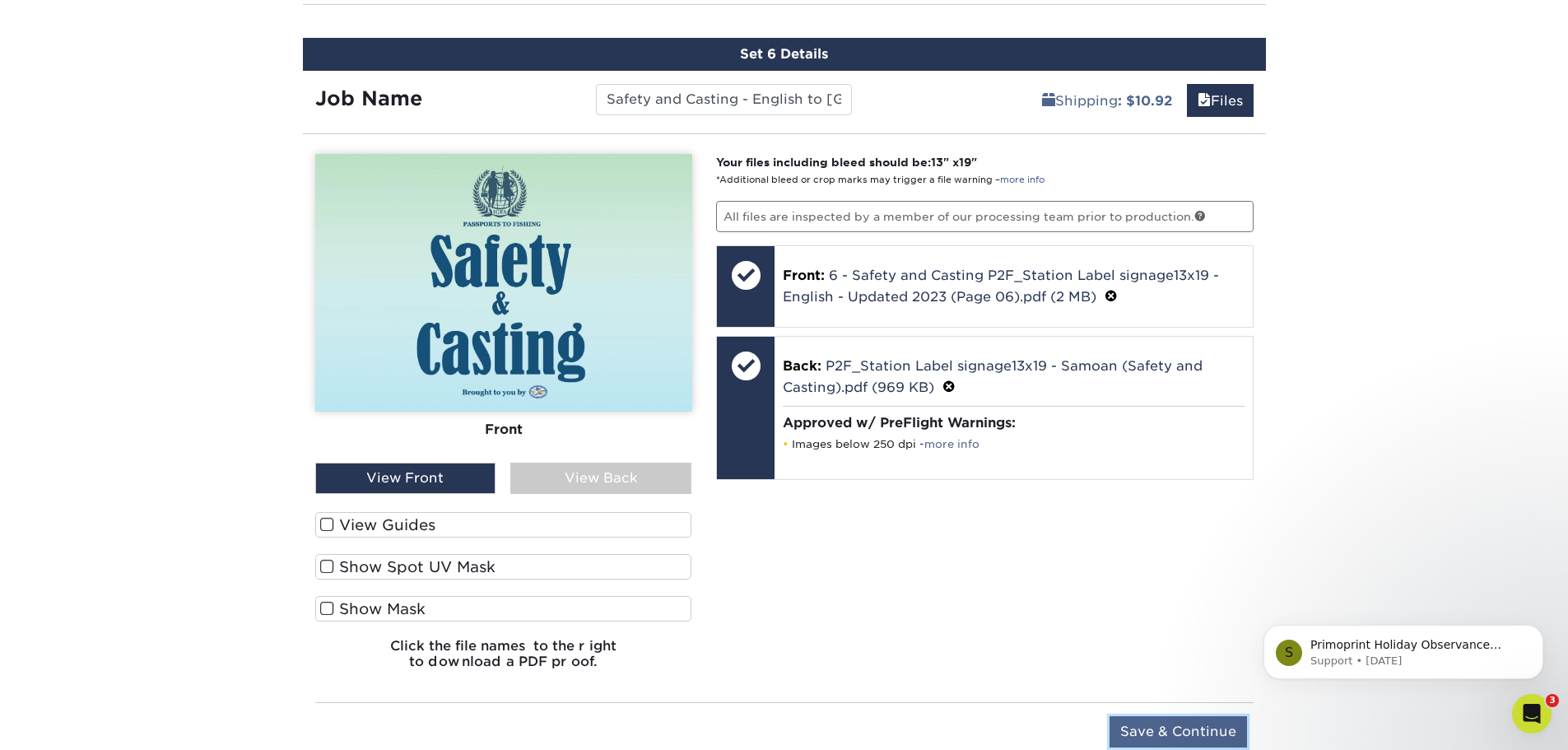
click at [1175, 726] on input "Save & Continue" at bounding box center [1178, 731] width 138 height 31
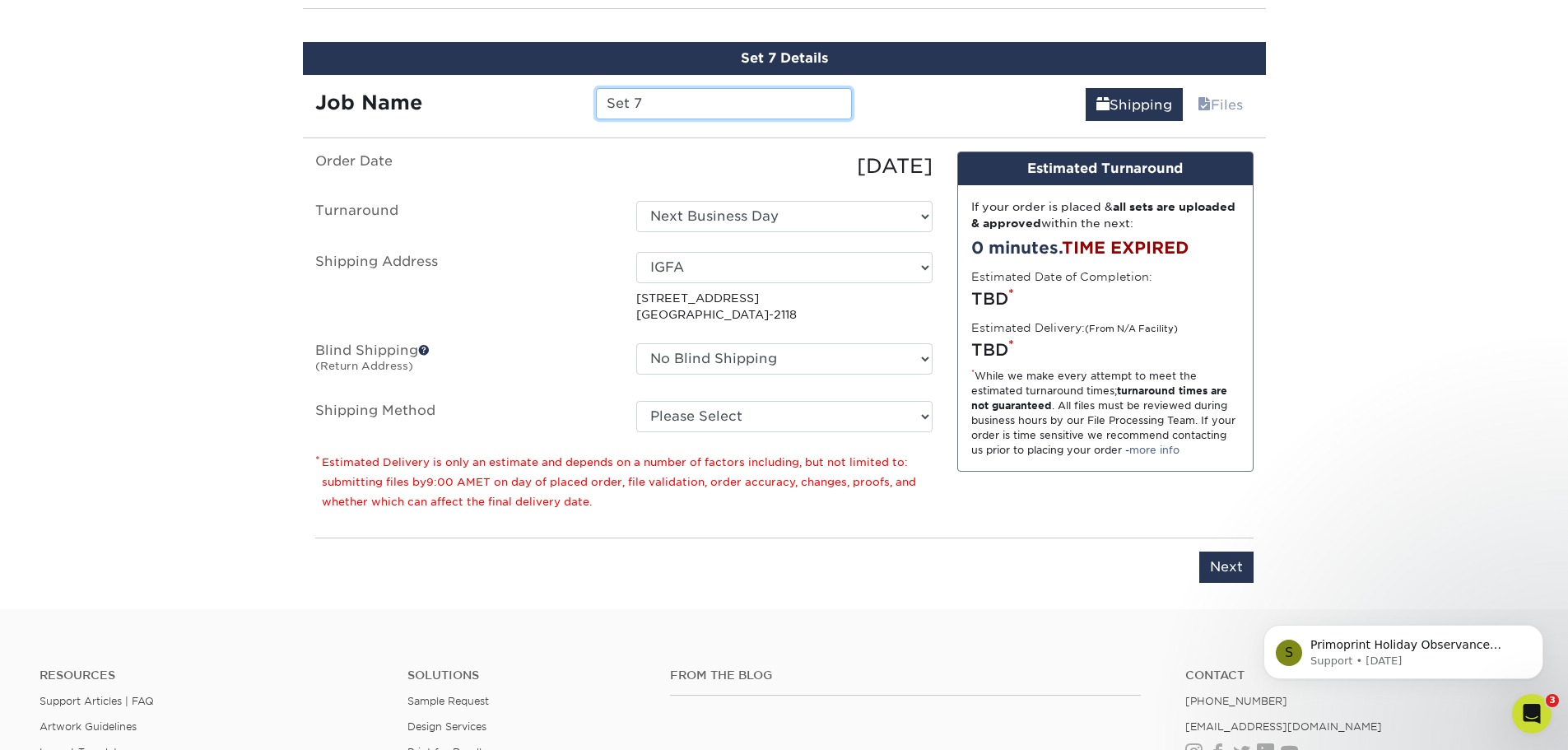
scroll to position [1743, 0]
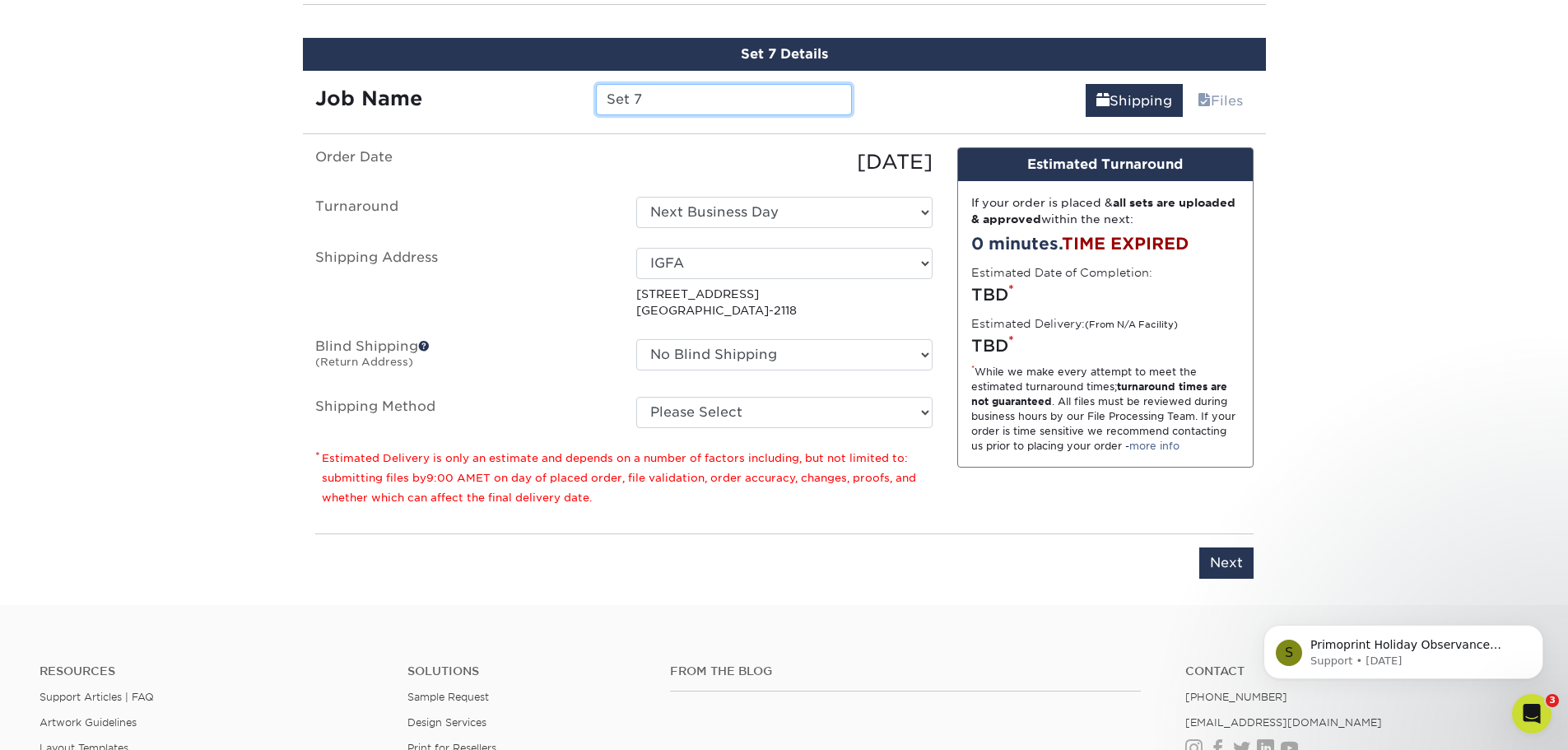
drag, startPoint x: 652, startPoint y: 98, endPoint x: 404, endPoint y: 82, distance: 248.5
click at [408, 84] on div "Job Name Set 7" at bounding box center [584, 99] width 562 height 31
paste input "- English to [GEOGRAPHIC_DATA]"
type input "Rods and Bait - English to [GEOGRAPHIC_DATA]"
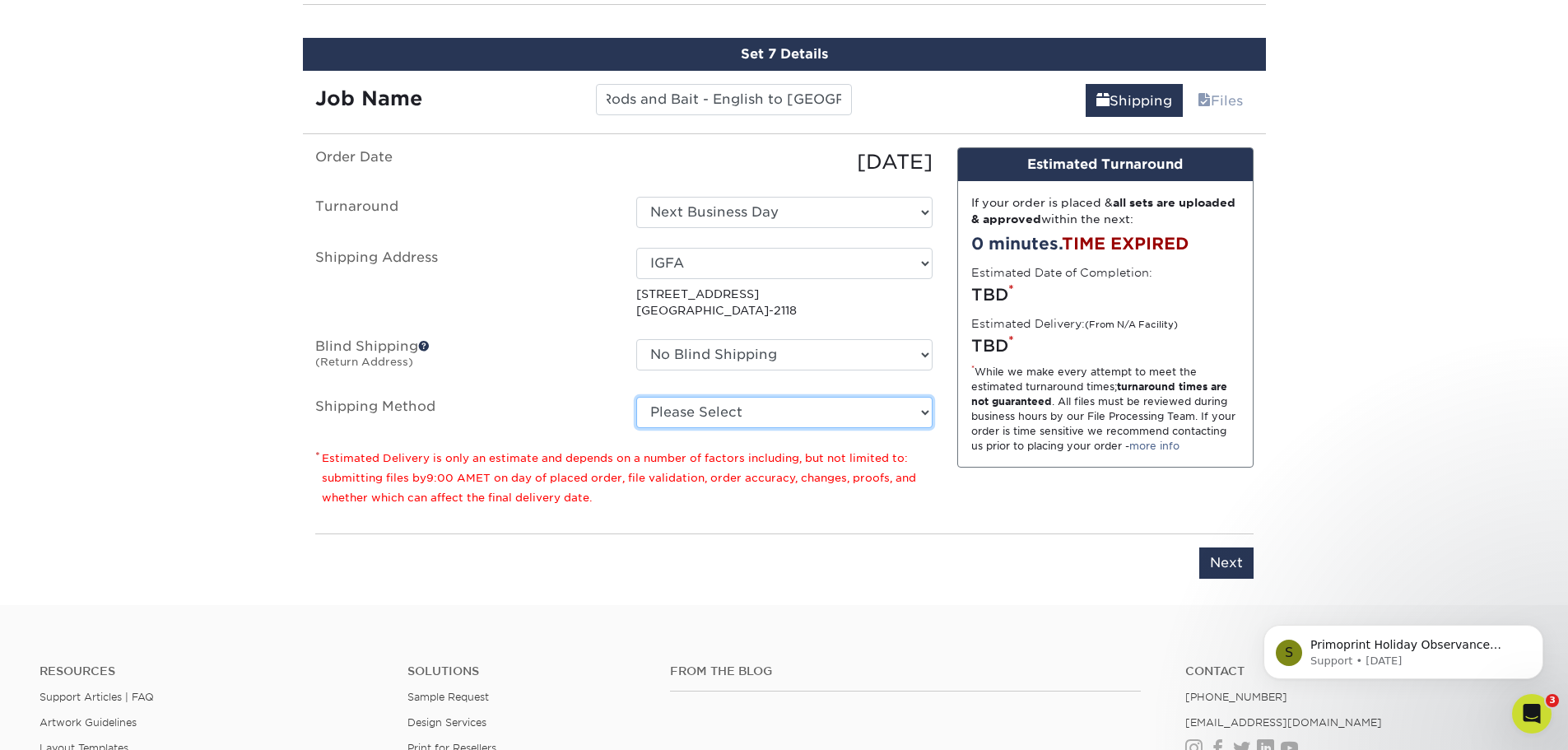
click at [839, 417] on select "Please Select UPS Ground (+$10.92) Next Day Everywhere (+$11.20) UPS 3 Day Sele…" at bounding box center [784, 412] width 296 height 31
select select "03"
click at [636, 396] on select "Please Select UPS Ground (+$10.92) Next Day Everywhere (+$11.20) UPS 3 Day Sele…" at bounding box center [784, 412] width 296 height 31
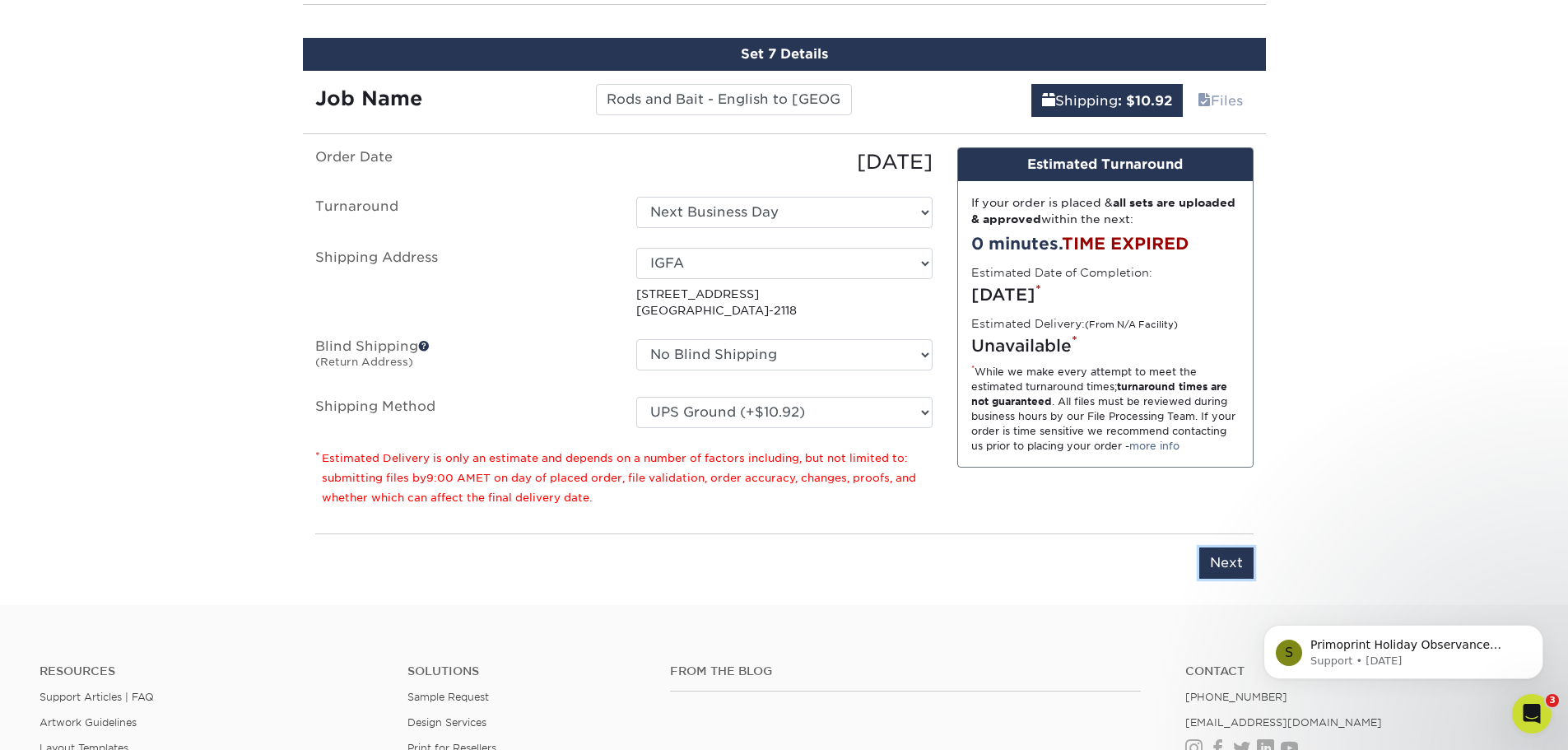
click at [1218, 558] on input "Next" at bounding box center [1225, 563] width 55 height 31
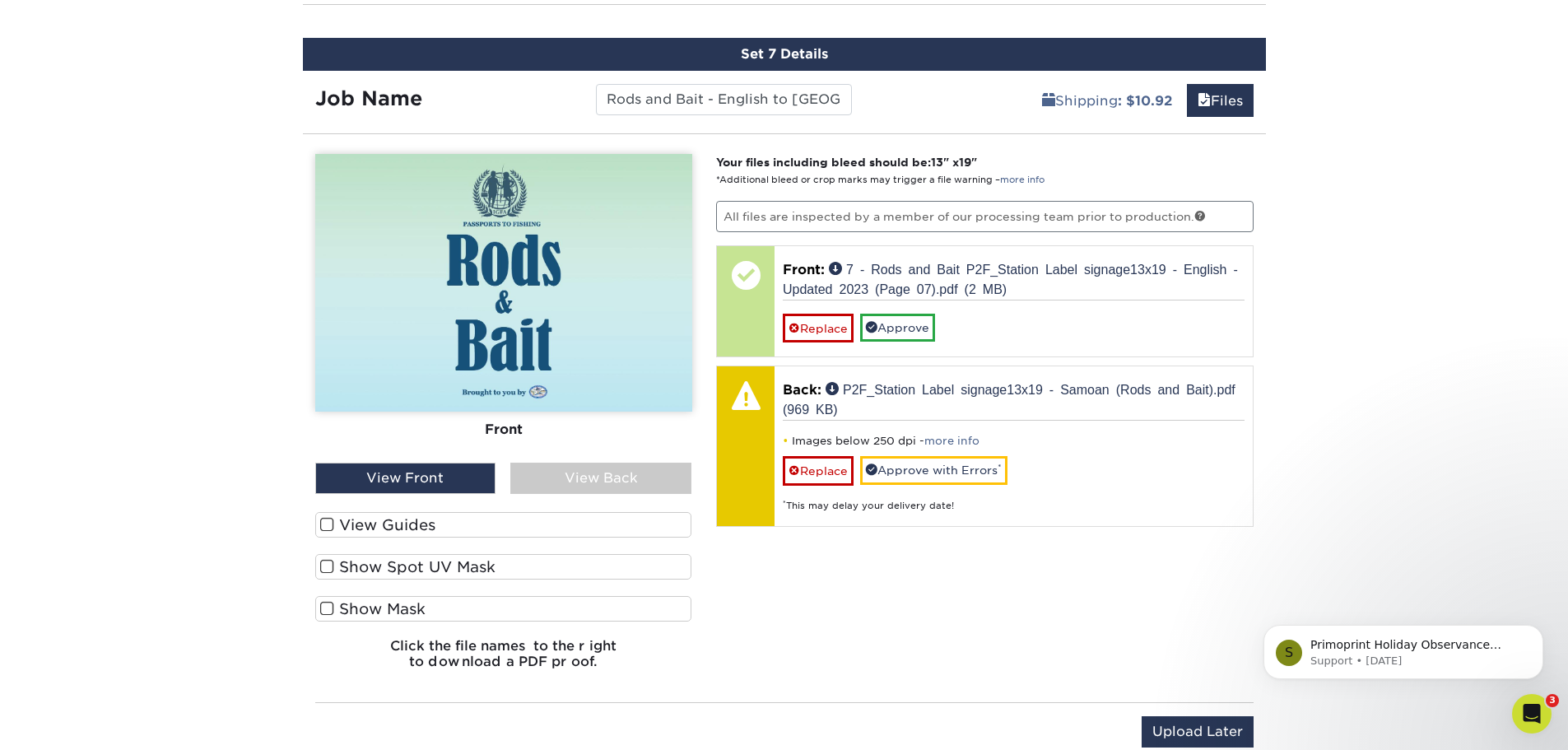
click at [607, 474] on div "View Back" at bounding box center [600, 478] width 181 height 31
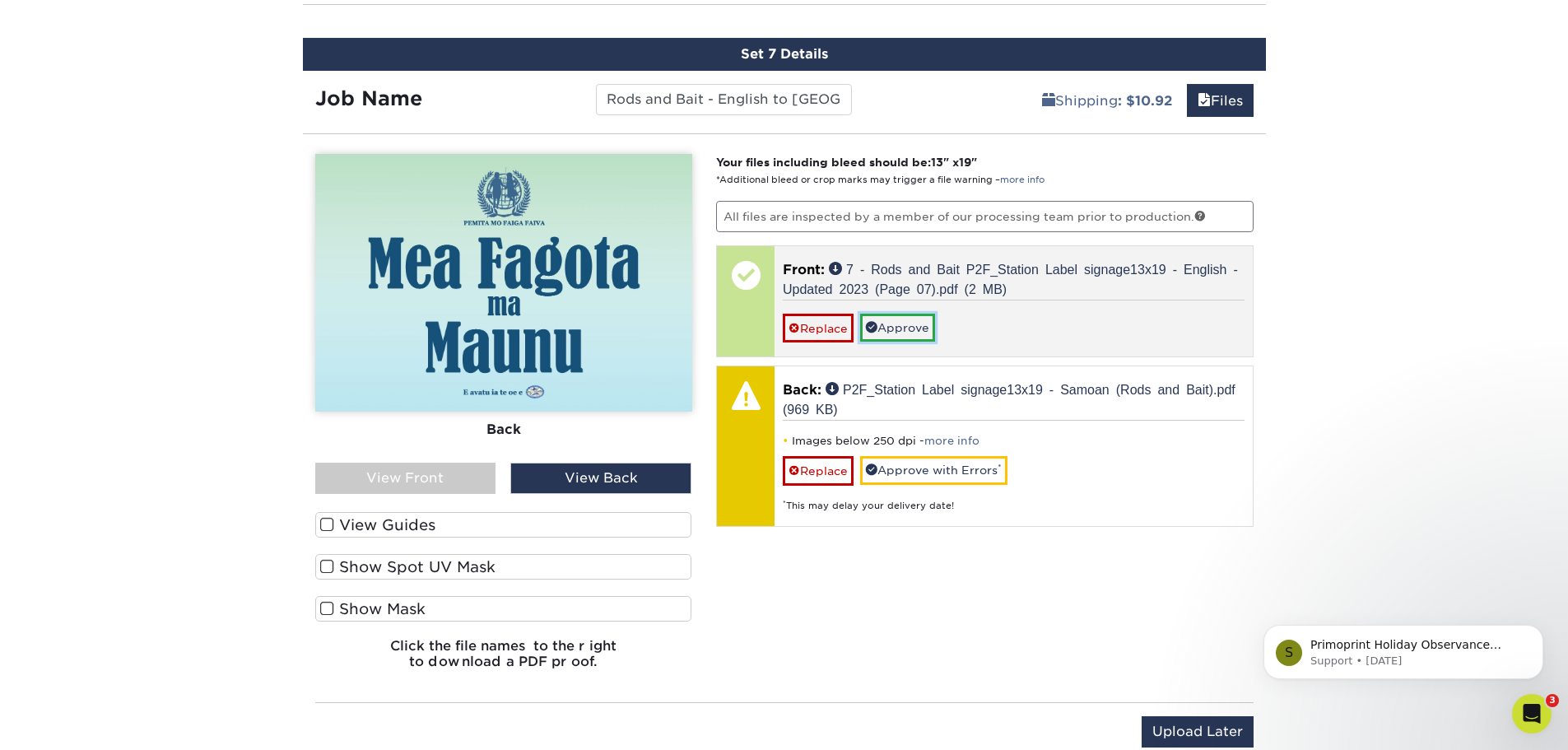
click at [912, 330] on link "Approve" at bounding box center [897, 328] width 75 height 28
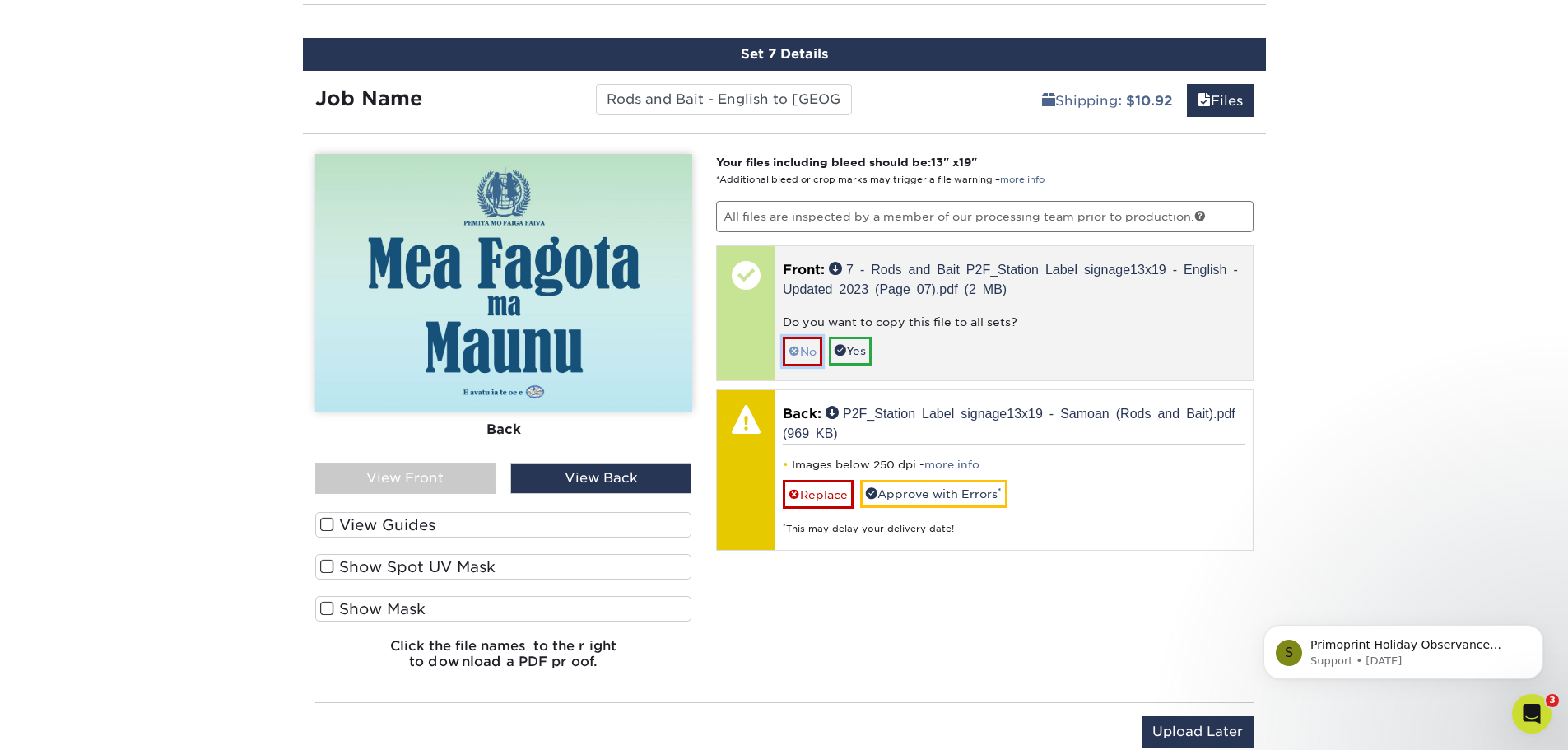
click at [798, 352] on span at bounding box center [793, 351] width 12 height 13
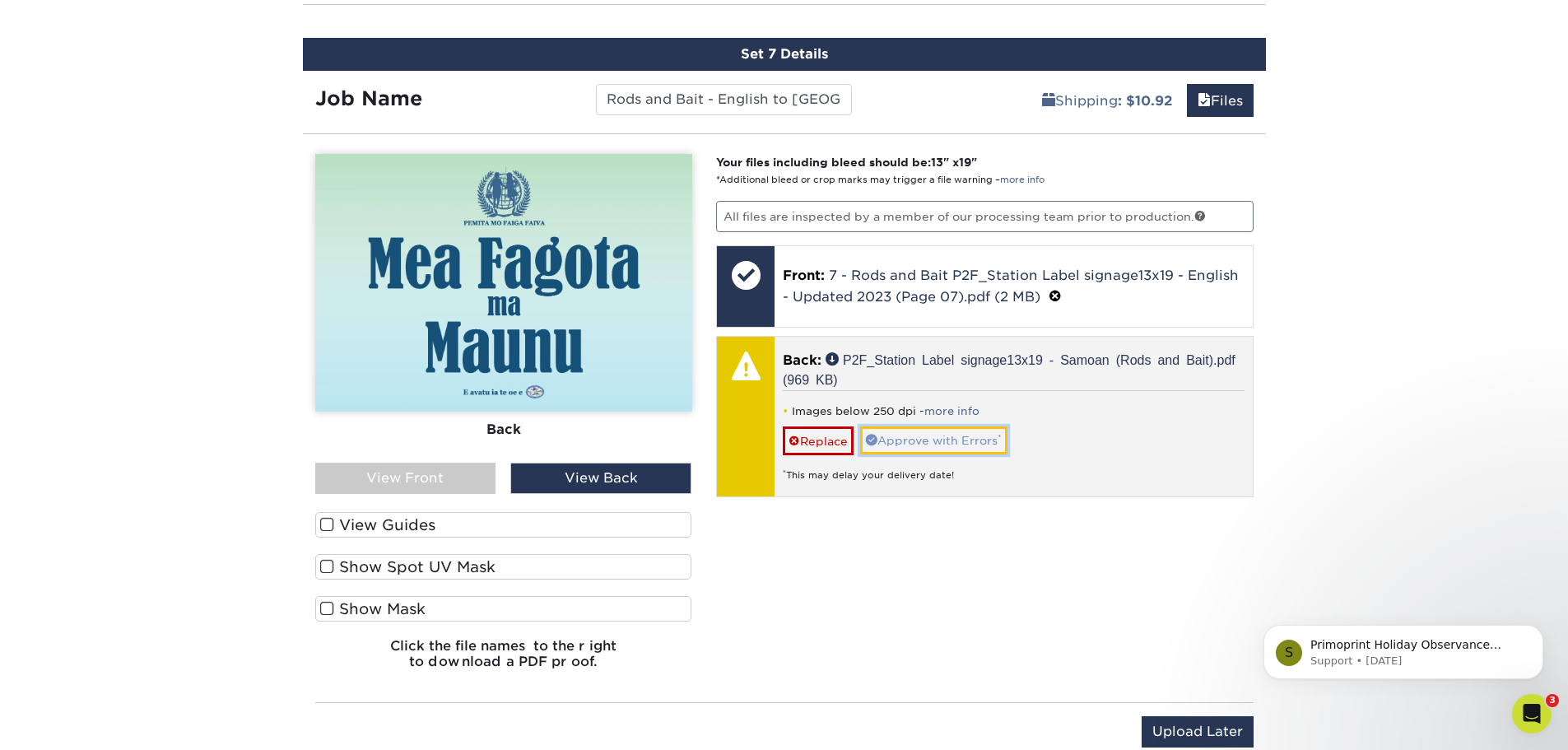
click at [938, 448] on link "Approve with Errors *" at bounding box center [933, 440] width 148 height 28
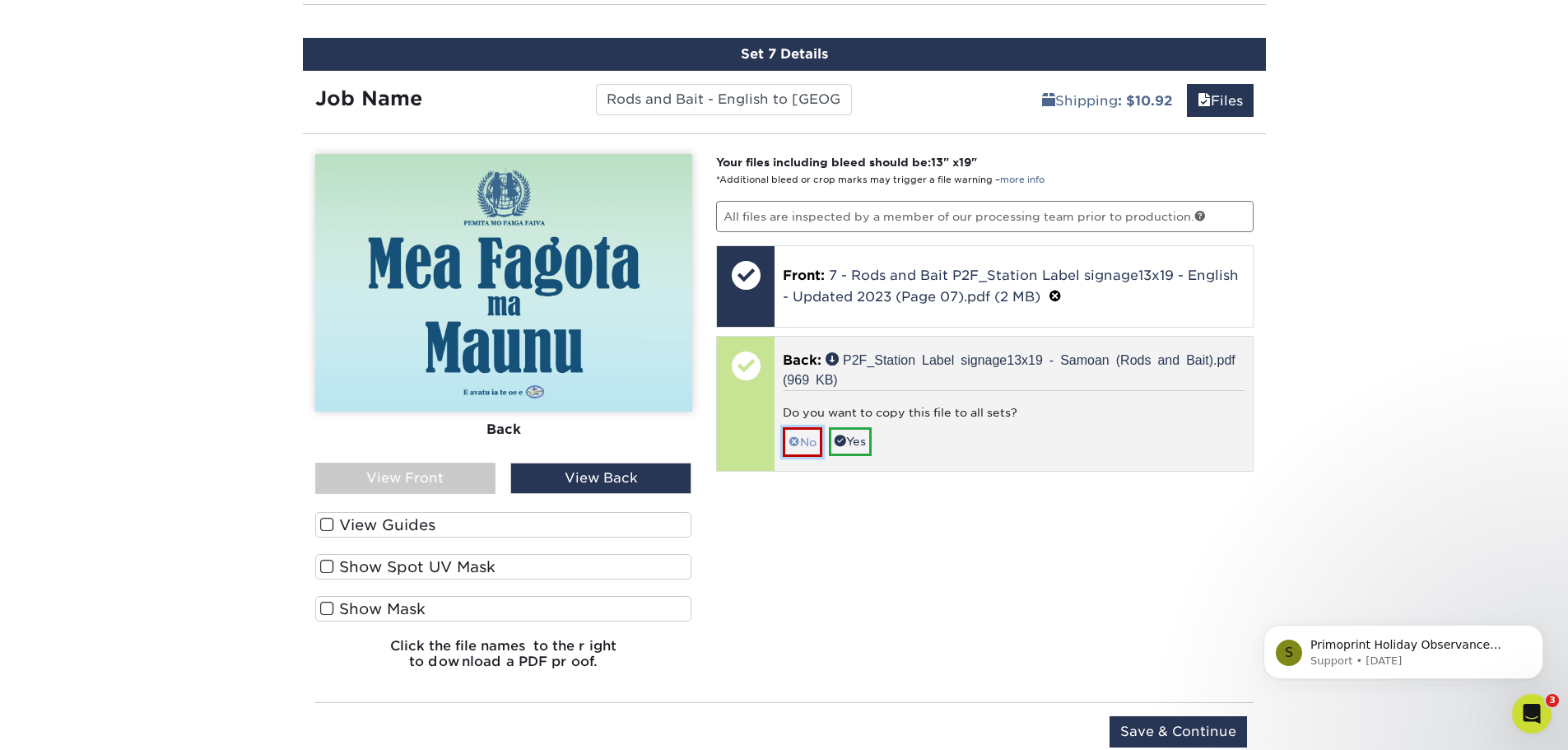
click at [808, 445] on link "No" at bounding box center [802, 441] width 39 height 29
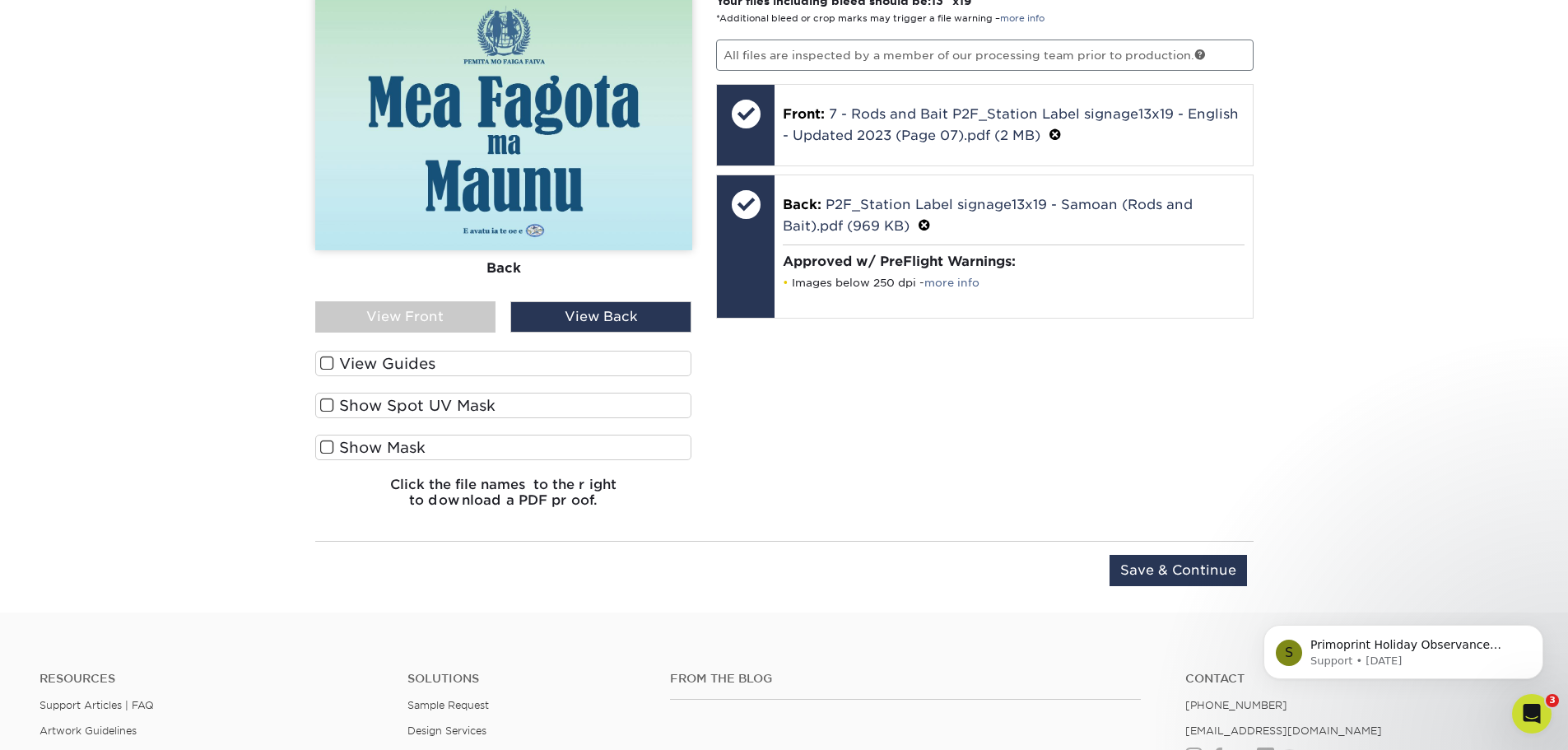
scroll to position [1907, 0]
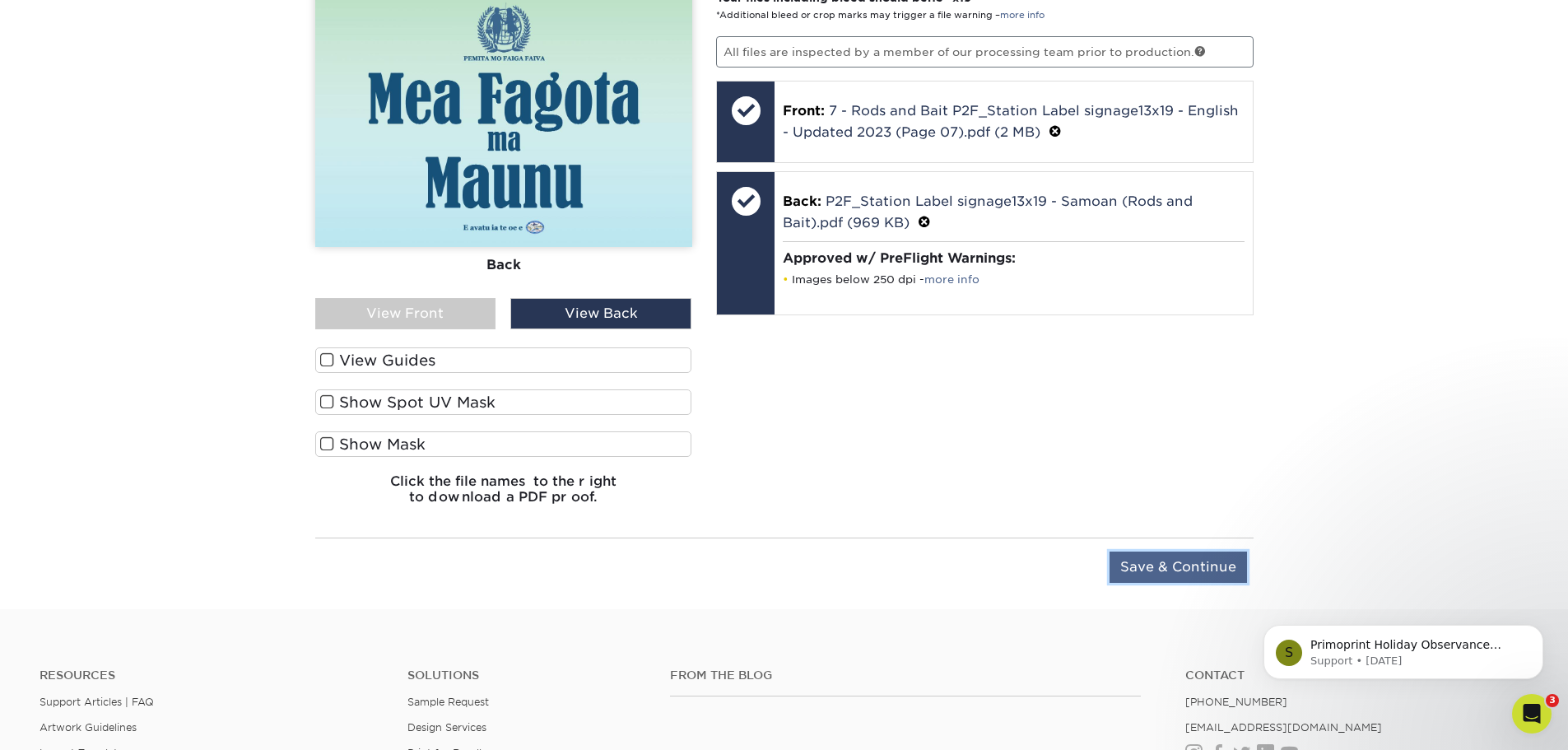
click at [1188, 574] on input "Save & Continue" at bounding box center [1178, 567] width 138 height 31
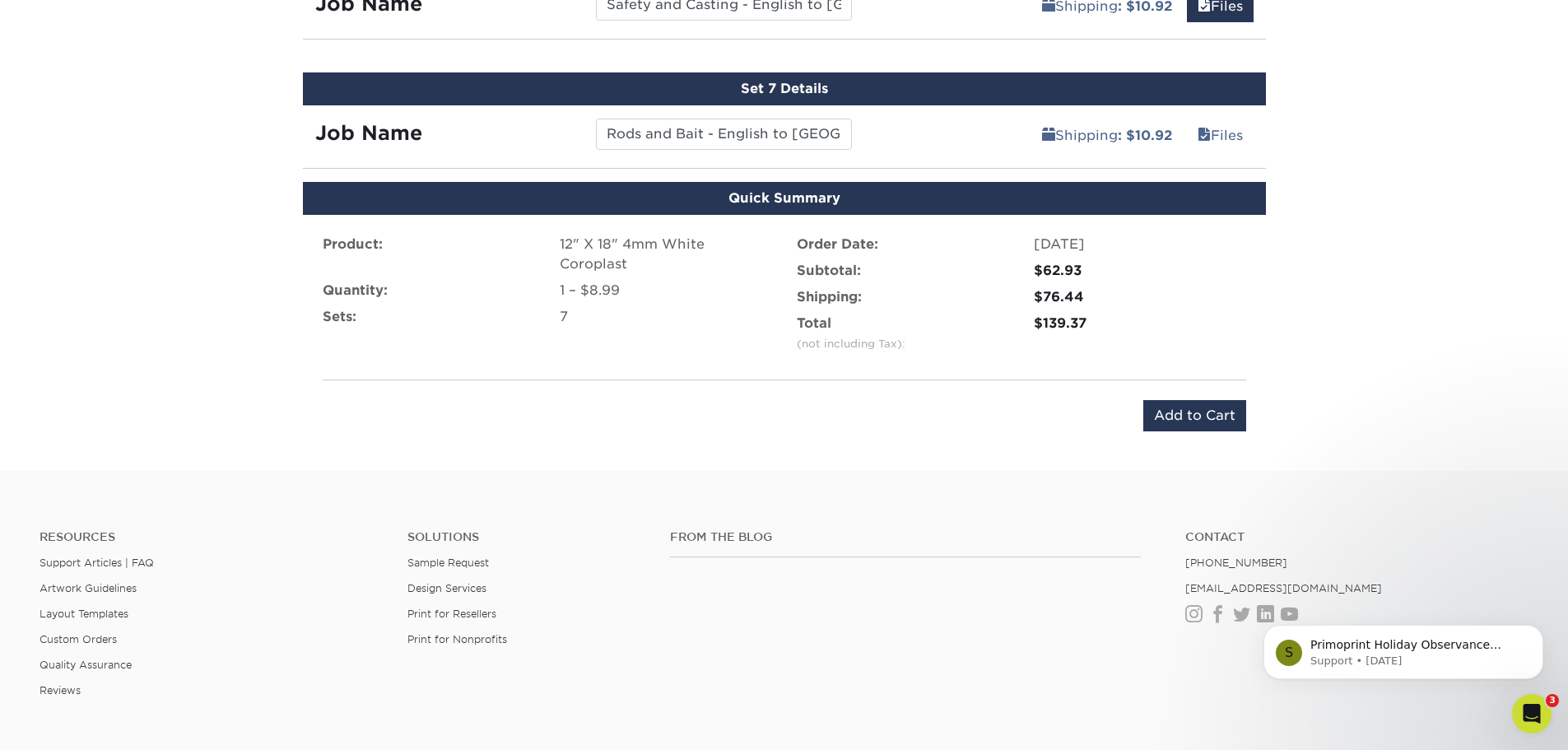
scroll to position [1660, 0]
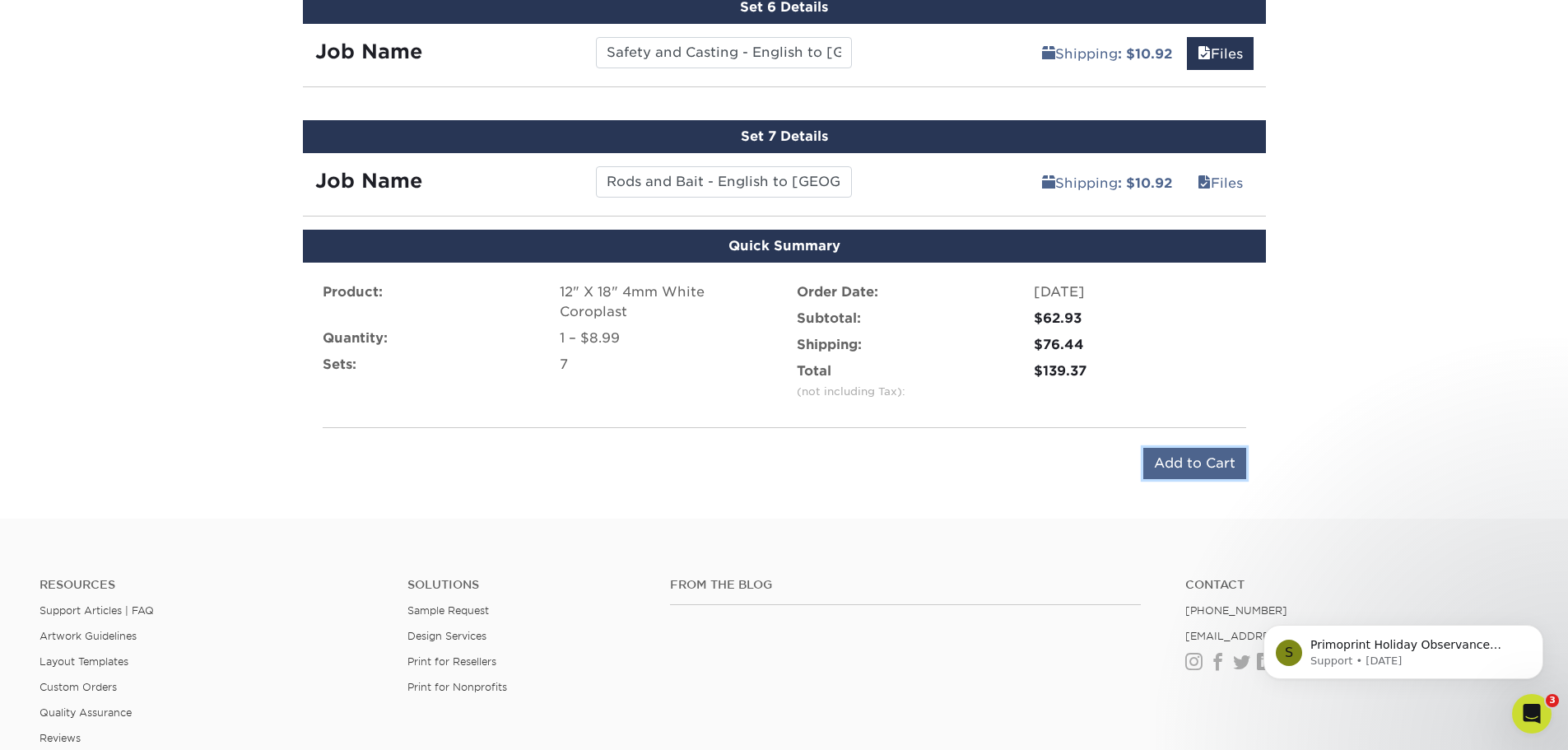
click at [1196, 467] on input "Add to Cart" at bounding box center [1194, 463] width 103 height 31
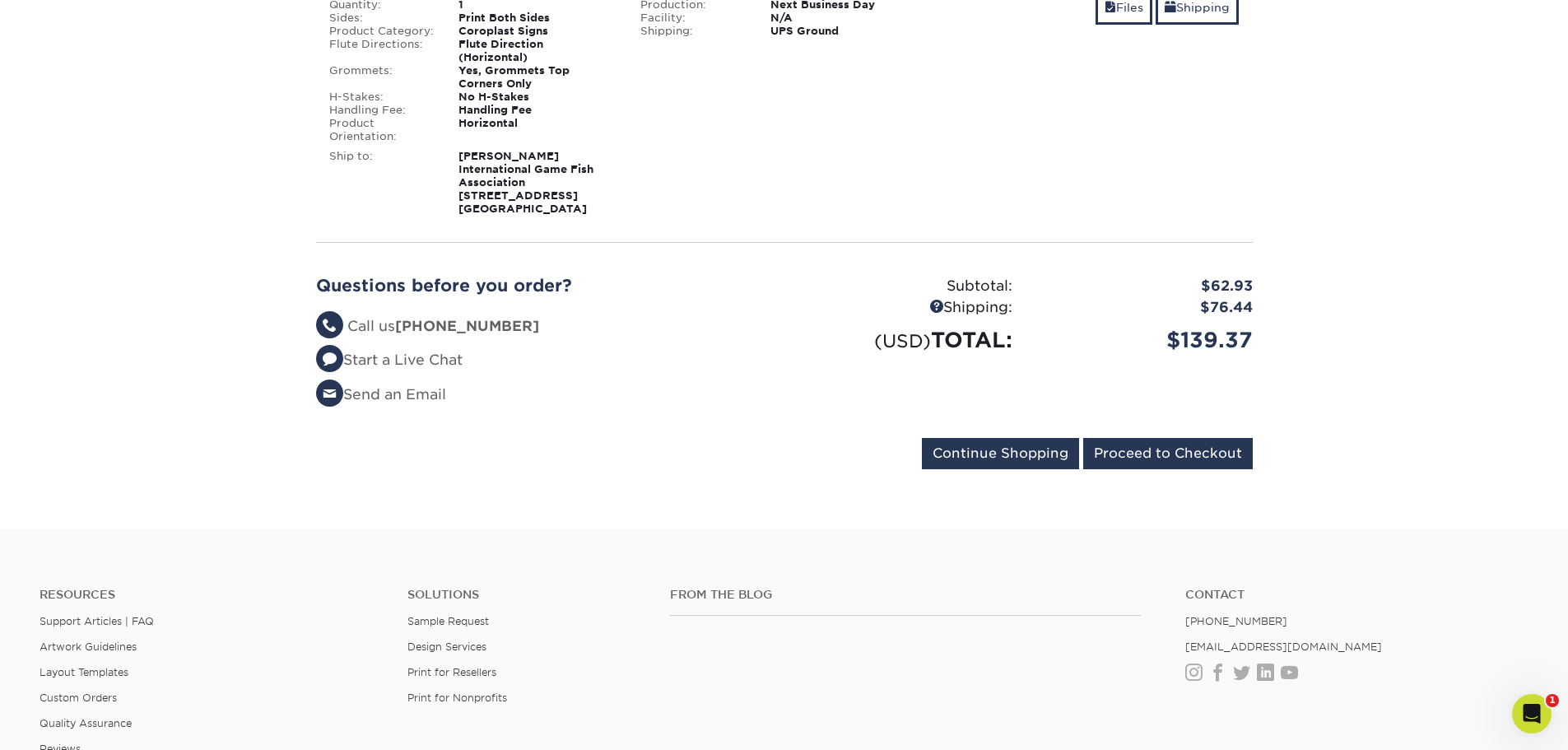
scroll to position [2141, 0]
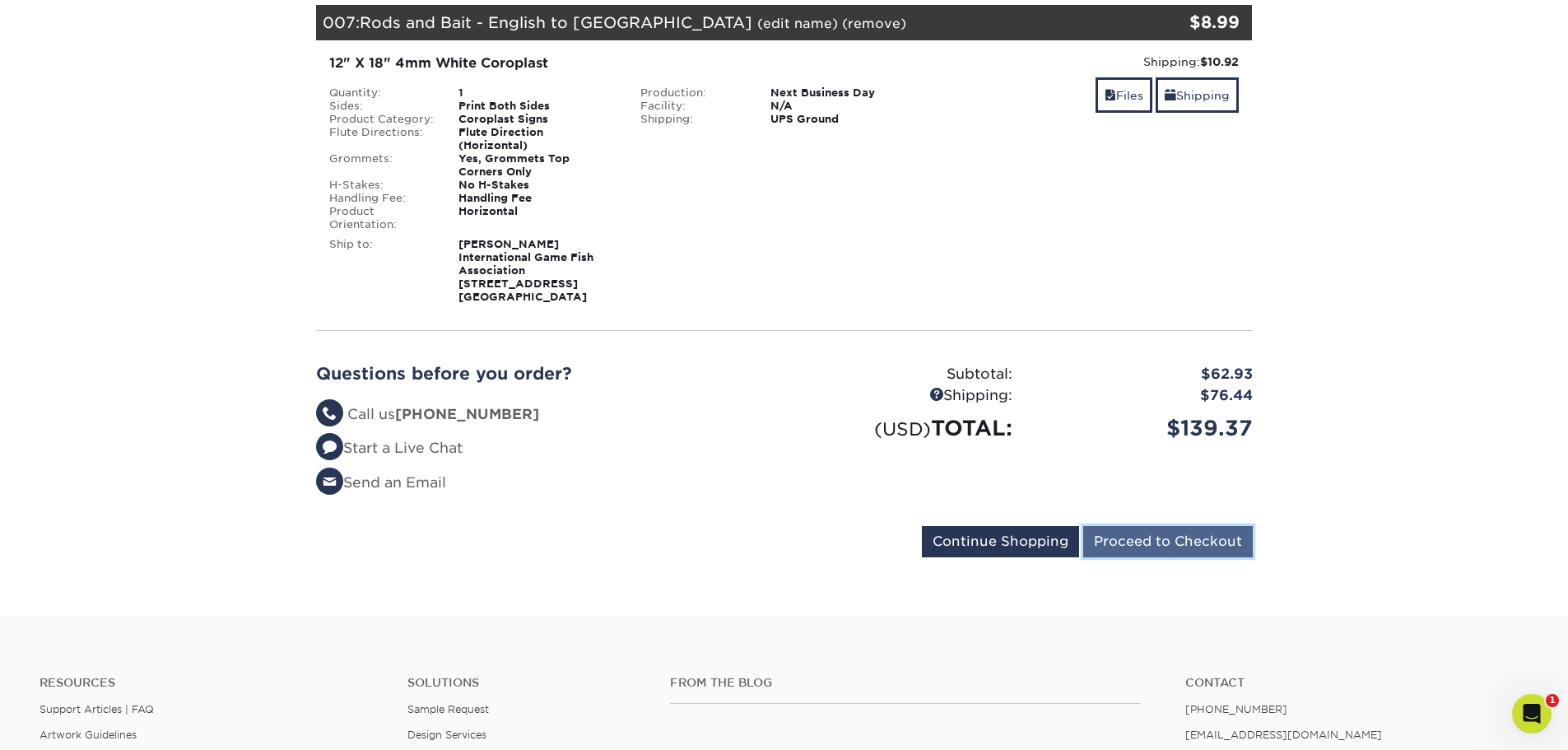
click at [1175, 526] on input "Proceed to Checkout" at bounding box center [1168, 541] width 170 height 31
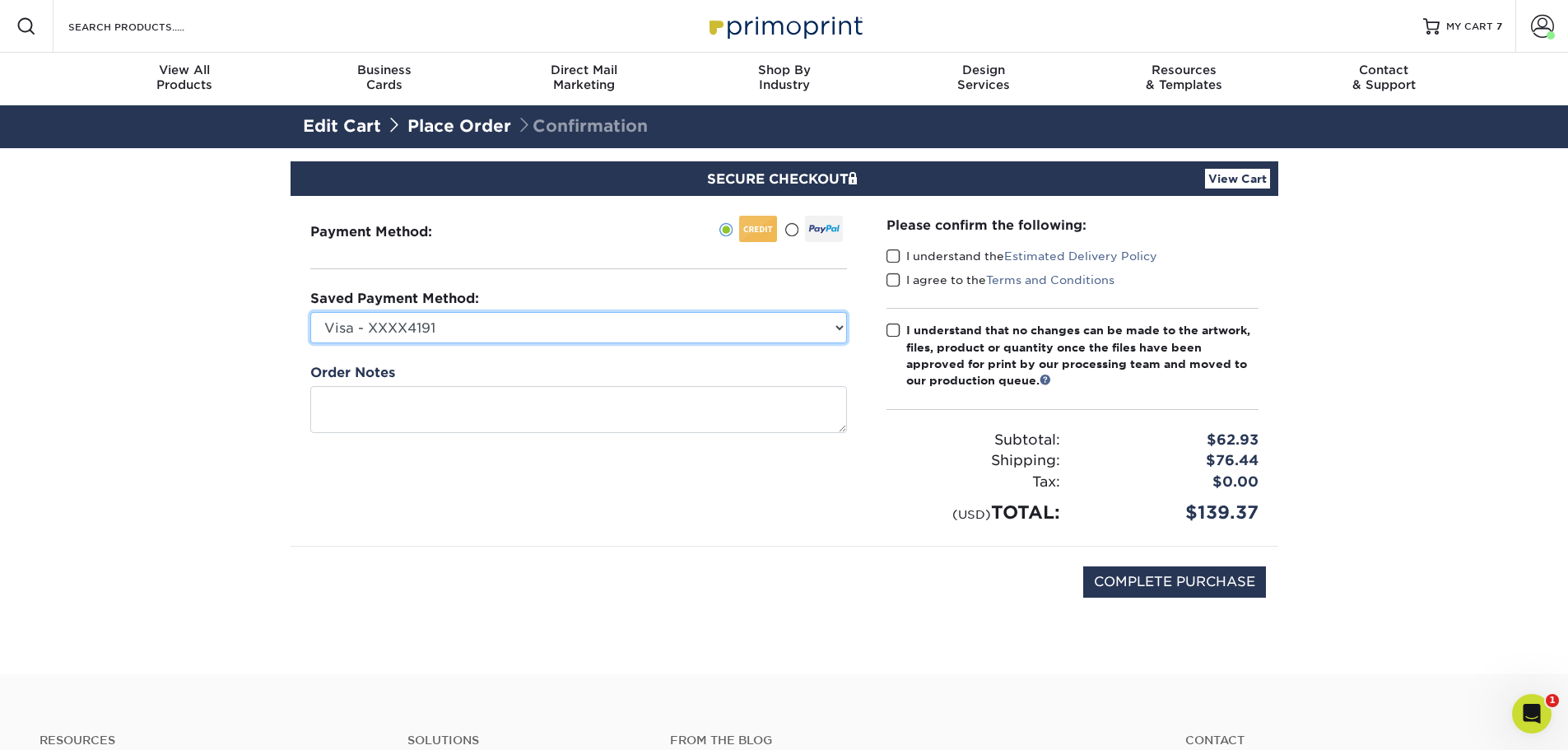
click at [586, 330] on select "Visa - XXXX4191 Visa - XXXX9143 Visa - XXXX1569 Visa - XXXX4871 Visa - XXXX5615…" at bounding box center [579, 328] width 537 height 31
select select "74498"
click at [310, 312] on select "Visa - XXXX4191 Visa - XXXX9143 Visa - XXXX1569 Visa - XXXX4871 Visa - XXXX5615…" at bounding box center [579, 328] width 537 height 31
click at [893, 259] on span at bounding box center [894, 256] width 14 height 15
click at [0, 0] on input "I understand the Estimated Delivery Policy" at bounding box center [0, 0] width 0 height 0
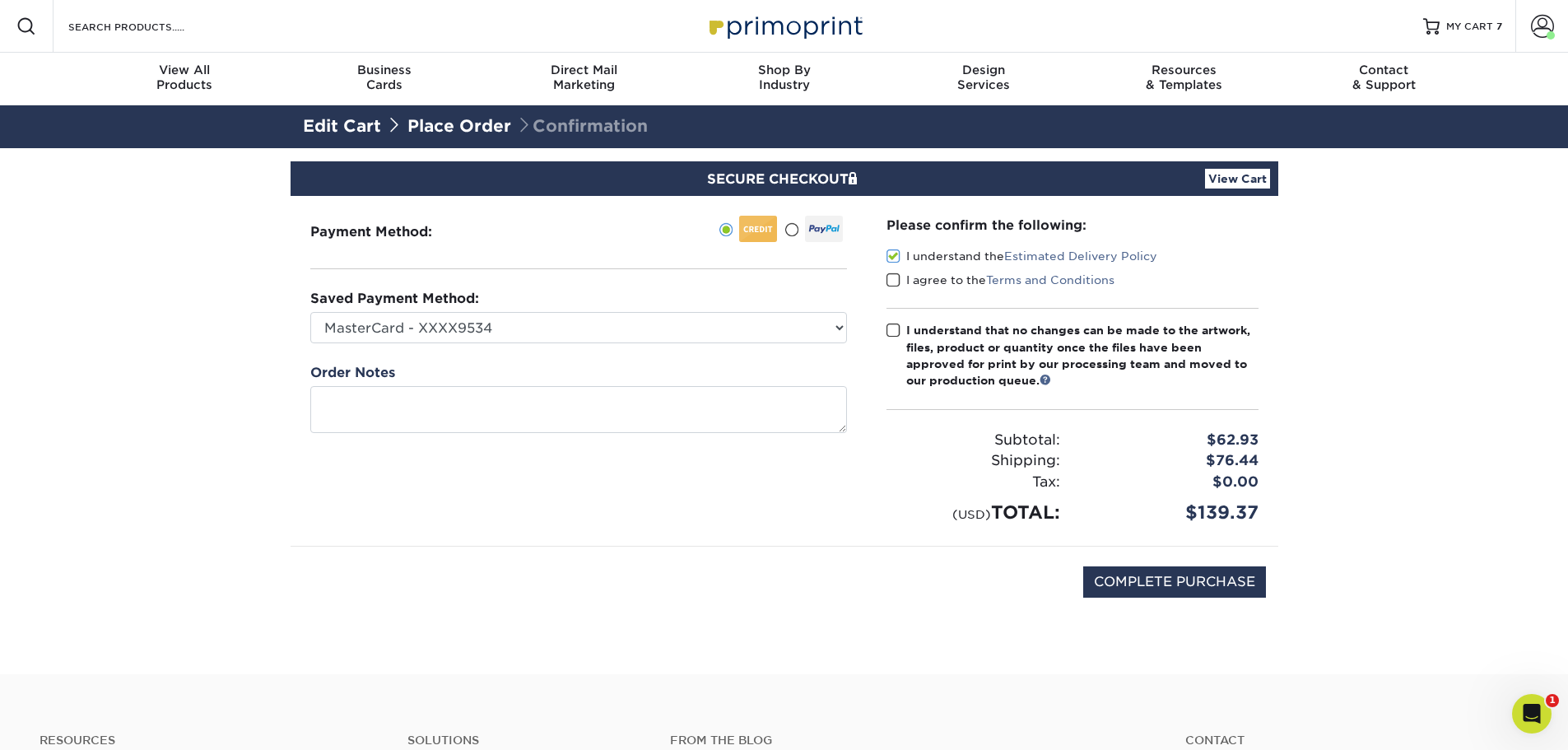
click at [896, 278] on span at bounding box center [894, 280] width 14 height 15
click at [0, 0] on input "I agree to the Terms and Conditions" at bounding box center [0, 0] width 0 height 0
click at [891, 331] on span at bounding box center [894, 330] width 14 height 15
click at [0, 0] on input "I understand that no changes can be made to the artwork, files, product or quan…" at bounding box center [0, 0] width 0 height 0
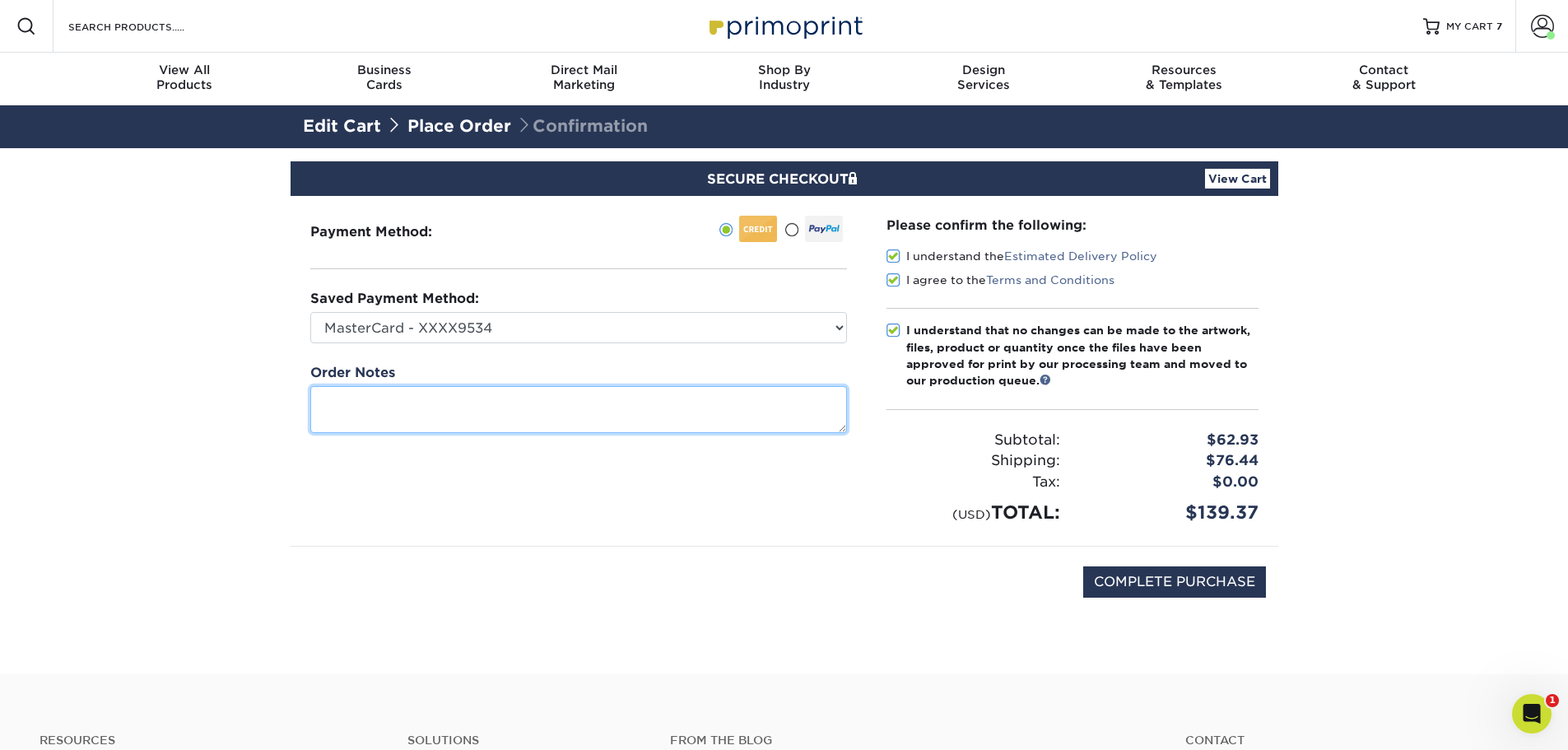
click at [545, 405] on textarea at bounding box center [579, 409] width 537 height 47
type textarea "Please refund any shipping fees not utilized."
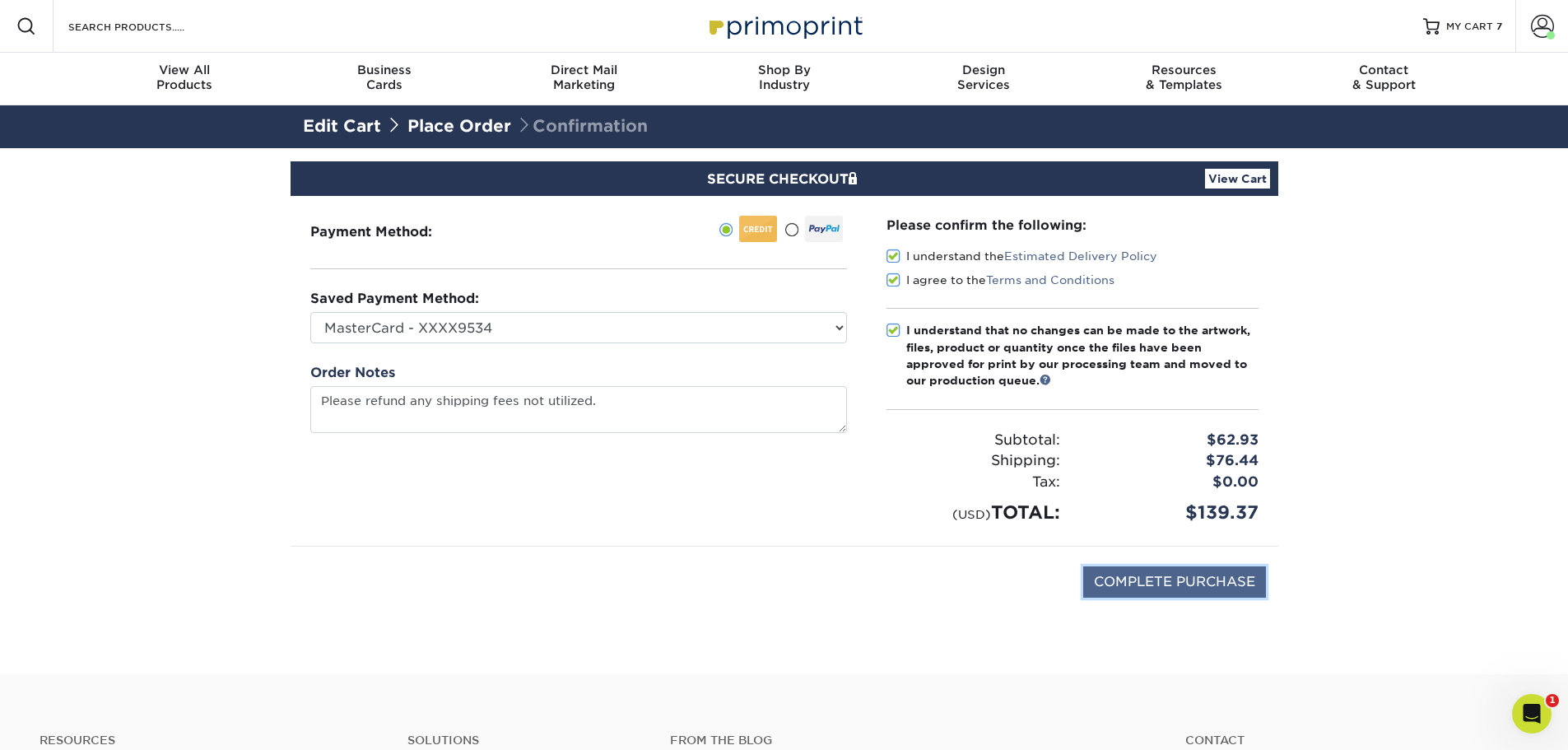
click at [1163, 584] on input "COMPLETE PURCHASE" at bounding box center [1174, 582] width 182 height 31
type input "PROCESSING, PLEASE WAIT..."
